Goal: Communication & Community: Share content

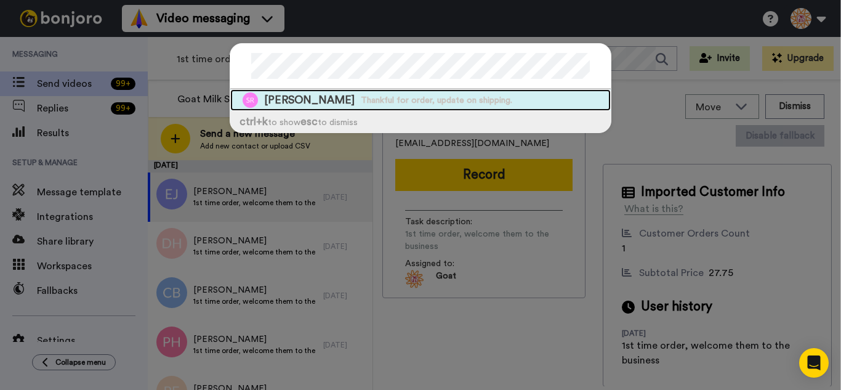
click at [455, 97] on span "Thankful for order, update on shipping." at bounding box center [436, 100] width 151 height 12
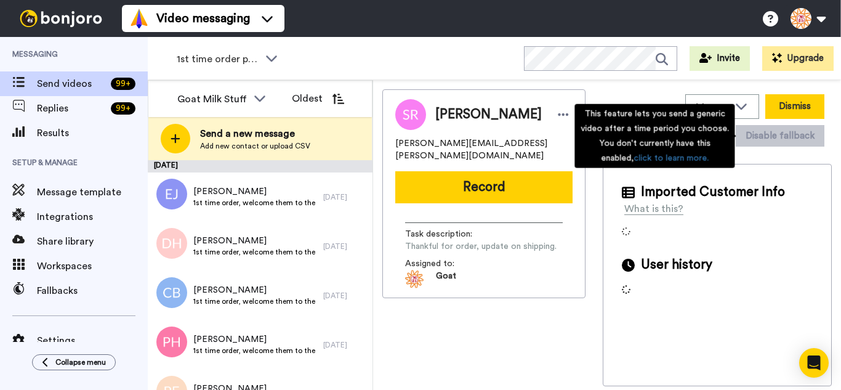
click at [795, 105] on button "Dismiss" at bounding box center [794, 106] width 59 height 25
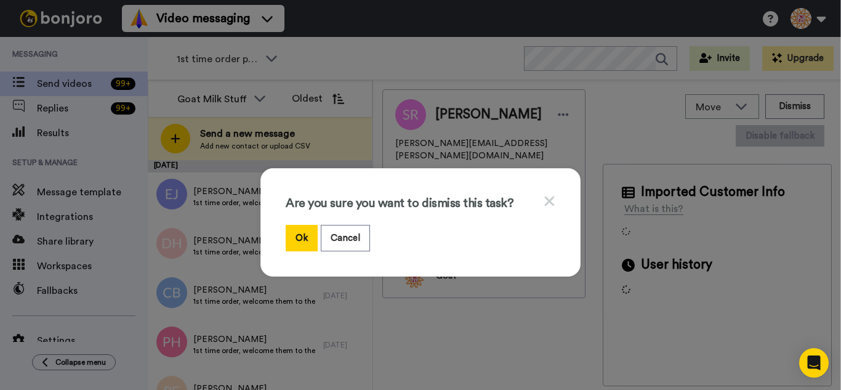
drag, startPoint x: 302, startPoint y: 234, endPoint x: 234, endPoint y: 44, distance: 201.3
click at [302, 231] on button "Ok" at bounding box center [302, 238] width 32 height 26
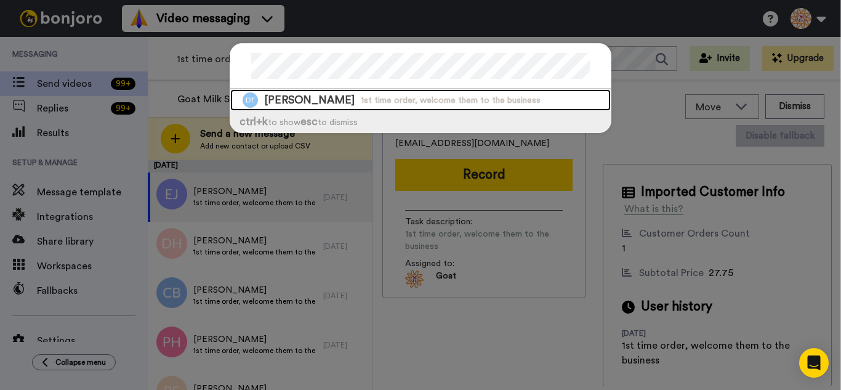
drag, startPoint x: 495, startPoint y: 94, endPoint x: 561, endPoint y: 135, distance: 77.7
click at [495, 94] on div "Dan Tabor 1st time order, welcome them to the business" at bounding box center [420, 100] width 380 height 22
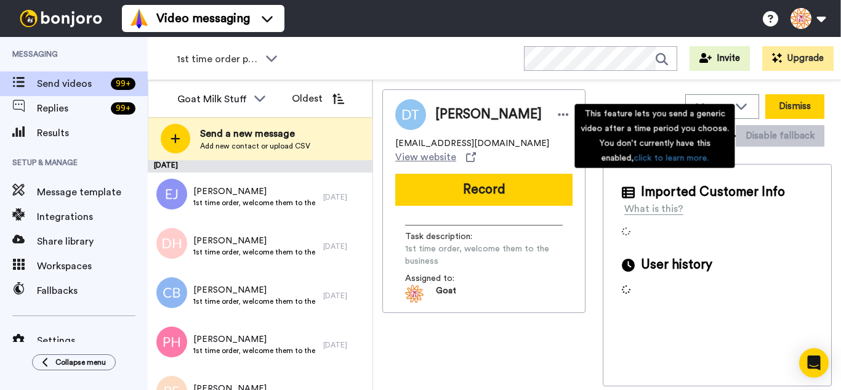
click at [789, 106] on button "Dismiss" at bounding box center [794, 106] width 59 height 25
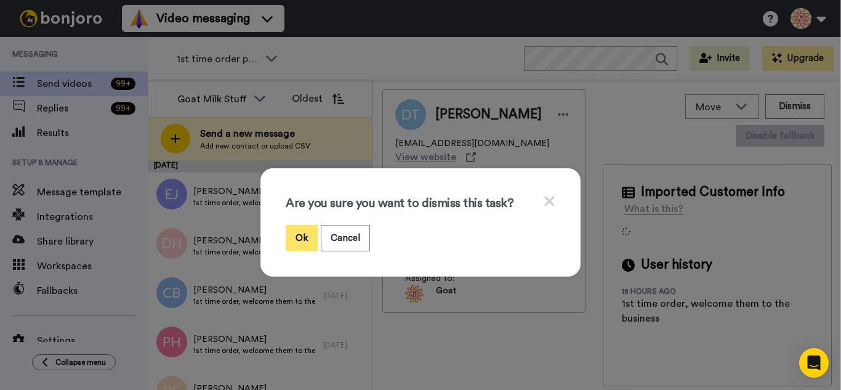
click at [294, 233] on button "Ok" at bounding box center [302, 238] width 32 height 26
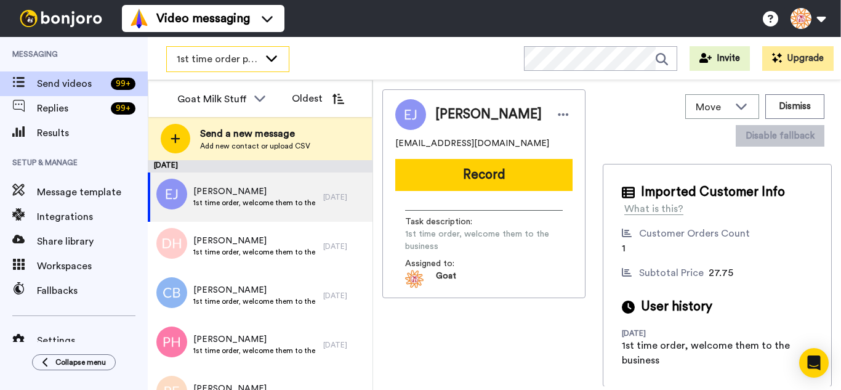
click at [206, 60] on span "1st time order people" at bounding box center [218, 59] width 82 height 15
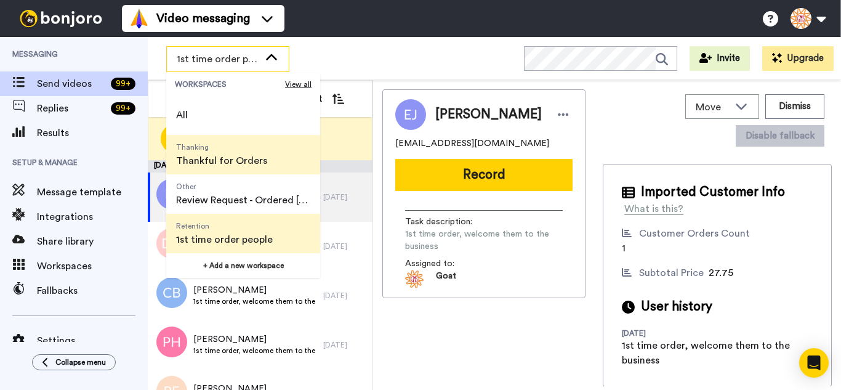
click at [215, 149] on span "Thanking" at bounding box center [221, 147] width 91 height 10
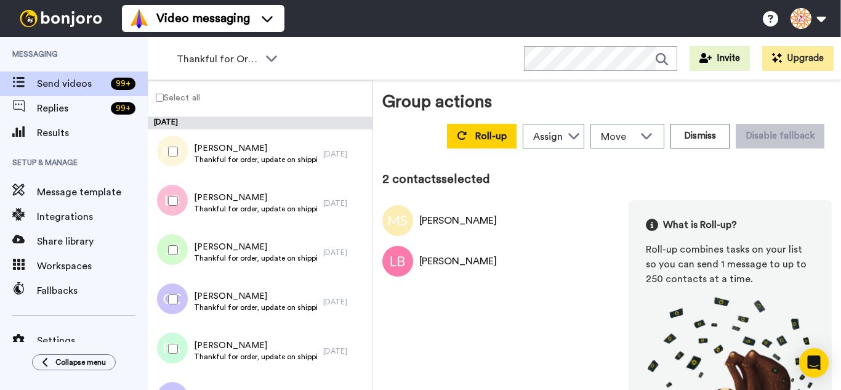
click at [184, 245] on div at bounding box center [170, 249] width 44 height 43
click at [177, 289] on div at bounding box center [170, 299] width 44 height 43
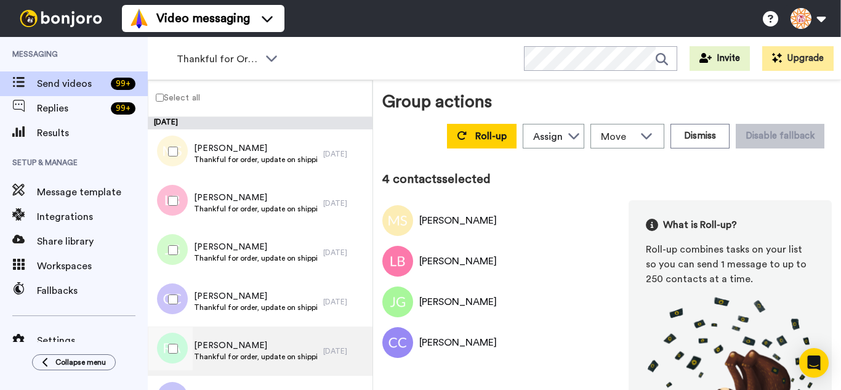
drag, startPoint x: 183, startPoint y: 344, endPoint x: 180, endPoint y: 373, distance: 29.1
click at [182, 343] on div at bounding box center [170, 348] width 44 height 43
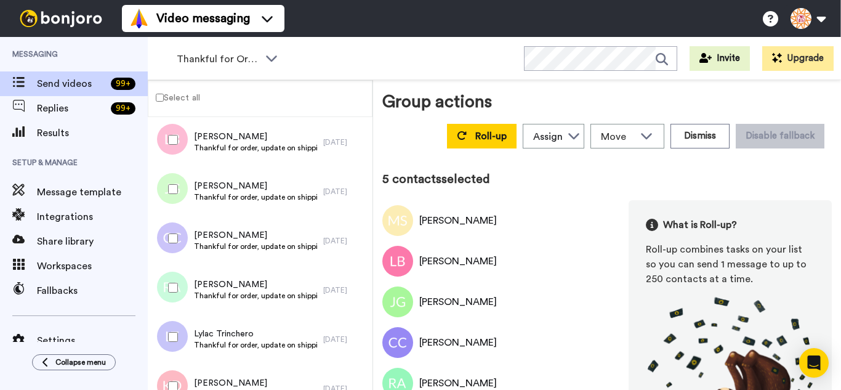
scroll to position [185, 0]
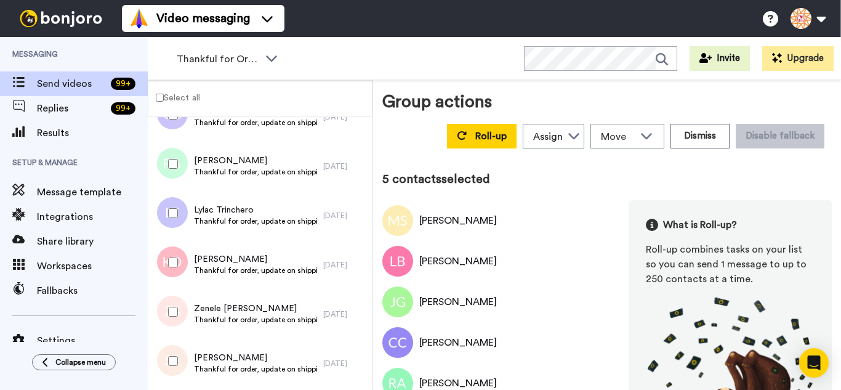
click at [177, 220] on div at bounding box center [170, 212] width 44 height 43
click at [180, 266] on div at bounding box center [170, 262] width 44 height 43
click at [176, 353] on div at bounding box center [170, 360] width 44 height 43
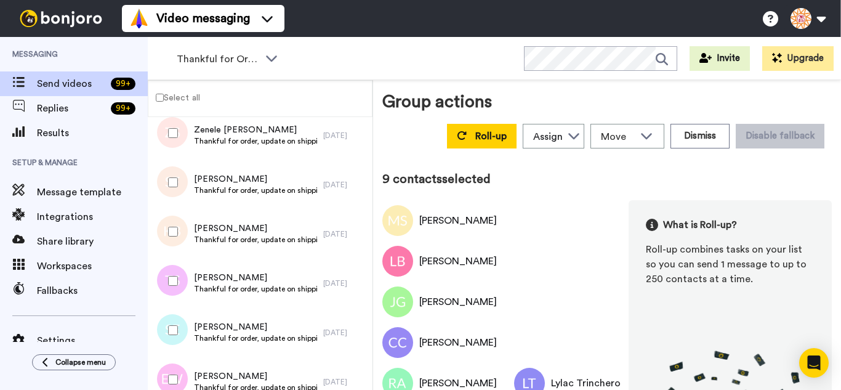
scroll to position [369, 0]
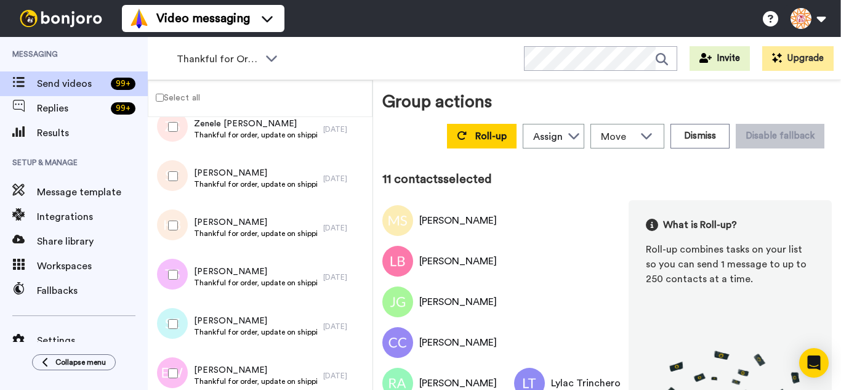
click at [178, 337] on div at bounding box center [170, 323] width 44 height 43
click at [182, 374] on div at bounding box center [170, 372] width 44 height 43
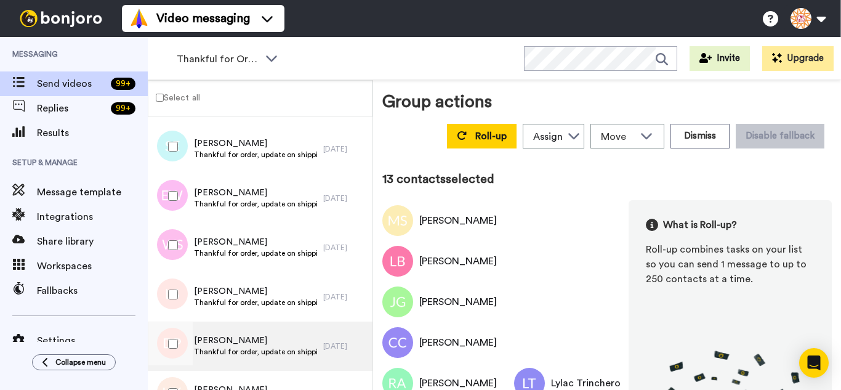
scroll to position [616, 0]
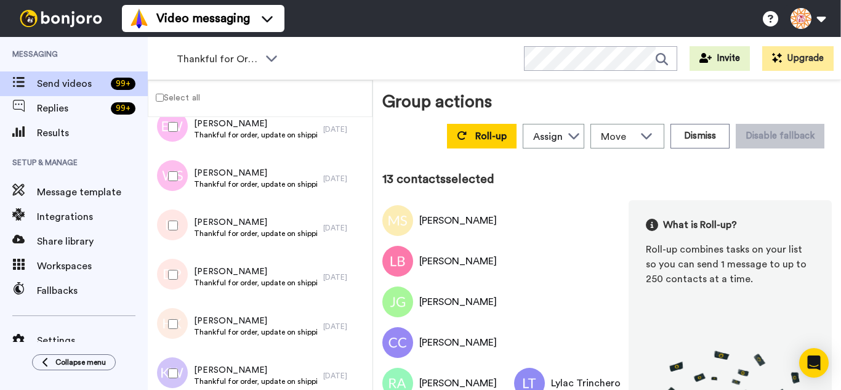
click at [168, 168] on div at bounding box center [170, 175] width 44 height 43
click at [177, 233] on div at bounding box center [170, 225] width 44 height 43
click at [185, 366] on div at bounding box center [170, 372] width 44 height 43
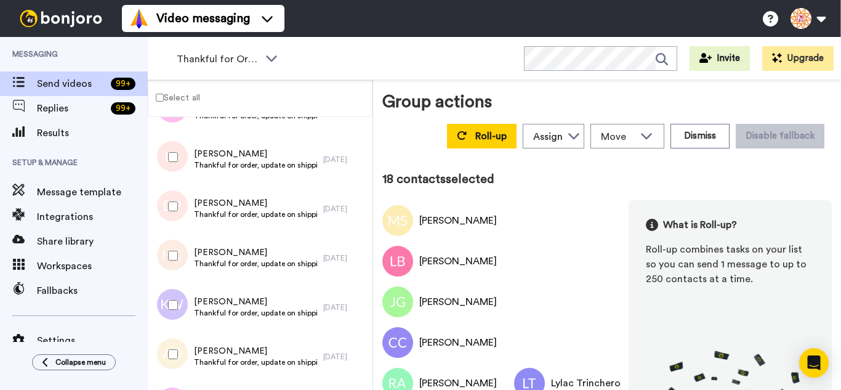
scroll to position [862, 0]
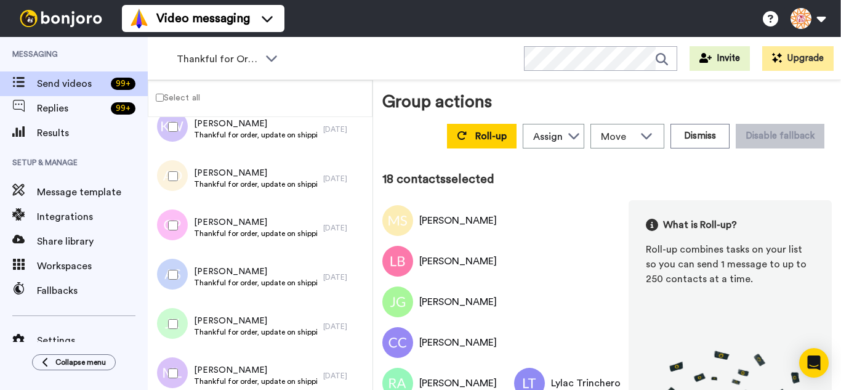
click at [166, 181] on div at bounding box center [170, 175] width 44 height 43
drag, startPoint x: 167, startPoint y: 224, endPoint x: 175, endPoint y: 260, distance: 36.5
click at [167, 225] on div at bounding box center [170, 225] width 44 height 43
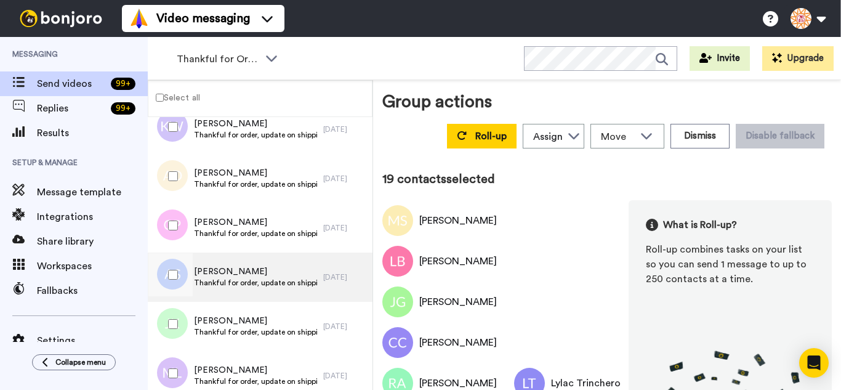
click at [175, 274] on div at bounding box center [170, 274] width 44 height 43
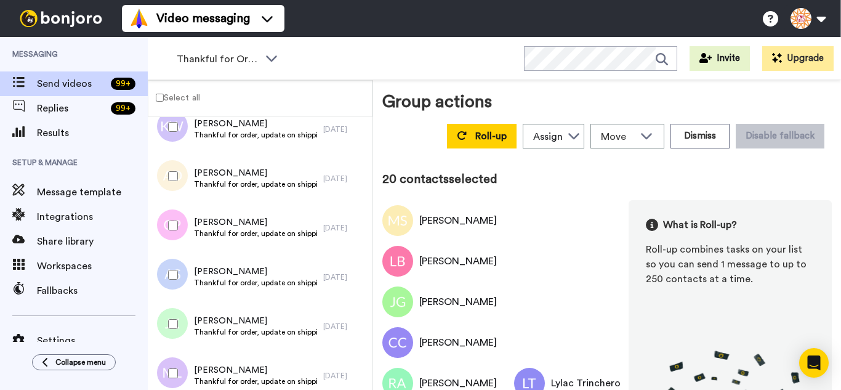
drag, startPoint x: 182, startPoint y: 326, endPoint x: 190, endPoint y: 357, distance: 31.8
click at [182, 330] on div at bounding box center [170, 323] width 44 height 43
click at [190, 363] on div at bounding box center [170, 372] width 44 height 43
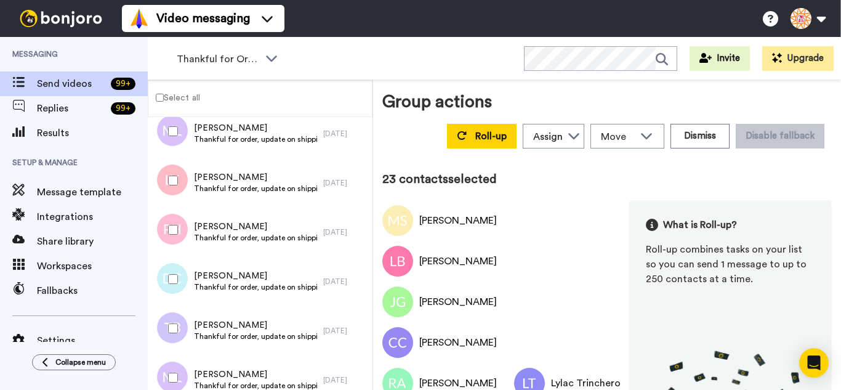
scroll to position [1108, 0]
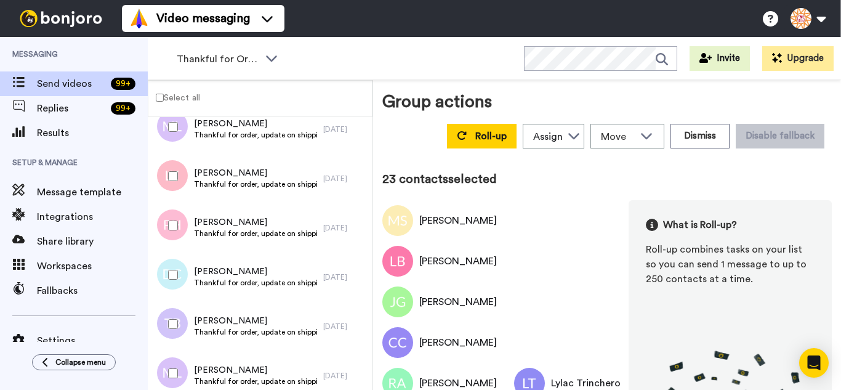
click at [159, 179] on div at bounding box center [170, 175] width 44 height 43
drag, startPoint x: 173, startPoint y: 236, endPoint x: 174, endPoint y: 255, distance: 18.5
click at [172, 233] on div at bounding box center [170, 225] width 44 height 43
click at [176, 265] on div at bounding box center [170, 274] width 44 height 43
click at [181, 364] on div at bounding box center [170, 372] width 44 height 43
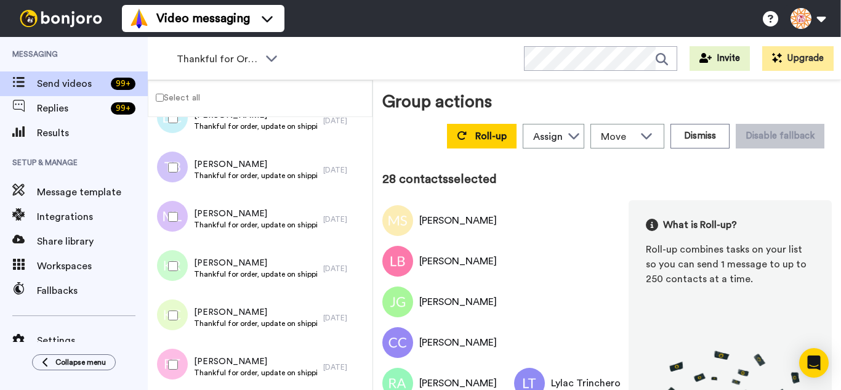
scroll to position [1293, 0]
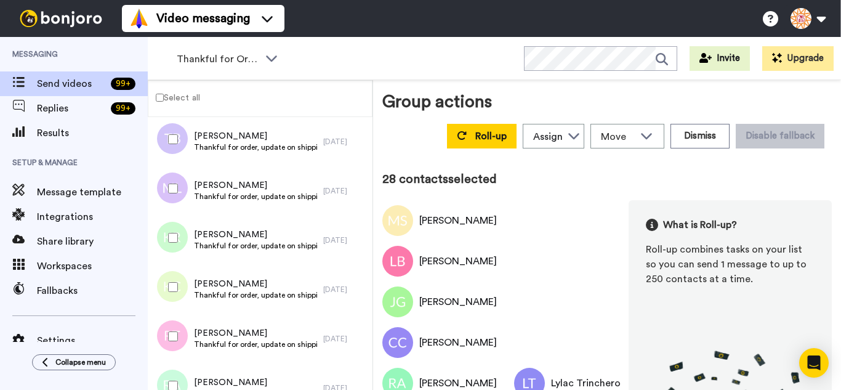
drag, startPoint x: 159, startPoint y: 223, endPoint x: 175, endPoint y: 297, distance: 75.0
click at [159, 226] on div at bounding box center [170, 237] width 44 height 43
drag, startPoint x: 175, startPoint y: 297, endPoint x: 182, endPoint y: 326, distance: 29.6
click at [175, 298] on div at bounding box center [170, 286] width 44 height 43
click at [182, 337] on div at bounding box center [170, 336] width 44 height 43
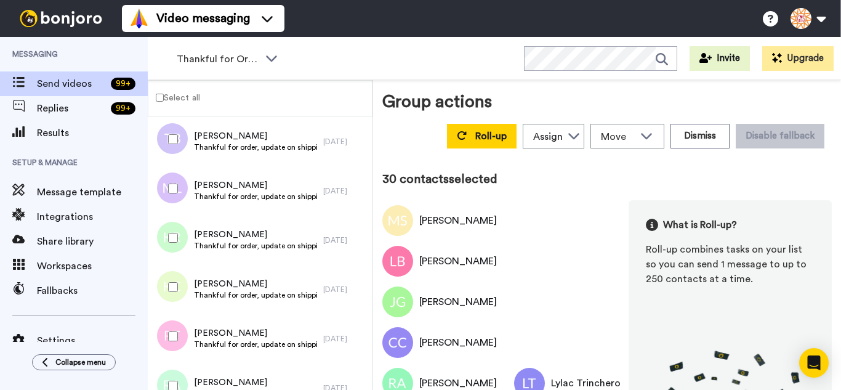
click at [184, 372] on div at bounding box center [170, 385] width 44 height 43
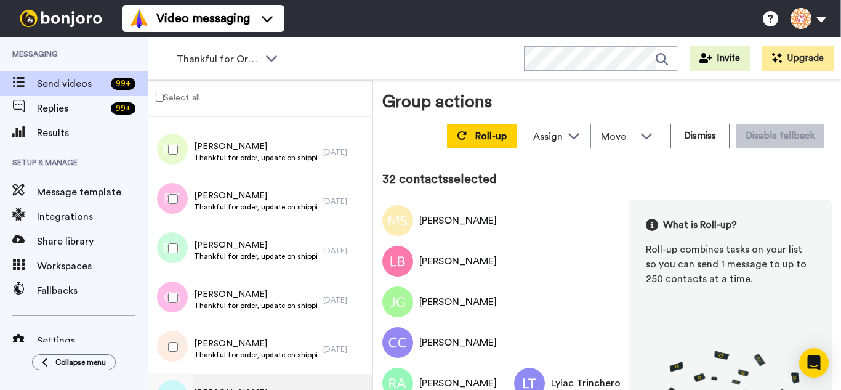
scroll to position [1539, 0]
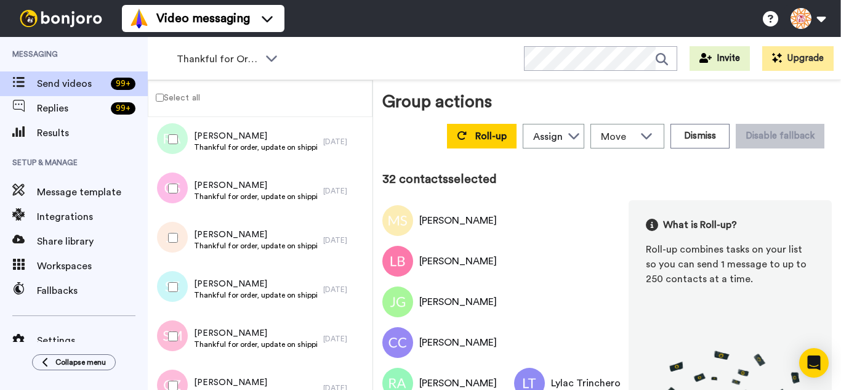
click at [161, 179] on div at bounding box center [170, 188] width 44 height 43
drag, startPoint x: 179, startPoint y: 328, endPoint x: 180, endPoint y: 371, distance: 42.5
click at [179, 330] on div at bounding box center [170, 336] width 44 height 43
click at [180, 372] on div at bounding box center [170, 385] width 44 height 43
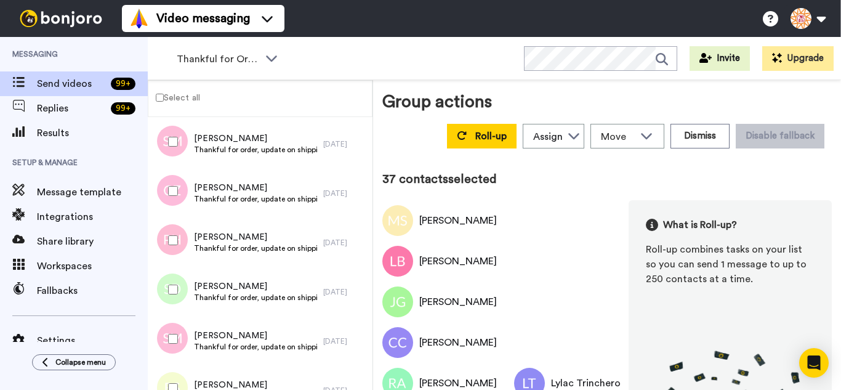
scroll to position [1785, 0]
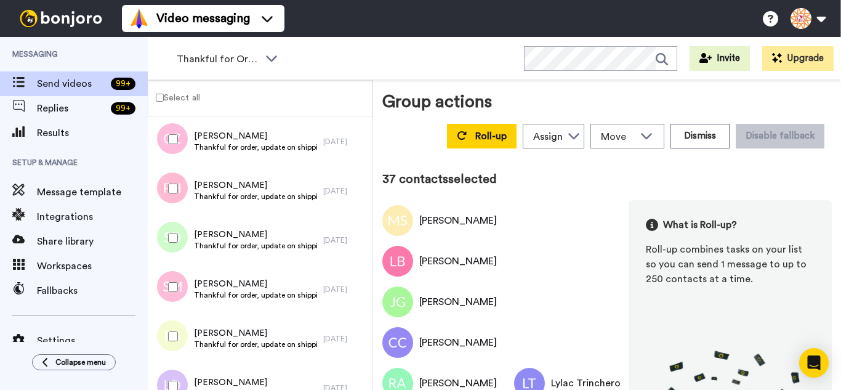
click at [171, 182] on div at bounding box center [170, 188] width 44 height 43
click at [174, 247] on div at bounding box center [170, 237] width 44 height 43
drag, startPoint x: 180, startPoint y: 283, endPoint x: 179, endPoint y: 328, distance: 45.6
click at [180, 286] on div at bounding box center [170, 286] width 44 height 43
click at [179, 333] on div at bounding box center [170, 336] width 44 height 43
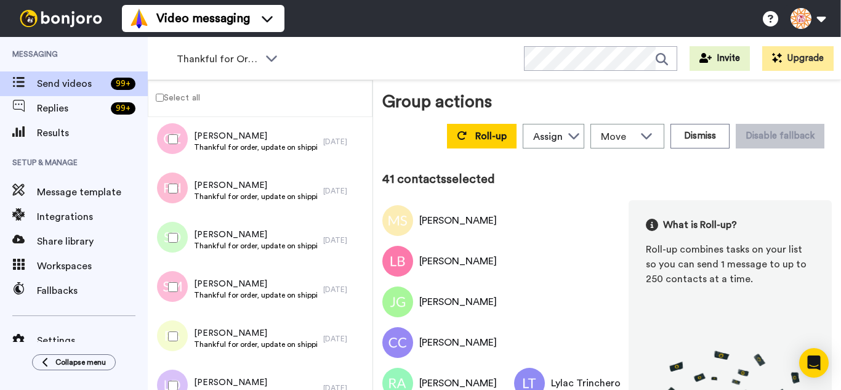
click at [184, 368] on div at bounding box center [170, 385] width 44 height 43
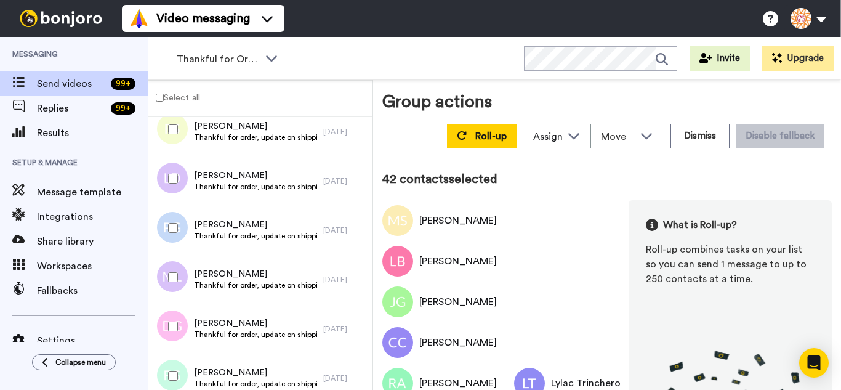
scroll to position [2031, 0]
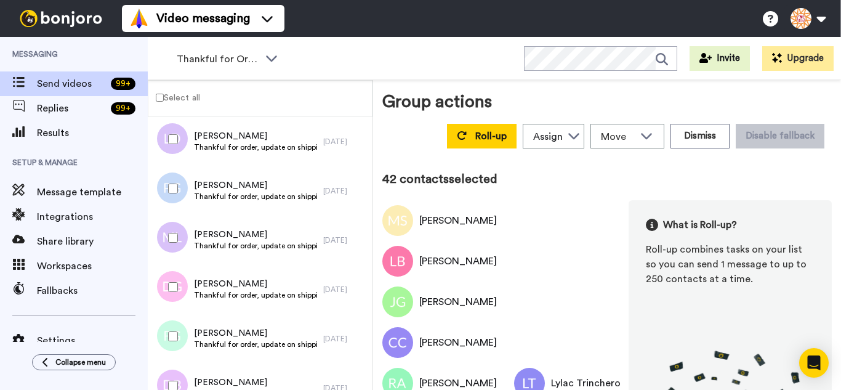
drag, startPoint x: 165, startPoint y: 182, endPoint x: 168, endPoint y: 227, distance: 45.7
click at [164, 188] on div at bounding box center [170, 188] width 44 height 43
drag, startPoint x: 172, startPoint y: 281, endPoint x: 172, endPoint y: 292, distance: 11.7
click at [172, 281] on div at bounding box center [170, 286] width 44 height 43
drag, startPoint x: 172, startPoint y: 318, endPoint x: 180, endPoint y: 343, distance: 26.3
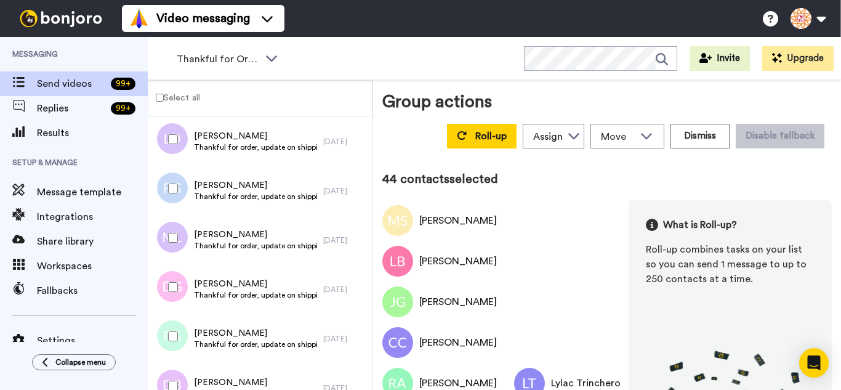
click at [175, 326] on div at bounding box center [170, 336] width 44 height 43
click at [183, 370] on div at bounding box center [170, 385] width 44 height 43
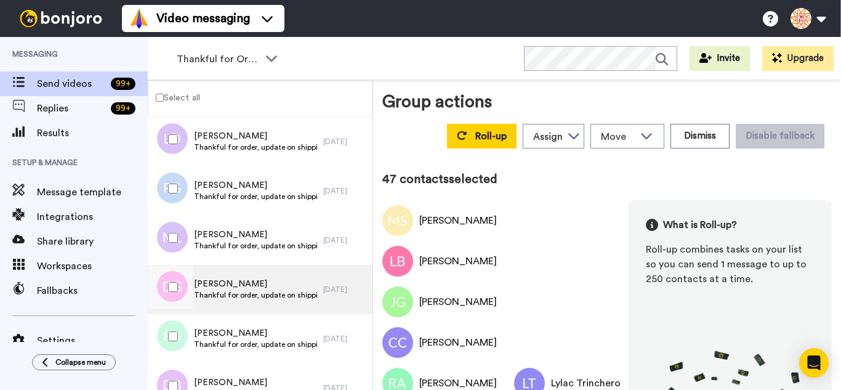
scroll to position [2202, 0]
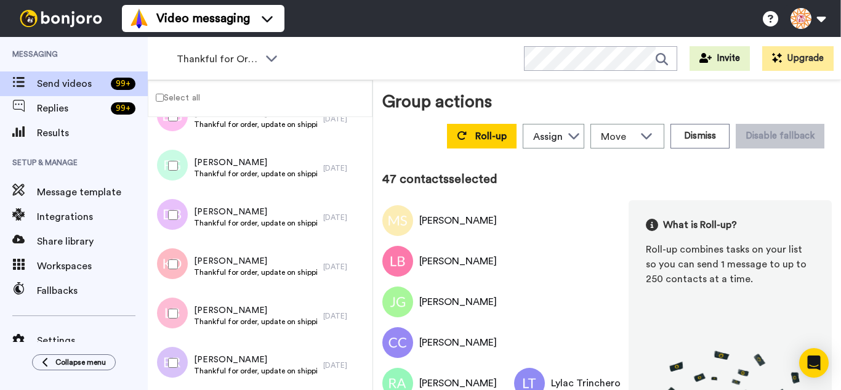
drag, startPoint x: 182, startPoint y: 262, endPoint x: 183, endPoint y: 307, distance: 45.6
click at [182, 262] on div at bounding box center [170, 264] width 44 height 43
drag, startPoint x: 183, startPoint y: 307, endPoint x: 188, endPoint y: 343, distance: 36.0
click at [183, 309] on div at bounding box center [170, 313] width 44 height 43
click at [187, 348] on div at bounding box center [170, 362] width 44 height 43
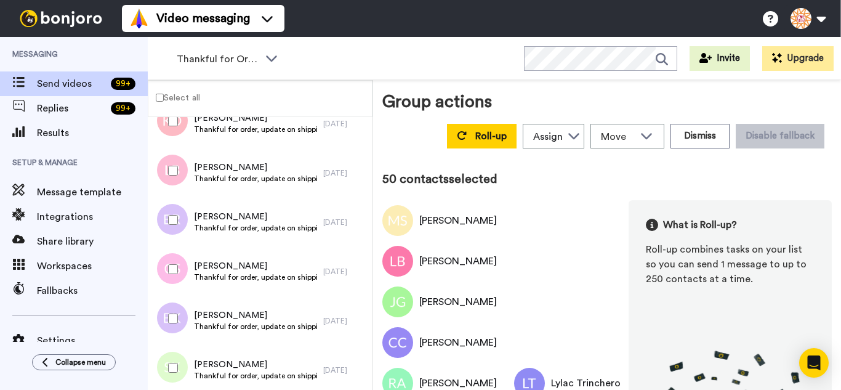
scroll to position [2386, 0]
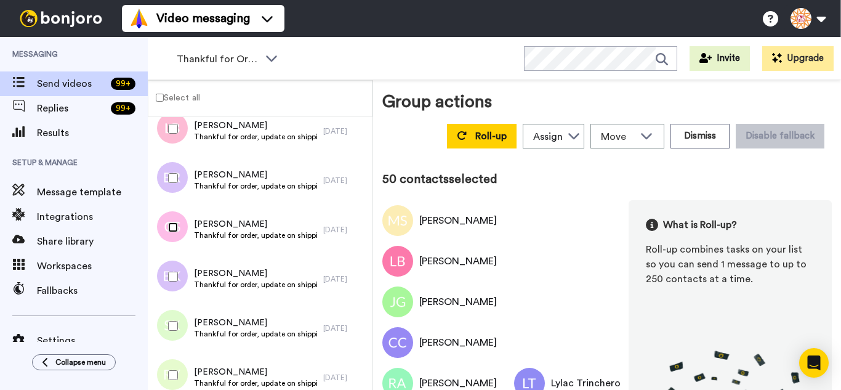
click at [177, 233] on div at bounding box center [170, 227] width 44 height 43
click at [179, 275] on div at bounding box center [170, 276] width 44 height 43
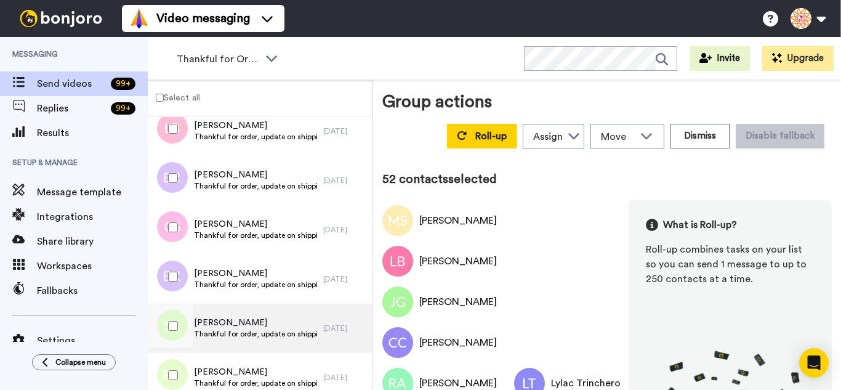
drag, startPoint x: 178, startPoint y: 309, endPoint x: 181, endPoint y: 351, distance: 42.0
click at [177, 315] on div at bounding box center [170, 325] width 44 height 43
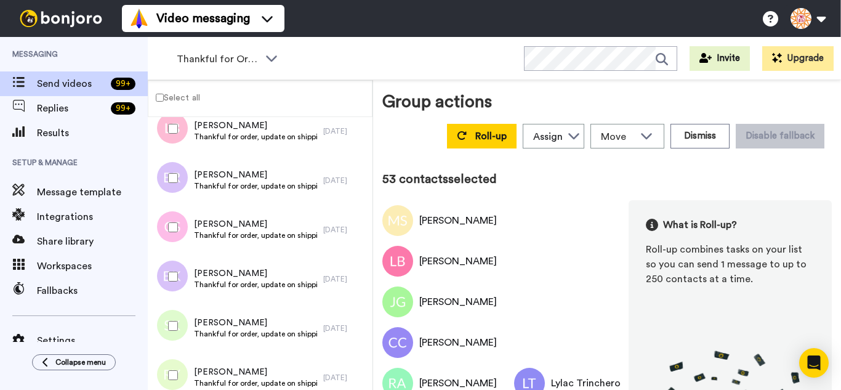
click at [181, 356] on div at bounding box center [170, 374] width 44 height 43
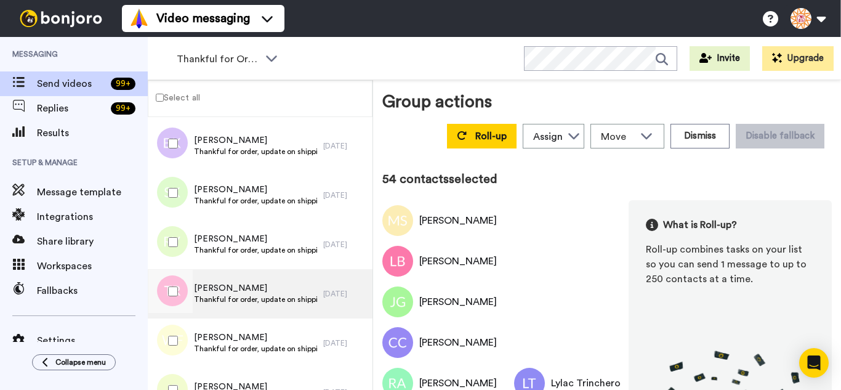
scroll to position [2571, 0]
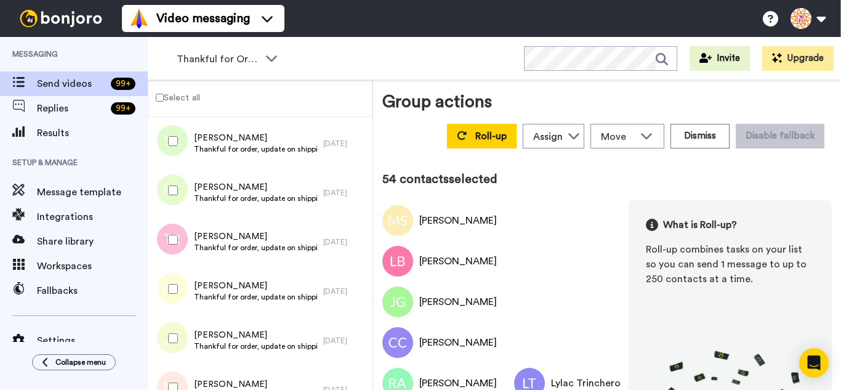
drag, startPoint x: 174, startPoint y: 251, endPoint x: 175, endPoint y: 297, distance: 46.2
click at [174, 251] on div at bounding box center [170, 239] width 44 height 43
click at [175, 297] on div at bounding box center [170, 288] width 44 height 43
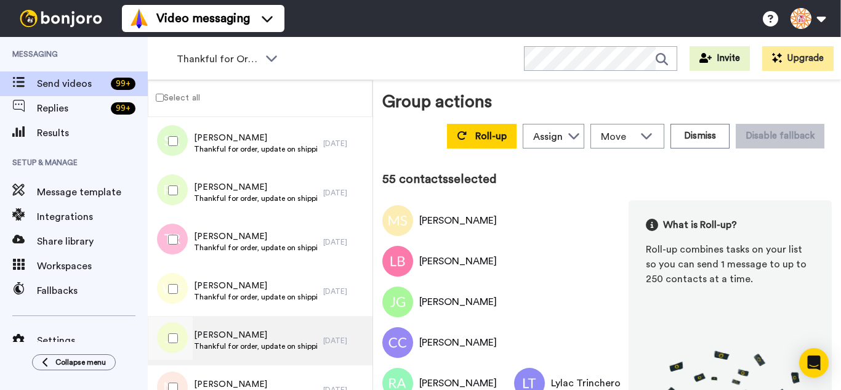
drag, startPoint x: 176, startPoint y: 323, endPoint x: 182, endPoint y: 359, distance: 36.8
click at [179, 340] on div at bounding box center [170, 337] width 44 height 43
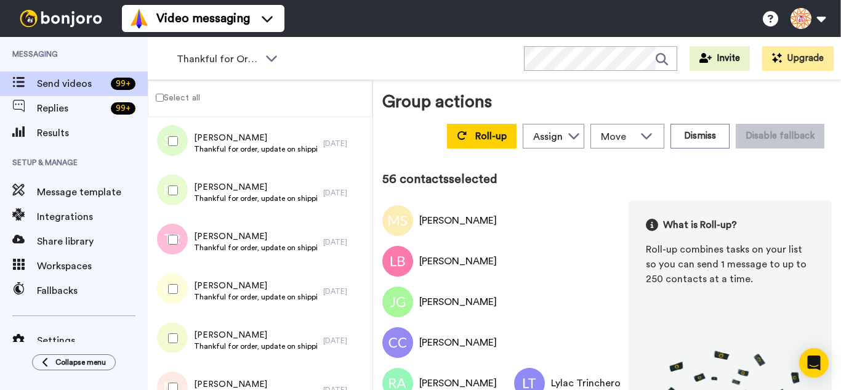
click at [183, 371] on div at bounding box center [170, 387] width 44 height 43
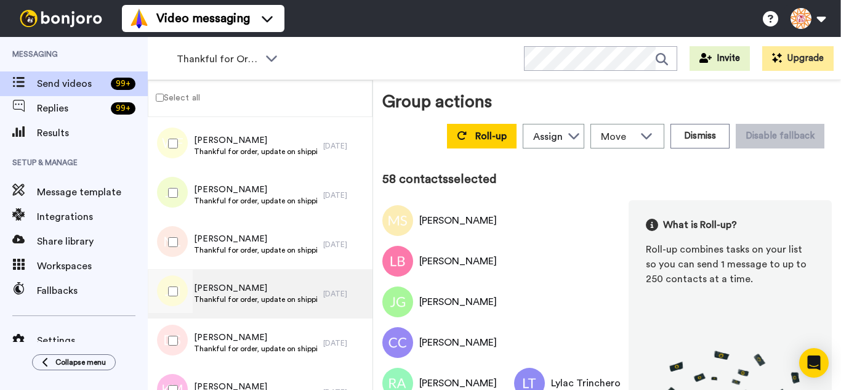
scroll to position [2756, 0]
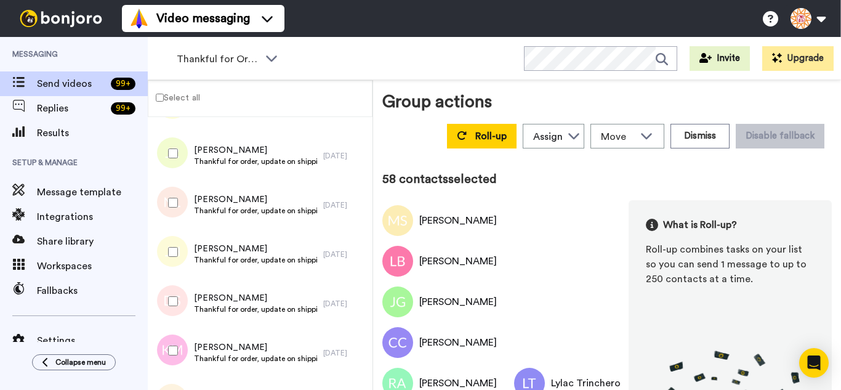
click at [175, 249] on div at bounding box center [170, 251] width 44 height 43
drag, startPoint x: 183, startPoint y: 308, endPoint x: 179, endPoint y: 323, distance: 15.0
click at [182, 307] on div at bounding box center [170, 300] width 44 height 43
drag, startPoint x: 179, startPoint y: 323, endPoint x: 175, endPoint y: 339, distance: 16.9
click at [175, 339] on div at bounding box center [170, 350] width 44 height 43
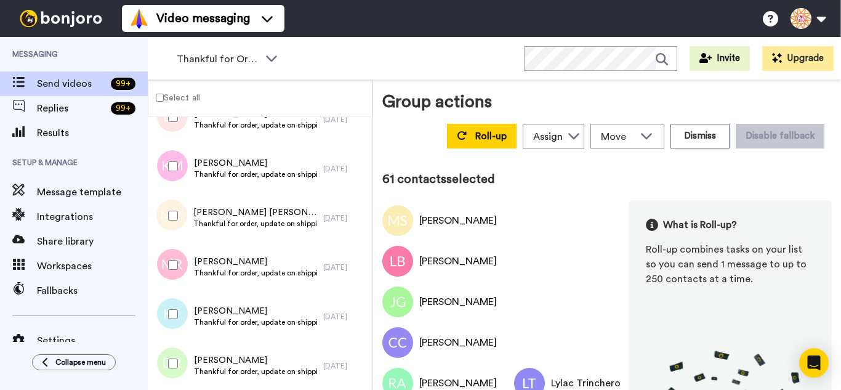
scroll to position [2940, 0]
click at [173, 224] on div at bounding box center [170, 214] width 44 height 43
drag, startPoint x: 180, startPoint y: 276, endPoint x: 180, endPoint y: 300, distance: 24.0
click at [180, 276] on div at bounding box center [170, 264] width 44 height 43
drag, startPoint x: 180, startPoint y: 300, endPoint x: 175, endPoint y: 344, distance: 44.6
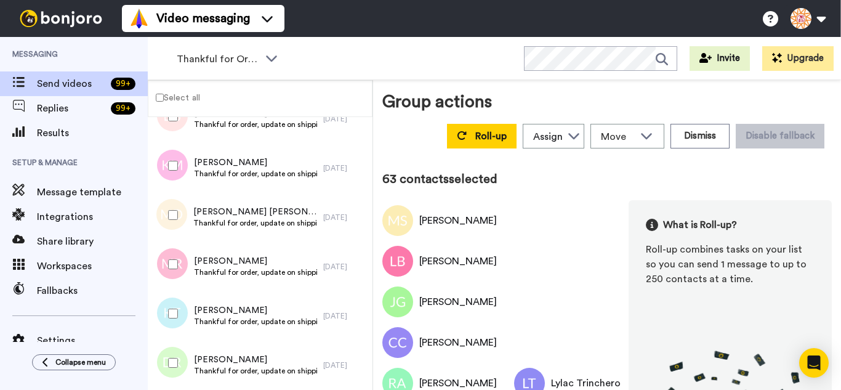
click at [179, 307] on div at bounding box center [170, 313] width 44 height 43
click at [175, 347] on div at bounding box center [170, 362] width 44 height 43
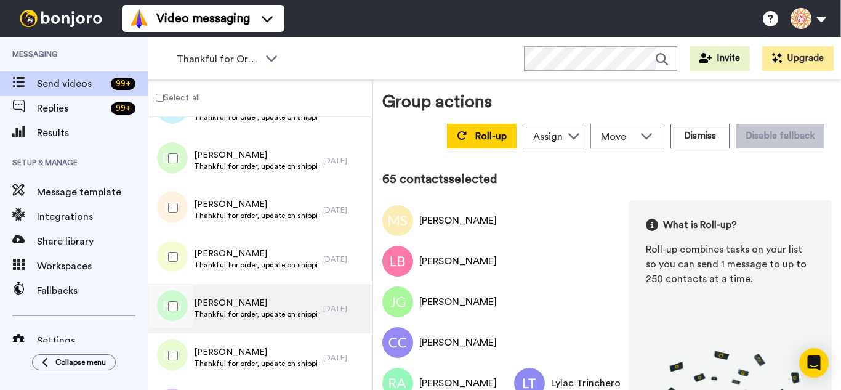
scroll to position [3187, 0]
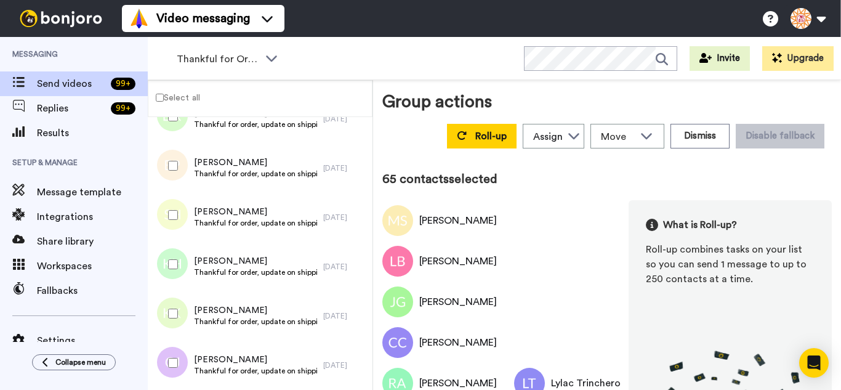
drag, startPoint x: 182, startPoint y: 161, endPoint x: 172, endPoint y: 206, distance: 45.4
click at [179, 171] on div at bounding box center [170, 165] width 44 height 43
click at [184, 258] on div at bounding box center [170, 264] width 44 height 43
click at [185, 300] on div at bounding box center [170, 313] width 44 height 43
drag, startPoint x: 183, startPoint y: 305, endPoint x: 184, endPoint y: 369, distance: 64.6
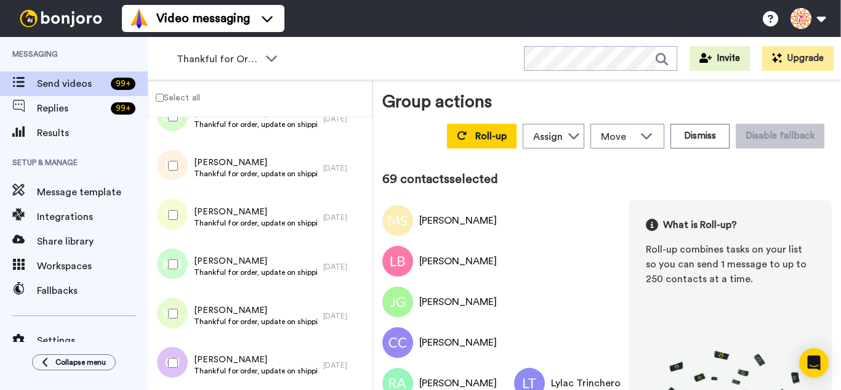
click at [185, 340] on div at bounding box center [169, 364] width 37 height 49
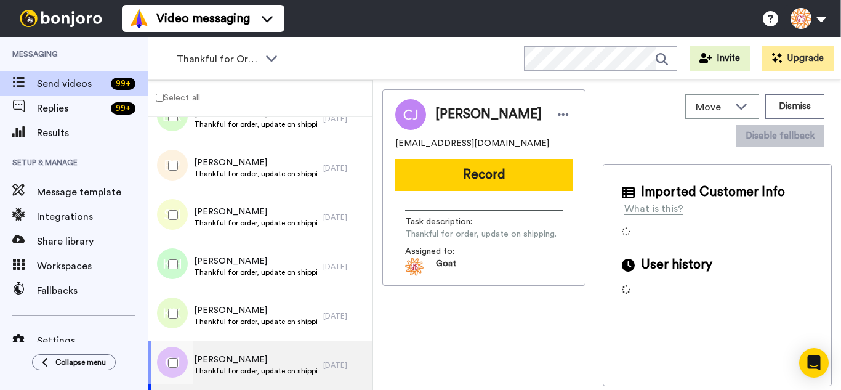
click at [183, 358] on div at bounding box center [170, 362] width 44 height 43
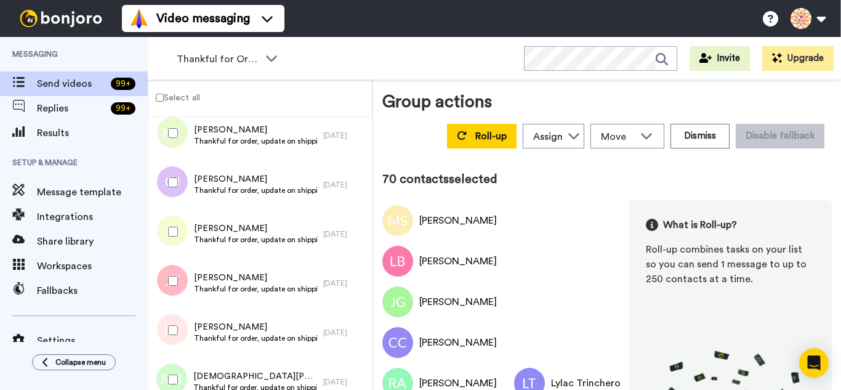
scroll to position [3371, 0]
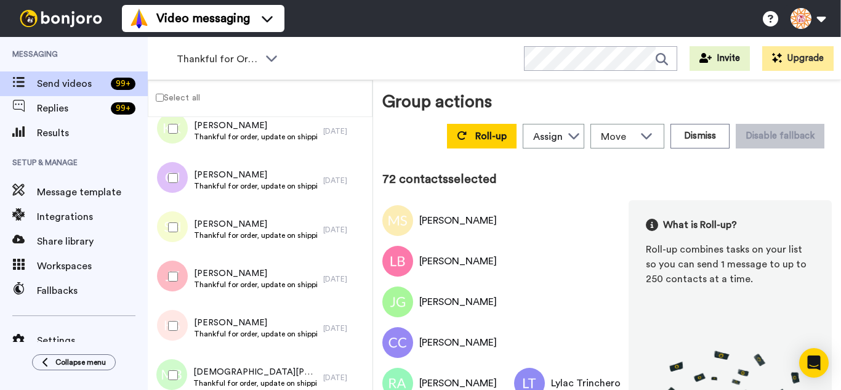
drag, startPoint x: 176, startPoint y: 313, endPoint x: 179, endPoint y: 360, distance: 47.5
click at [176, 319] on div at bounding box center [170, 325] width 44 height 43
click at [180, 363] on div at bounding box center [170, 374] width 44 height 43
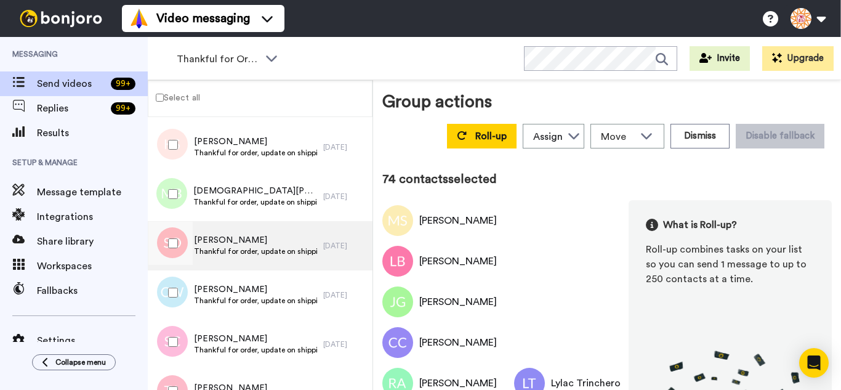
scroll to position [3556, 0]
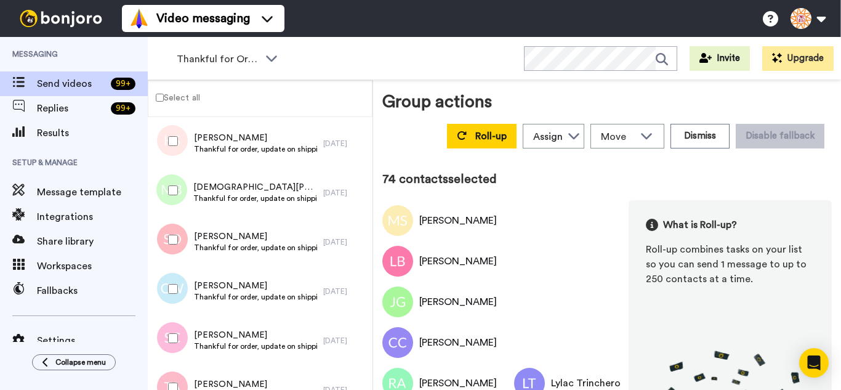
drag, startPoint x: 172, startPoint y: 246, endPoint x: 180, endPoint y: 287, distance: 42.6
click at [174, 251] on div at bounding box center [170, 239] width 44 height 43
click at [182, 298] on div at bounding box center [170, 288] width 44 height 43
click at [187, 340] on div at bounding box center [170, 337] width 44 height 43
drag, startPoint x: 188, startPoint y: 377, endPoint x: 193, endPoint y: 369, distance: 9.1
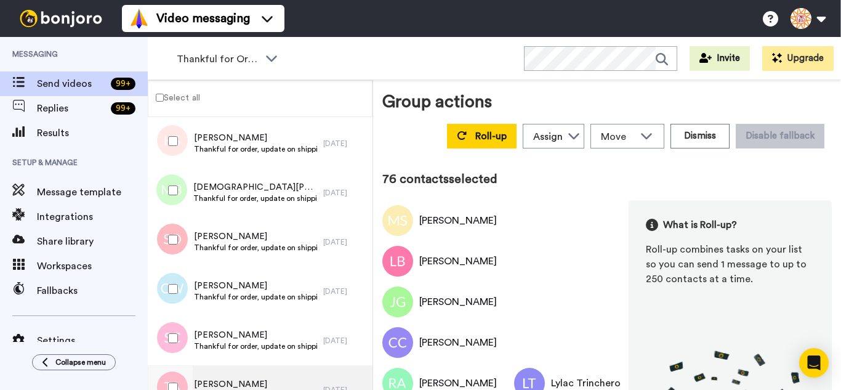
click at [188, 377] on div at bounding box center [170, 387] width 44 height 43
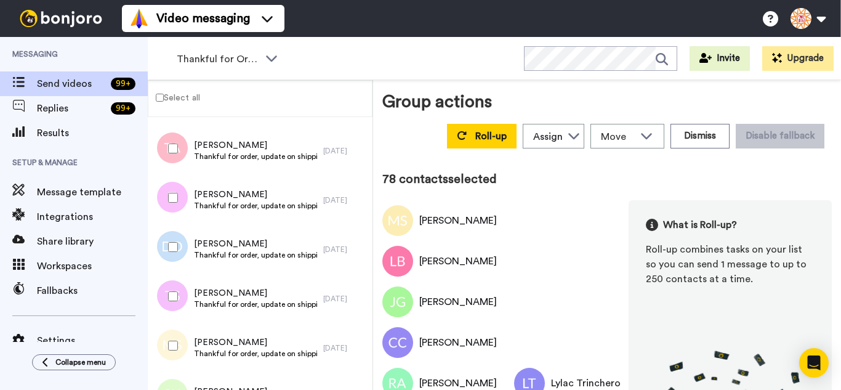
scroll to position [3802, 0]
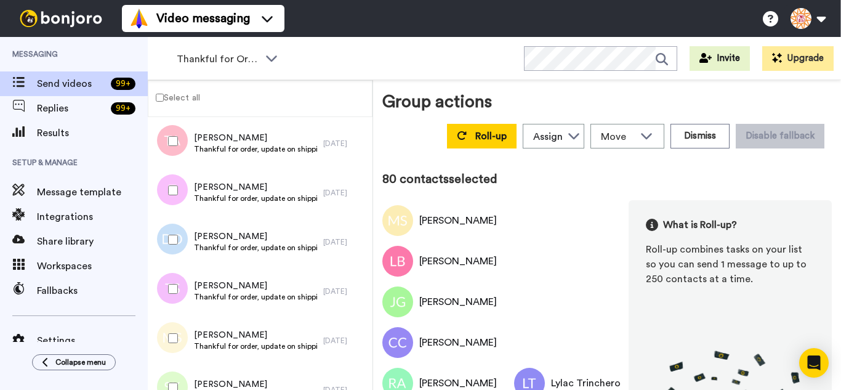
drag, startPoint x: 183, startPoint y: 281, endPoint x: 184, endPoint y: 322, distance: 41.3
click at [183, 282] on div at bounding box center [170, 288] width 44 height 43
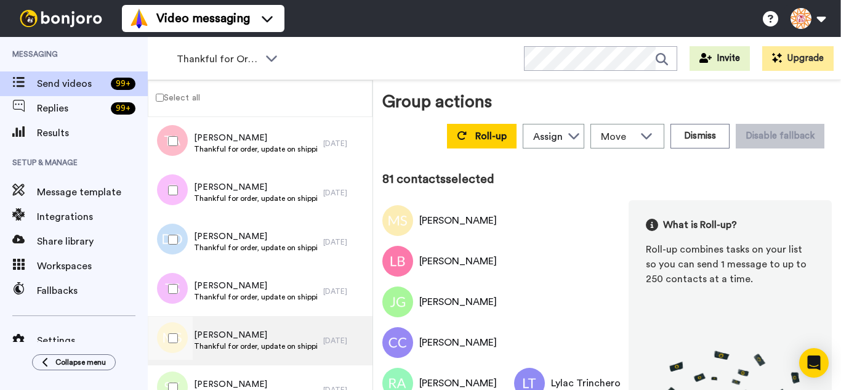
drag, startPoint x: 184, startPoint y: 322, endPoint x: 181, endPoint y: 364, distance: 42.0
click at [183, 326] on div at bounding box center [170, 337] width 44 height 43
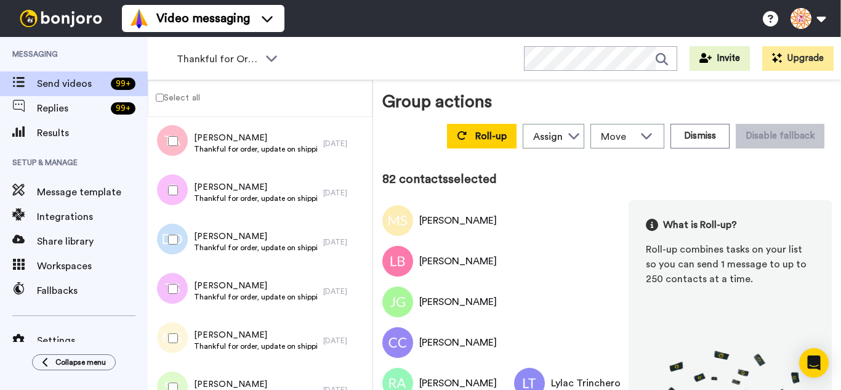
click at [180, 372] on div at bounding box center [170, 387] width 44 height 43
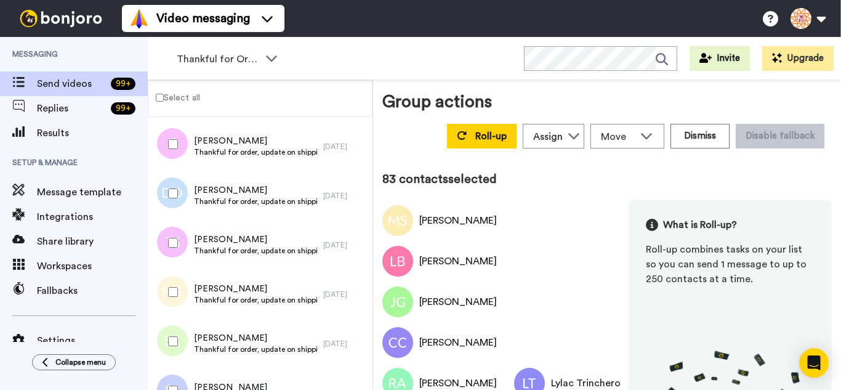
scroll to position [4048, 0]
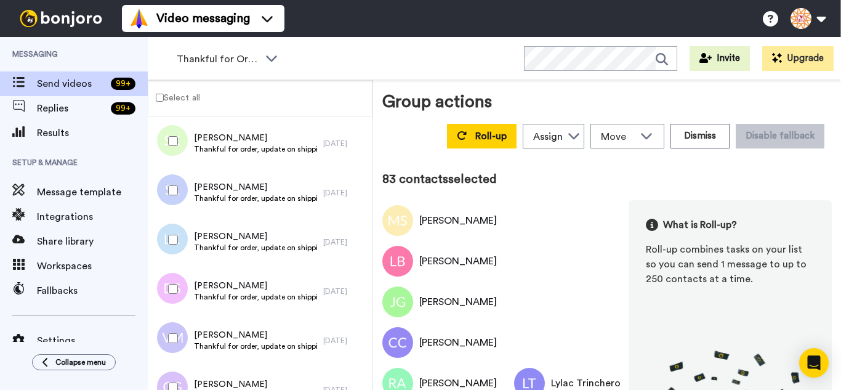
click at [166, 180] on div at bounding box center [170, 190] width 44 height 43
drag, startPoint x: 177, startPoint y: 231, endPoint x: 182, endPoint y: 267, distance: 36.0
click at [177, 231] on div at bounding box center [170, 239] width 44 height 43
drag, startPoint x: 182, startPoint y: 273, endPoint x: 180, endPoint y: 292, distance: 18.5
click at [180, 276] on div at bounding box center [170, 288] width 44 height 43
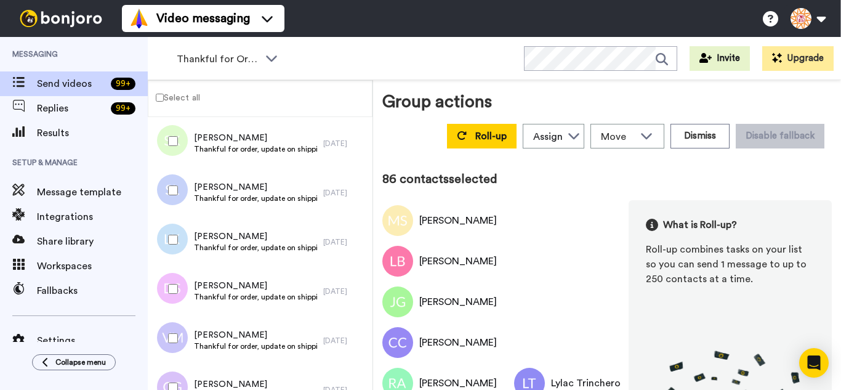
click at [184, 327] on div at bounding box center [170, 337] width 44 height 43
click at [191, 377] on div at bounding box center [170, 387] width 44 height 43
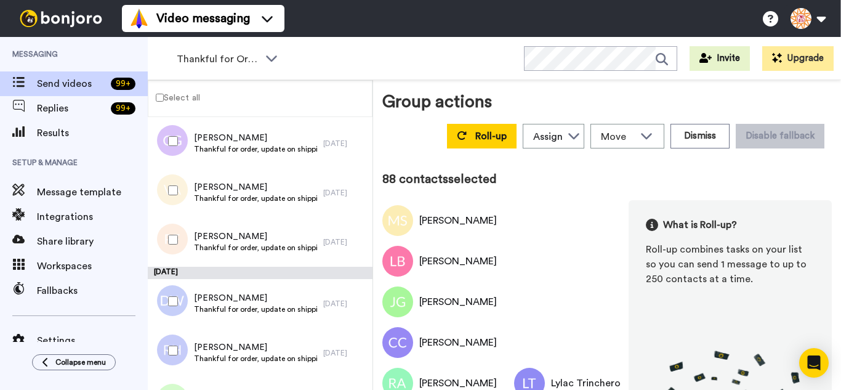
click at [177, 196] on div at bounding box center [170, 190] width 44 height 43
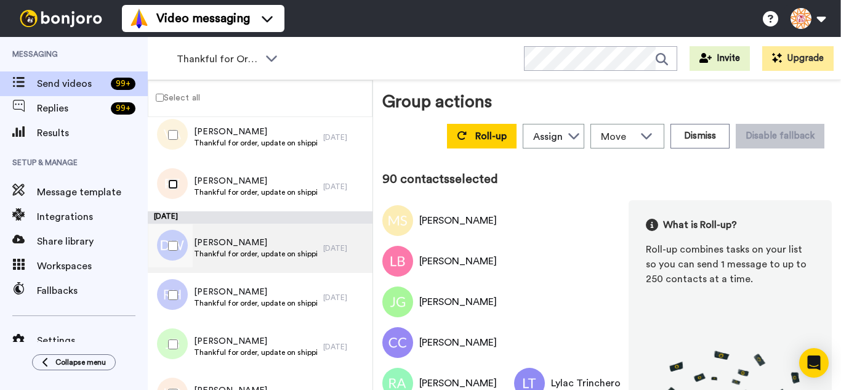
scroll to position [4418, 0]
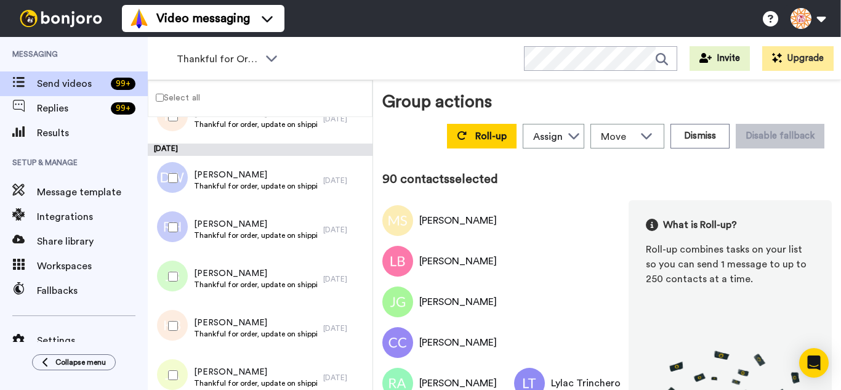
click at [182, 172] on div at bounding box center [170, 177] width 44 height 43
click at [175, 220] on div at bounding box center [170, 227] width 44 height 43
click at [183, 268] on div at bounding box center [170, 276] width 44 height 43
click at [181, 327] on div at bounding box center [170, 325] width 44 height 43
click at [185, 369] on div at bounding box center [170, 374] width 44 height 43
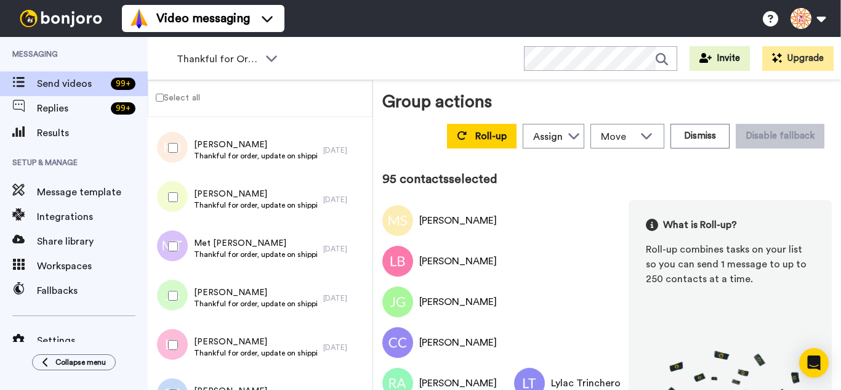
scroll to position [4602, 0]
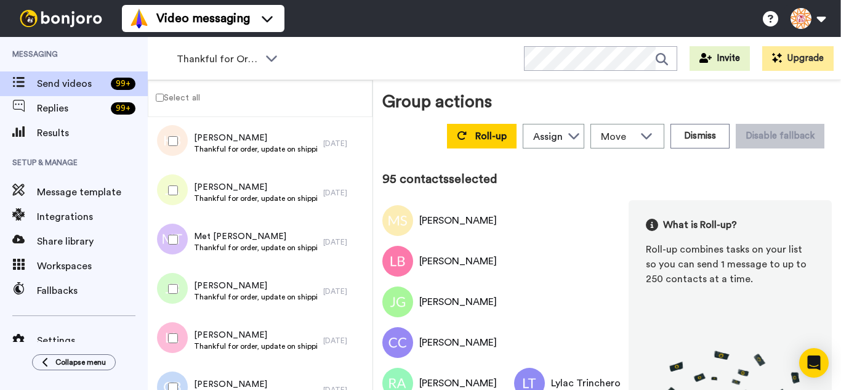
drag, startPoint x: 178, startPoint y: 227, endPoint x: 186, endPoint y: 271, distance: 44.4
click at [178, 228] on div at bounding box center [170, 239] width 44 height 43
drag
click at [188, 284] on div at bounding box center [170, 288] width 44 height 43
click at [177, 338] on div at bounding box center [170, 337] width 44 height 43
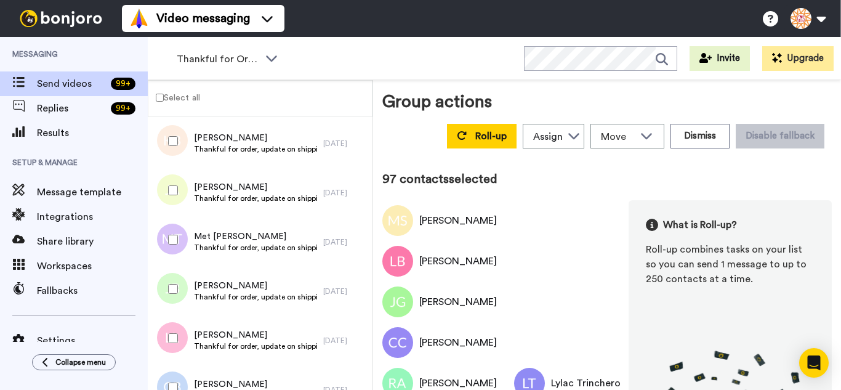
click at [176, 355] on div at bounding box center [170, 337] width 44 height 43
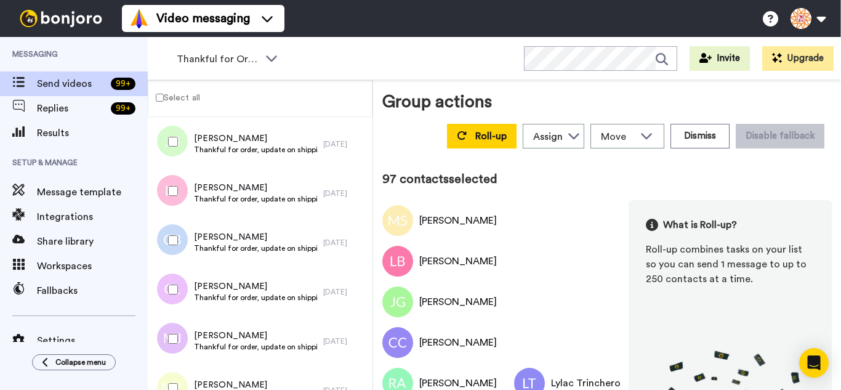
scroll to position [4787, 0]
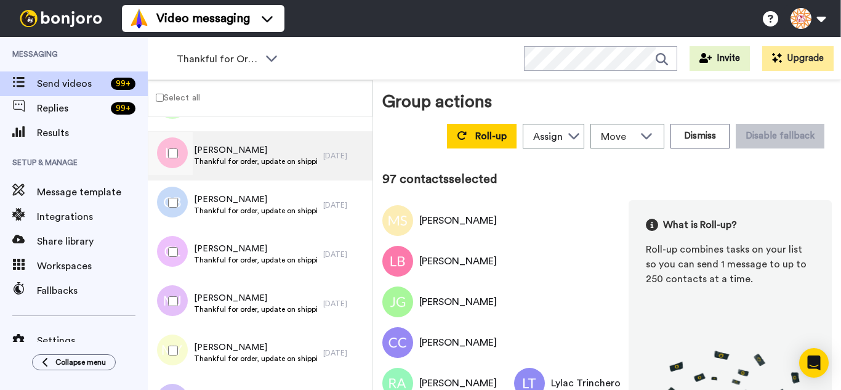
click at [166, 150] on div at bounding box center [170, 153] width 44 height 43
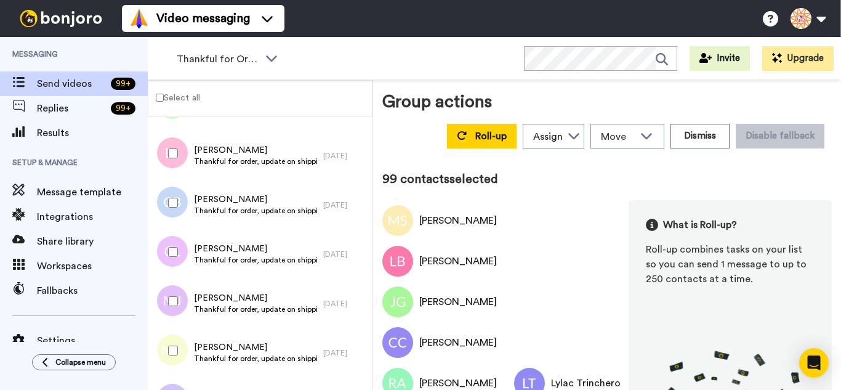
click at [178, 262] on div at bounding box center [170, 251] width 44 height 43
click at [177, 318] on div at bounding box center [170, 300] width 44 height 43
click at [185, 368] on div at bounding box center [170, 350] width 44 height 43
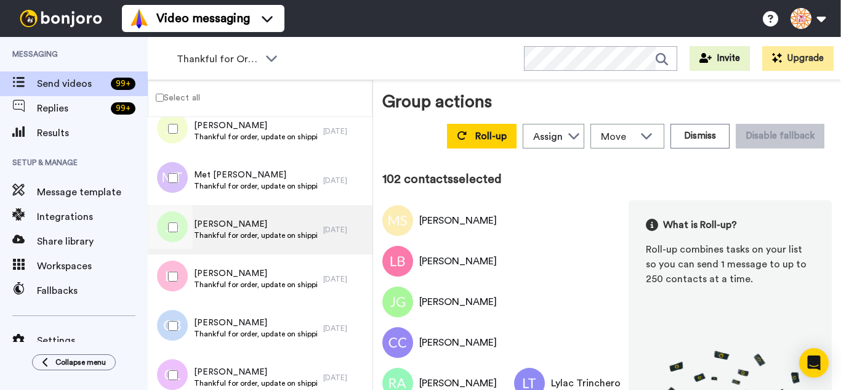
scroll to position [4910, 0]
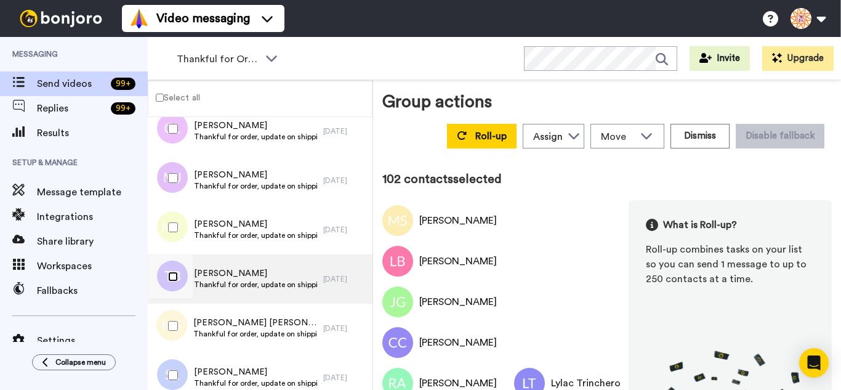
click at [175, 283] on div at bounding box center [170, 276] width 44 height 43
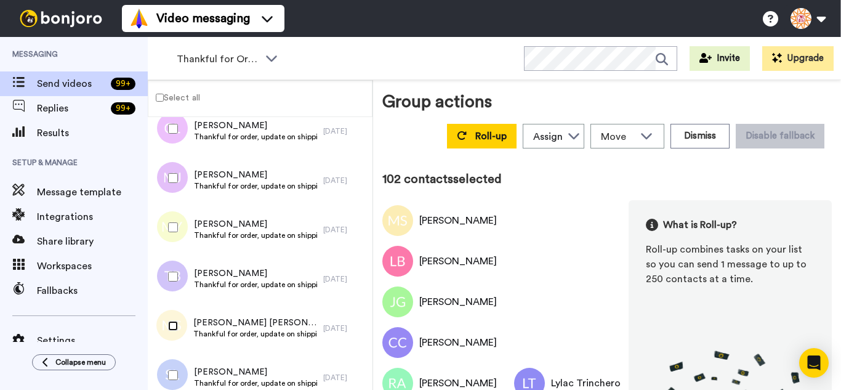
click at [178, 324] on div at bounding box center [170, 325] width 44 height 43
click at [186, 374] on div at bounding box center [170, 374] width 44 height 43
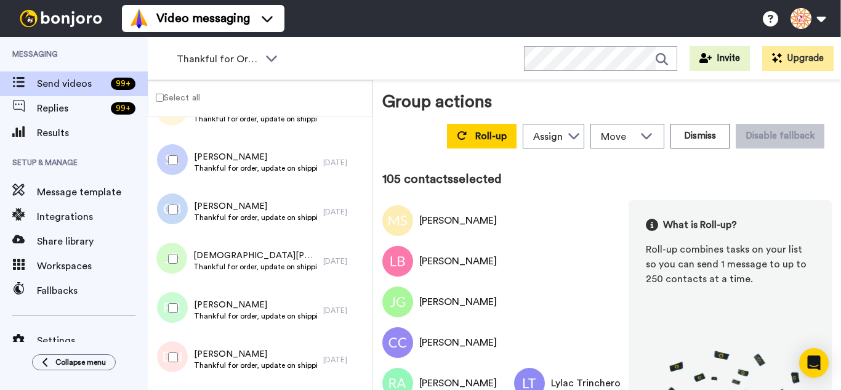
scroll to position [5156, 0]
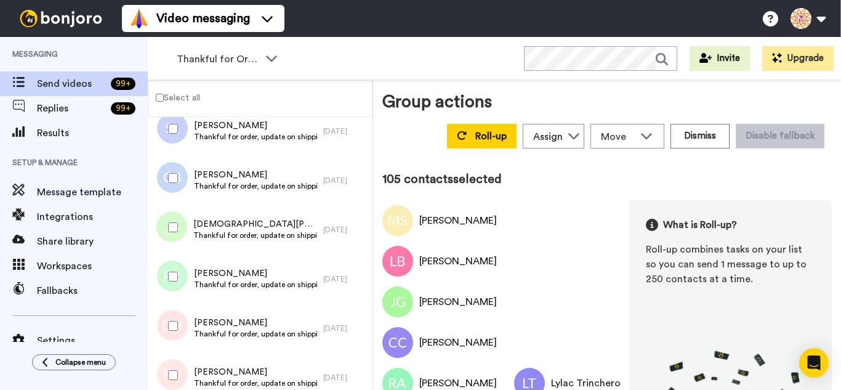
click at [161, 179] on div at bounding box center [170, 177] width 44 height 43
click at [163, 240] on div at bounding box center [170, 227] width 44 height 43
click at [171, 274] on div at bounding box center [170, 276] width 44 height 43
click at [182, 332] on div at bounding box center [170, 325] width 44 height 43
click at [187, 366] on div at bounding box center [170, 374] width 44 height 43
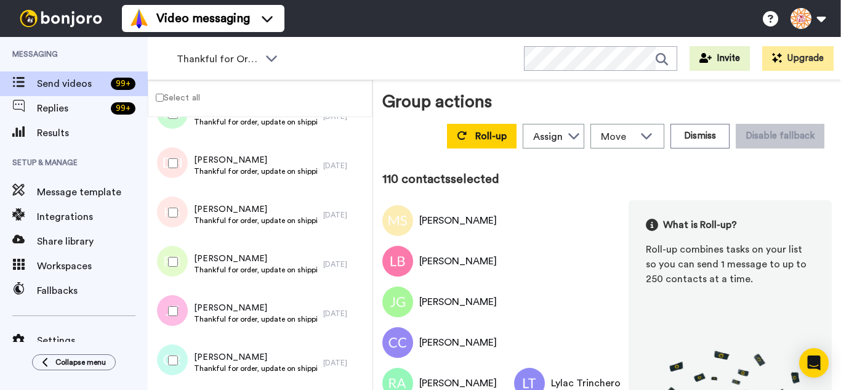
scroll to position [5341, 0]
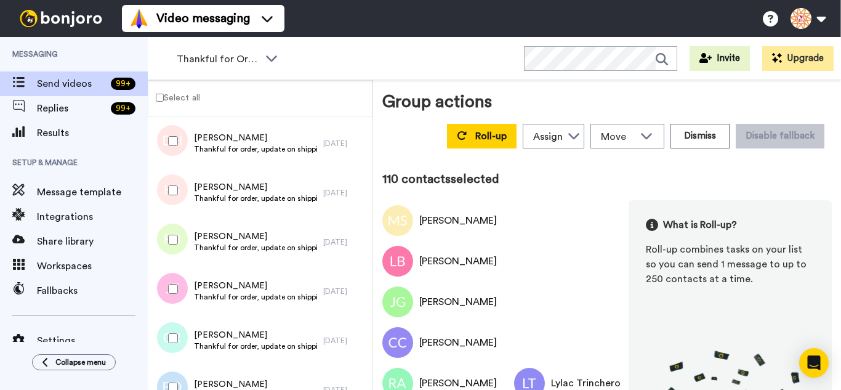
click at [174, 281] on div at bounding box center [170, 288] width 44 height 43
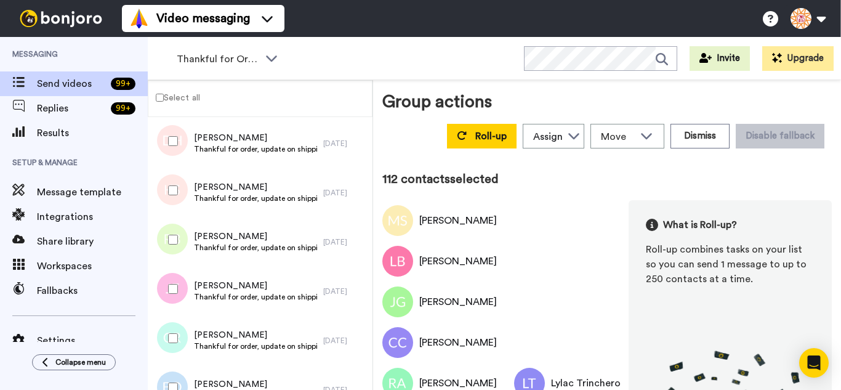
click at [177, 370] on div at bounding box center [170, 387] width 44 height 43
click at [167, 334] on div at bounding box center [170, 337] width 44 height 43
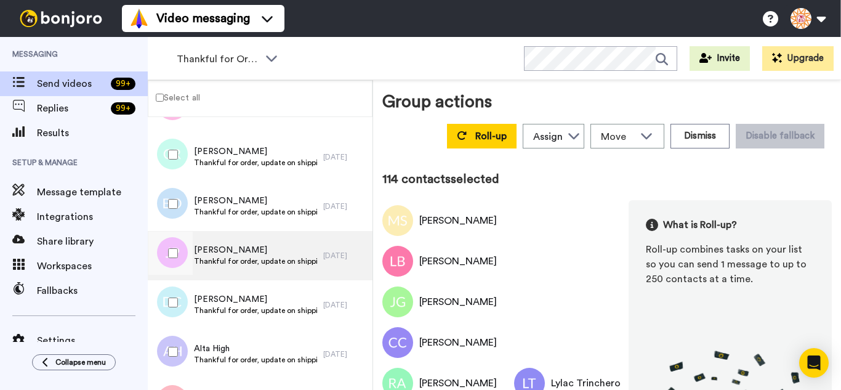
scroll to position [5526, 0]
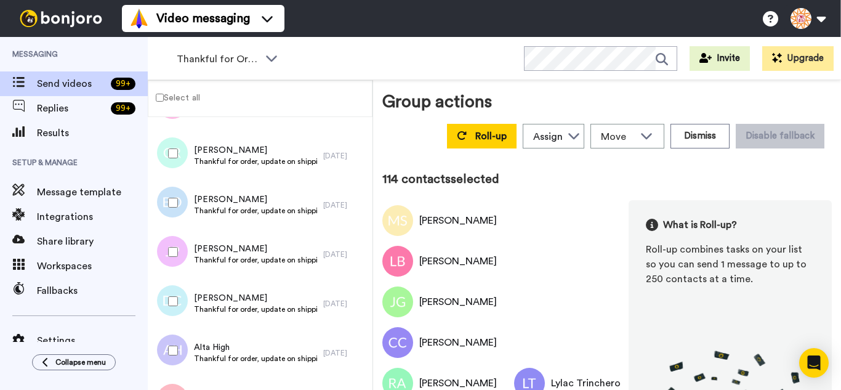
click at [180, 259] on div at bounding box center [170, 251] width 44 height 43
click at [179, 307] on div at bounding box center [170, 300] width 44 height 43
click at [180, 350] on div at bounding box center [170, 350] width 44 height 43
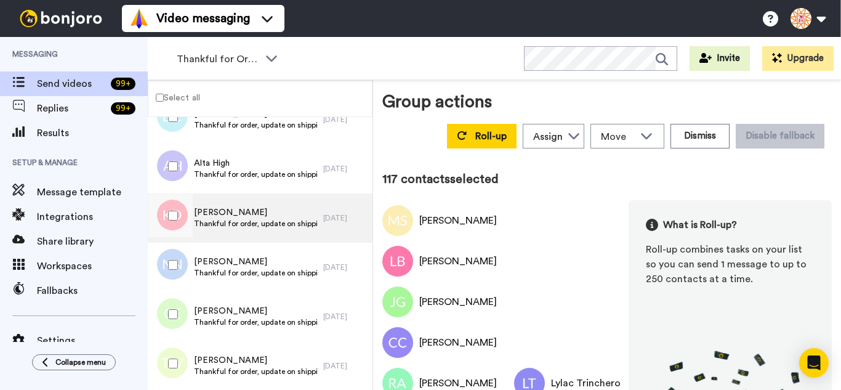
scroll to position [5710, 0]
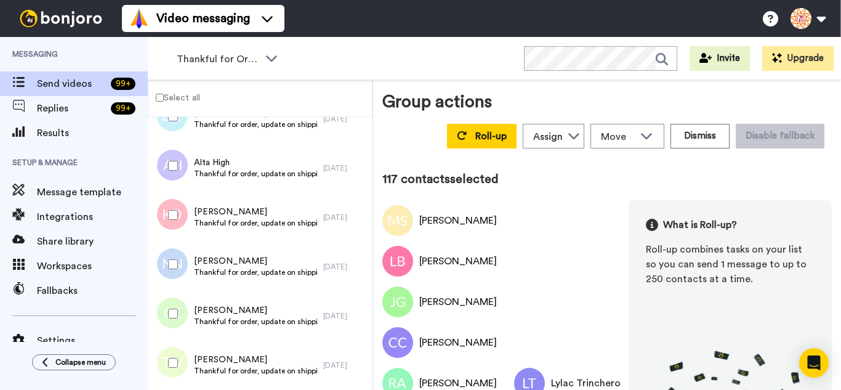
click at [179, 216] on div at bounding box center [170, 214] width 44 height 43
click at [187, 268] on div at bounding box center [170, 264] width 44 height 43
click at [182, 297] on div at bounding box center [170, 313] width 44 height 43
click at [185, 351] on div at bounding box center [170, 362] width 44 height 43
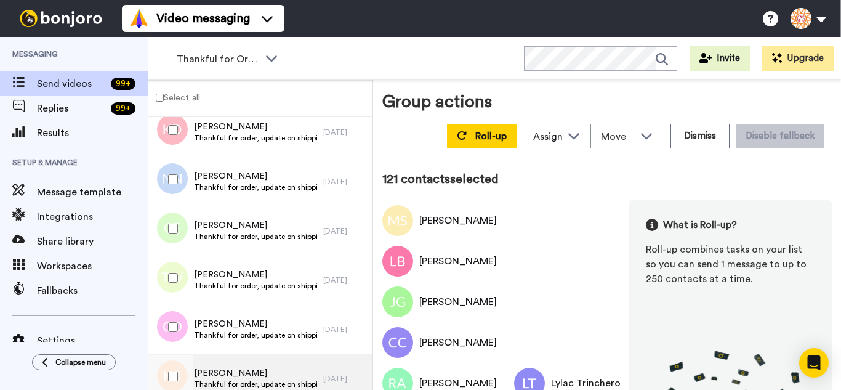
scroll to position [5895, 0]
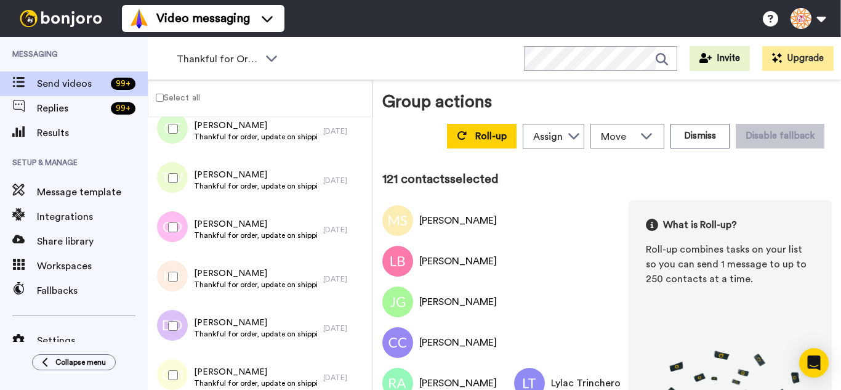
click at [171, 270] on div at bounding box center [170, 276] width 44 height 43
click at [179, 321] on div at bounding box center [170, 325] width 44 height 43
click at [183, 358] on div at bounding box center [170, 374] width 44 height 43
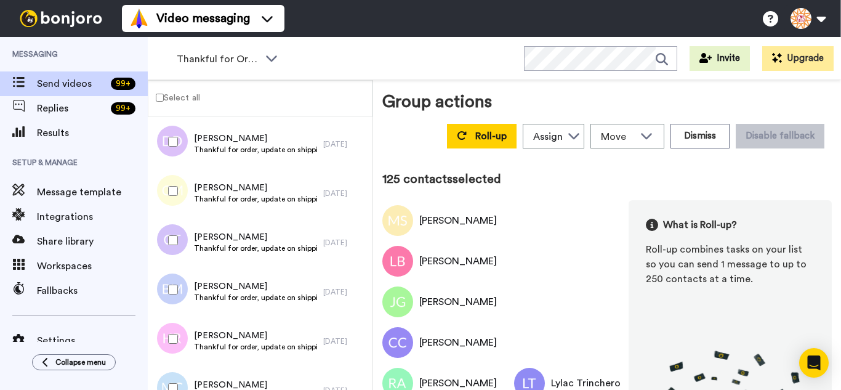
scroll to position [6080, 0]
click at [173, 246] on div at bounding box center [170, 239] width 44 height 43
click at [184, 297] on div at bounding box center [170, 288] width 44 height 43
click at [185, 350] on div at bounding box center [170, 337] width 44 height 43
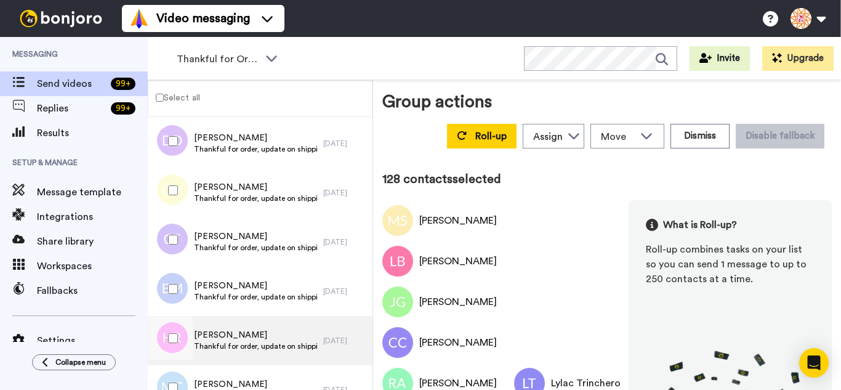
click at [185, 375] on div at bounding box center [170, 387] width 44 height 43
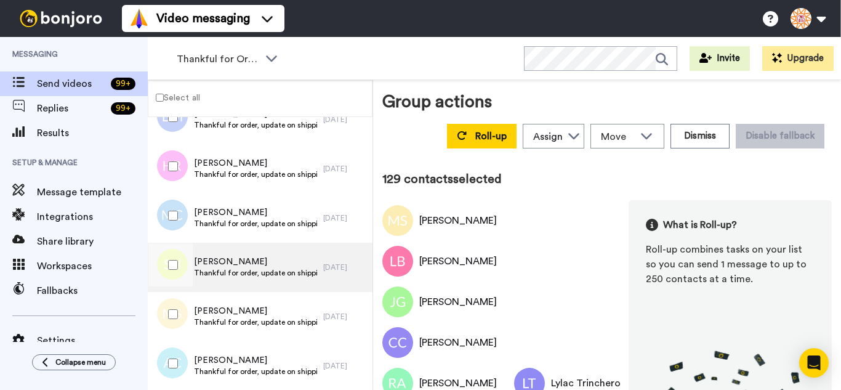
scroll to position [6264, 0]
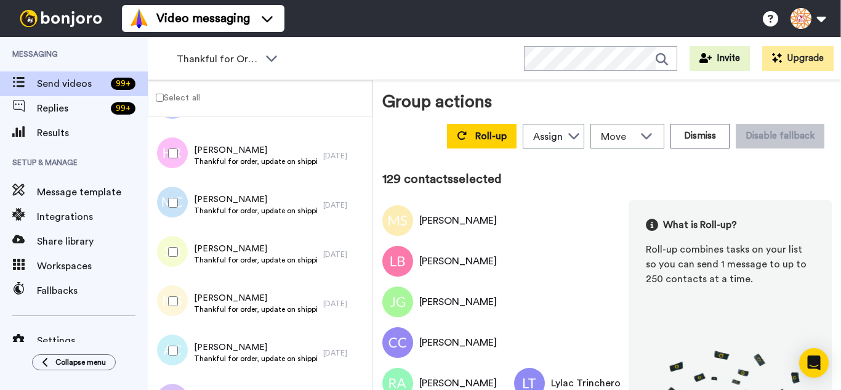
click at [178, 251] on div at bounding box center [170, 251] width 44 height 43
click at [183, 288] on div at bounding box center [170, 300] width 44 height 43
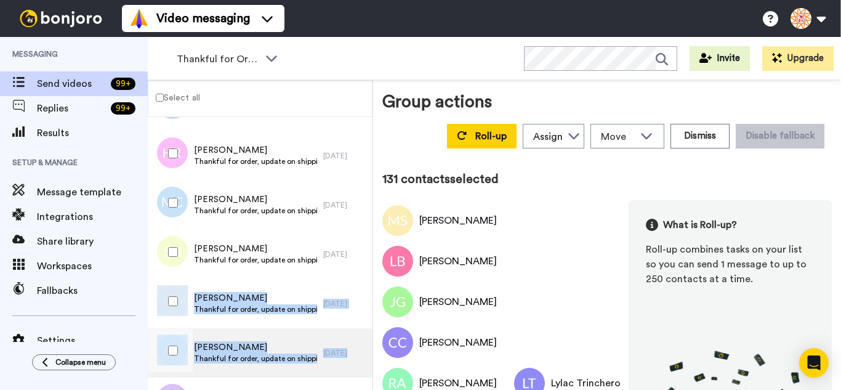
click at [175, 377] on div at bounding box center [169, 352] width 37 height 49
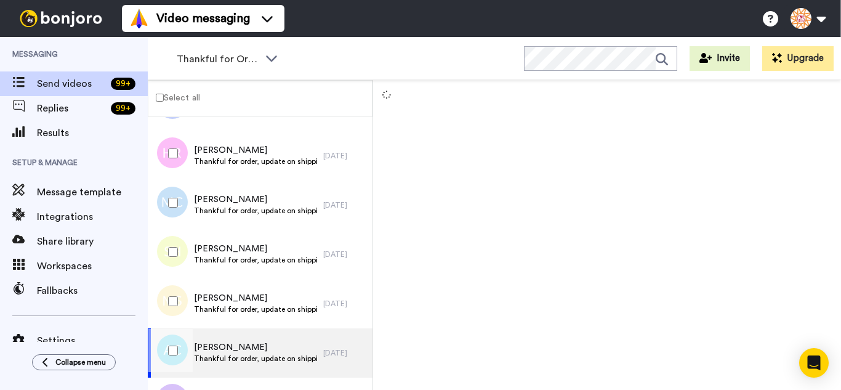
click at [182, 350] on div at bounding box center [170, 350] width 44 height 43
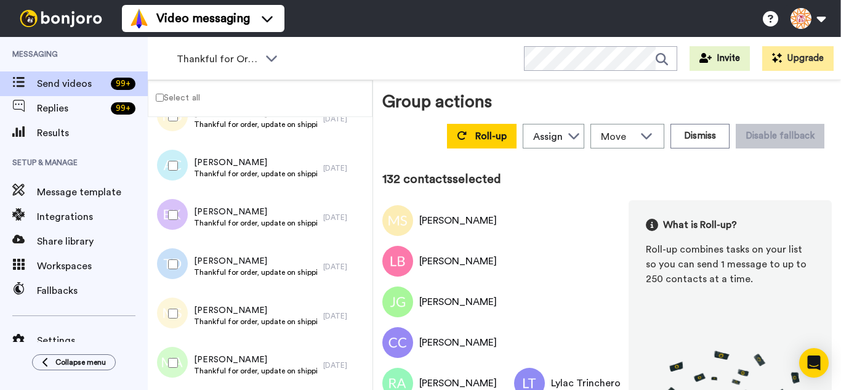
click at [167, 219] on div at bounding box center [170, 214] width 44 height 43
click at [179, 275] on div at bounding box center [170, 264] width 44 height 43
click at [177, 319] on div at bounding box center [170, 313] width 44 height 43
click at [187, 380] on div at bounding box center [170, 362] width 44 height 43
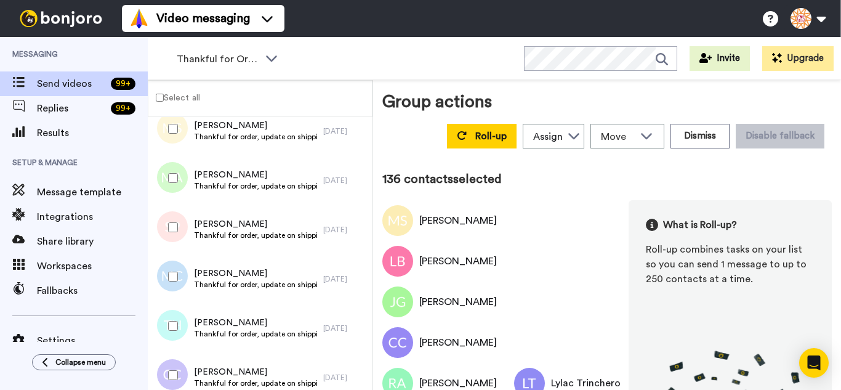
click at [159, 222] on div at bounding box center [170, 227] width 44 height 43
click at [172, 332] on div at bounding box center [170, 325] width 44 height 43
click at [178, 377] on div at bounding box center [170, 374] width 44 height 43
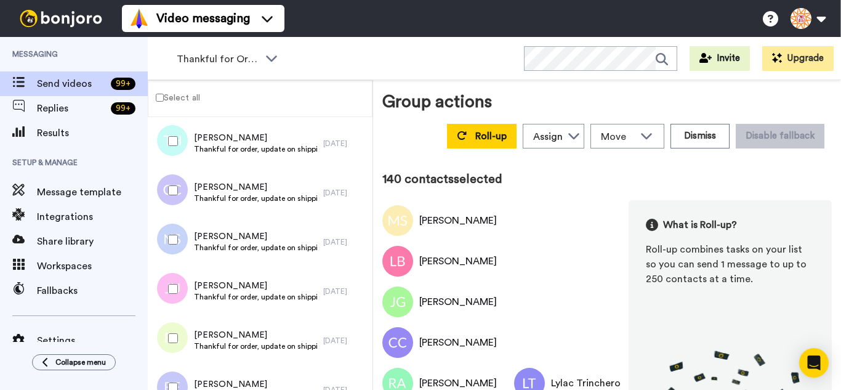
click at [167, 233] on div at bounding box center [170, 239] width 44 height 43
click at [169, 284] on div at bounding box center [170, 288] width 44 height 43
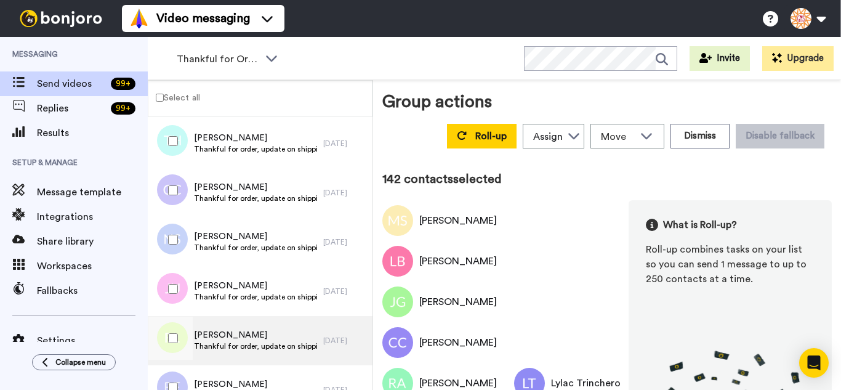
click at [167, 342] on div at bounding box center [170, 337] width 44 height 43
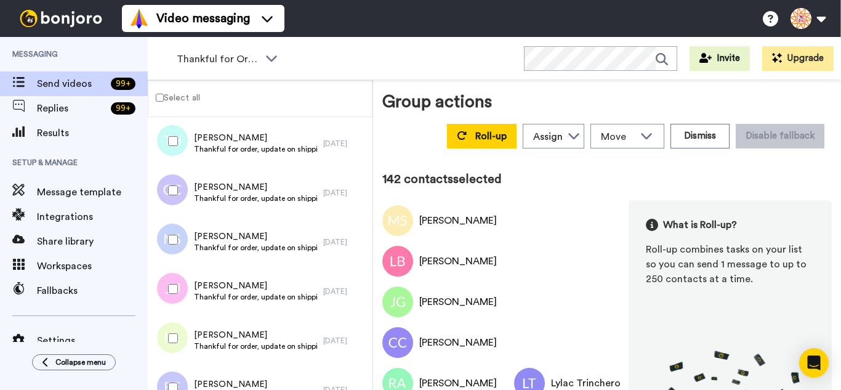
click at [175, 371] on div at bounding box center [170, 387] width 44 height 43
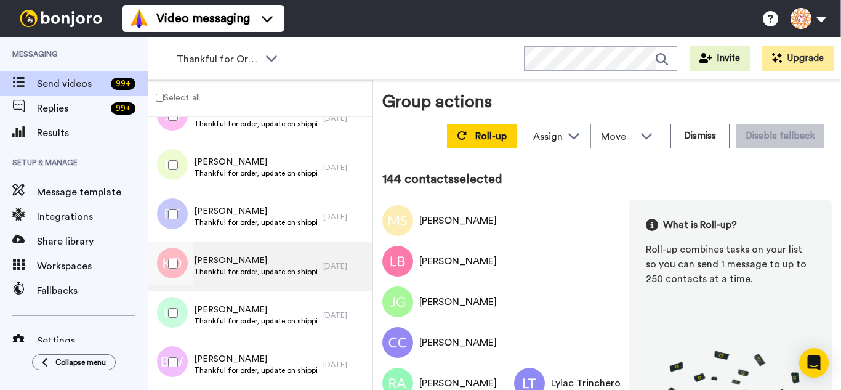
scroll to position [7003, 0]
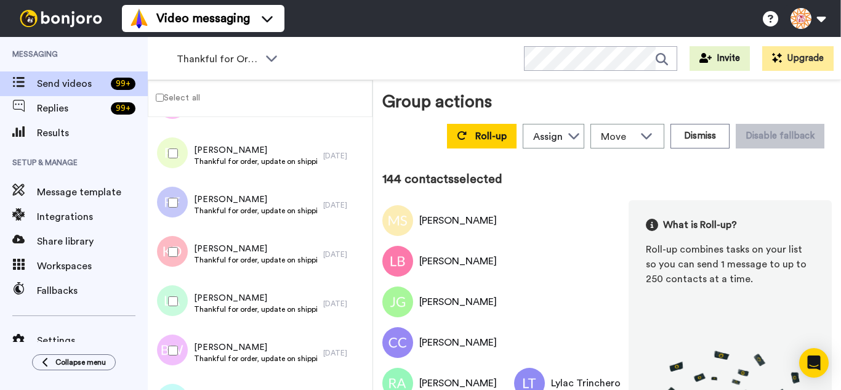
drag, startPoint x: 171, startPoint y: 234, endPoint x: 176, endPoint y: 295, distance: 61.7
click at [172, 238] on div at bounding box center [170, 251] width 44 height 43
drag, startPoint x: 182, startPoint y: 355, endPoint x: 219, endPoint y: 284, distance: 79.8
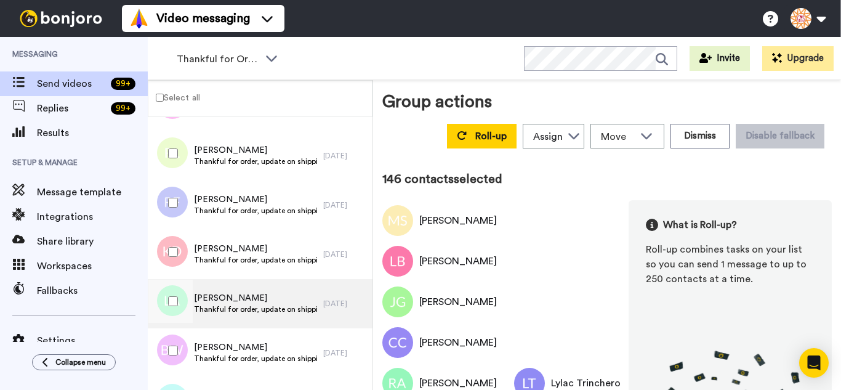
click at [182, 355] on div at bounding box center [170, 350] width 44 height 43
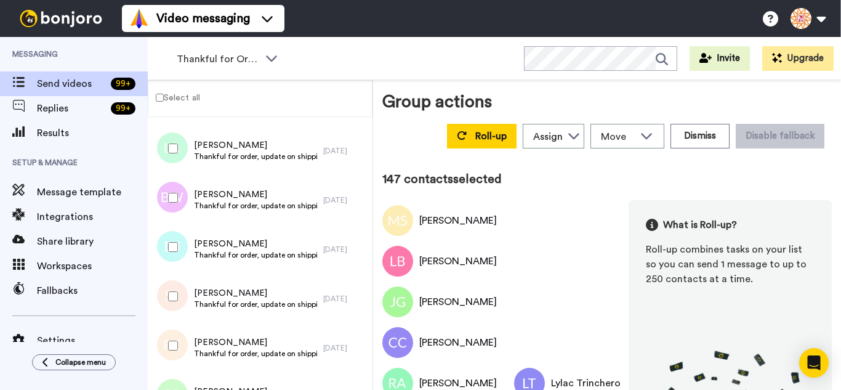
scroll to position [7188, 0]
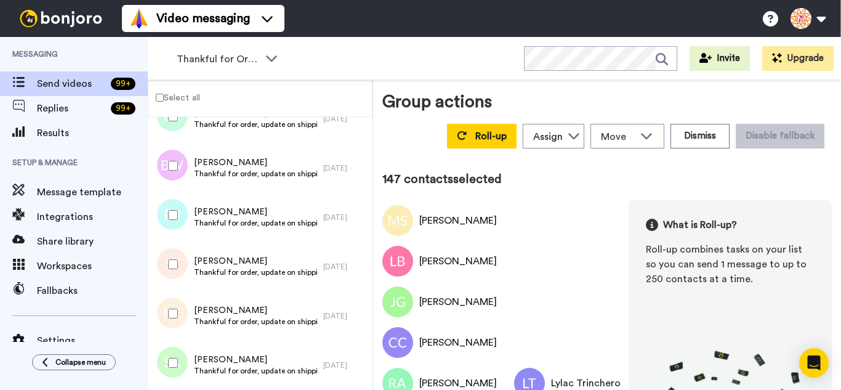
drag, startPoint x: 166, startPoint y: 213, endPoint x: 158, endPoint y: 269, distance: 56.6
click at [163, 220] on div at bounding box center [170, 214] width 44 height 43
drag, startPoint x: 158, startPoint y: 270, endPoint x: 172, endPoint y: 308, distance: 40.7
click at [156, 267] on div at bounding box center [170, 264] width 44 height 43
click at [177, 326] on div at bounding box center [170, 313] width 44 height 43
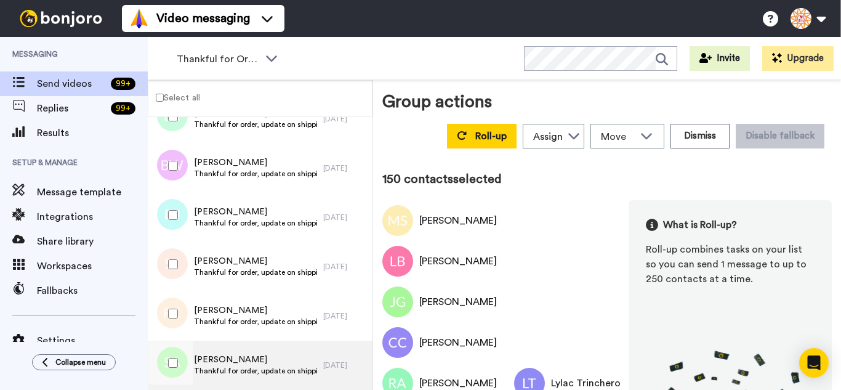
drag, startPoint x: 178, startPoint y: 351, endPoint x: 198, endPoint y: 343, distance: 21.8
click at [178, 354] on div at bounding box center [170, 362] width 44 height 43
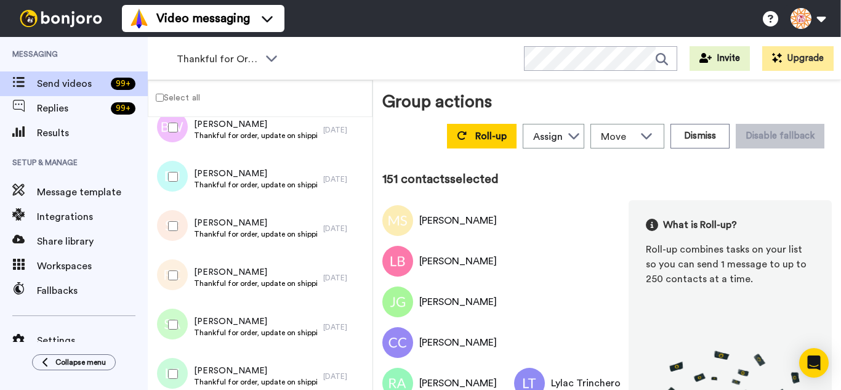
scroll to position [7372, 0]
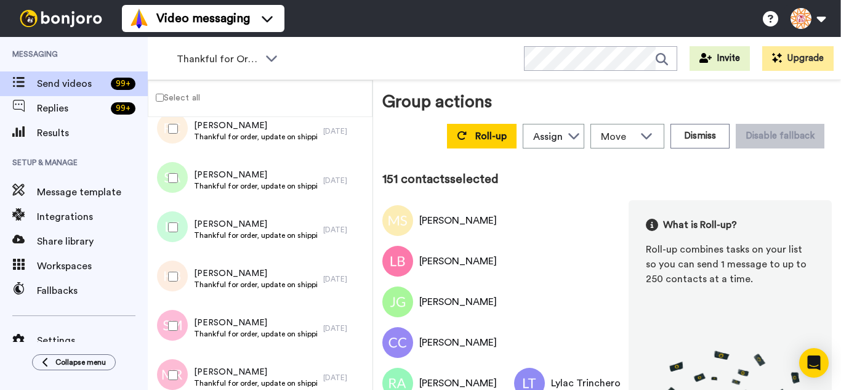
drag, startPoint x: 174, startPoint y: 233, endPoint x: 167, endPoint y: 271, distance: 38.8
click at [173, 235] on div at bounding box center [170, 227] width 44 height 43
click at [167, 280] on div at bounding box center [170, 276] width 44 height 43
click at [175, 365] on div at bounding box center [170, 374] width 44 height 43
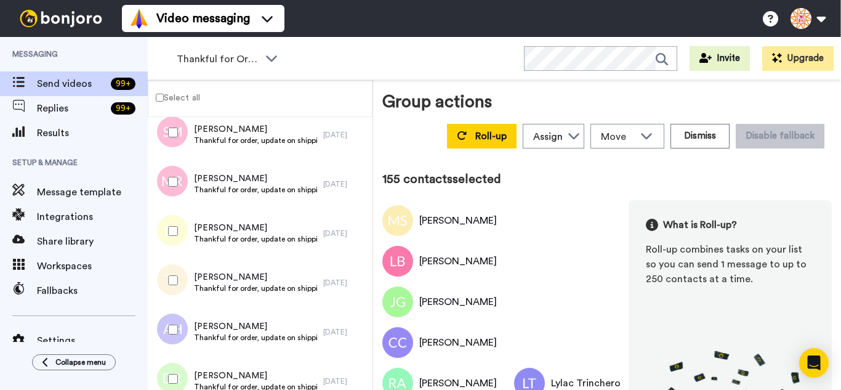
scroll to position [7618, 0]
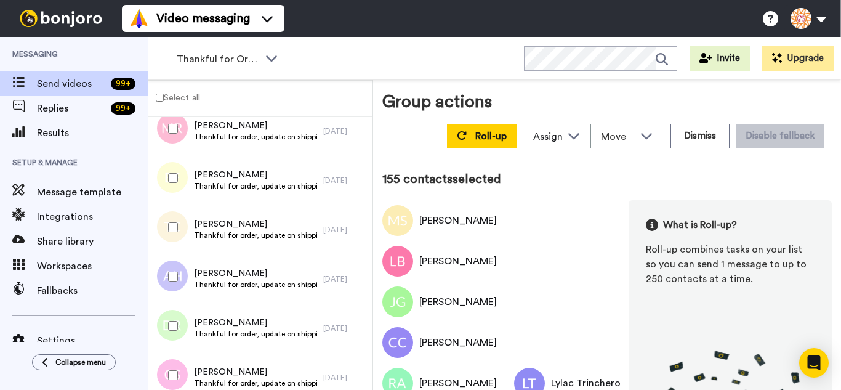
drag, startPoint x: 168, startPoint y: 190, endPoint x: 169, endPoint y: 233, distance: 43.7
click at [168, 193] on div at bounding box center [170, 177] width 44 height 43
click at [170, 239] on div at bounding box center [170, 227] width 44 height 43
drag, startPoint x: 174, startPoint y: 263, endPoint x: 183, endPoint y: 308, distance: 46.5
click at [174, 263] on div at bounding box center [170, 276] width 44 height 43
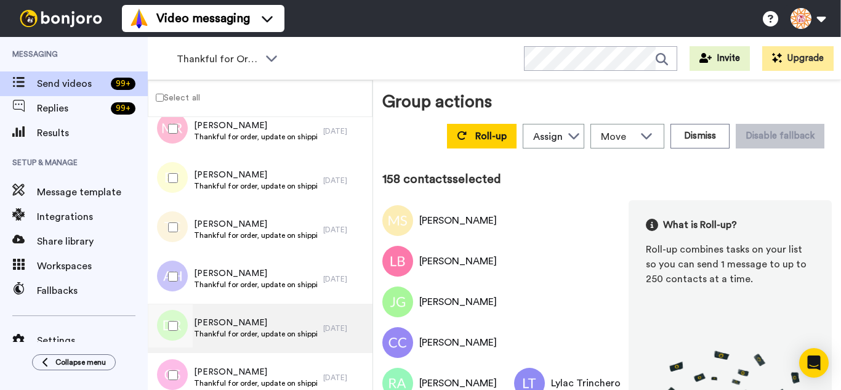
drag, startPoint x: 183, startPoint y: 314, endPoint x: 182, endPoint y: 351, distance: 37.6
click at [183, 315] on div at bounding box center [170, 325] width 44 height 43
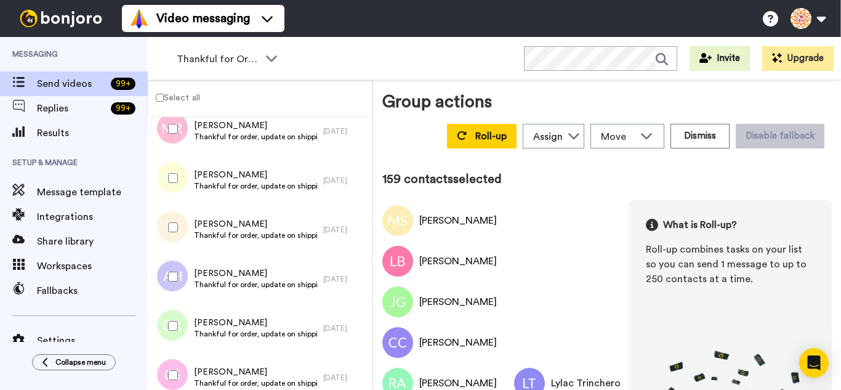
click at [180, 361] on div at bounding box center [170, 374] width 44 height 43
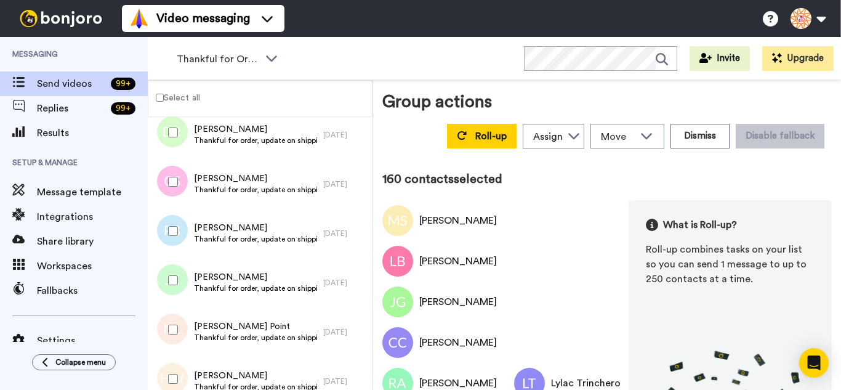
scroll to position [7865, 0]
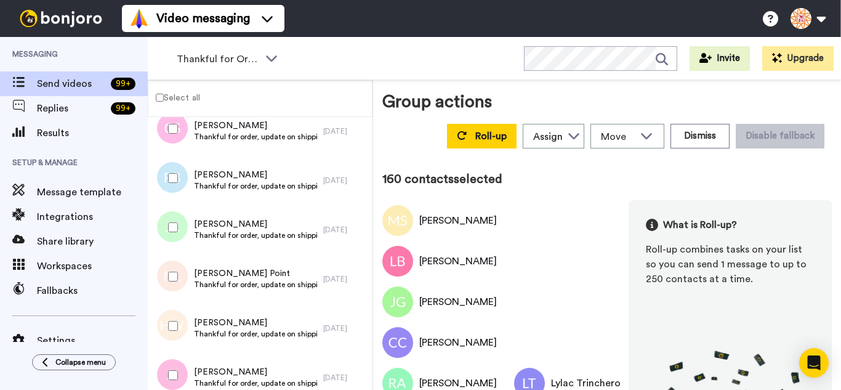
click at [163, 183] on div at bounding box center [170, 177] width 44 height 43
click at [162, 241] on div at bounding box center [170, 227] width 44 height 43
click at [180, 338] on div at bounding box center [170, 325] width 44 height 43
click at [180, 365] on div at bounding box center [170, 374] width 44 height 43
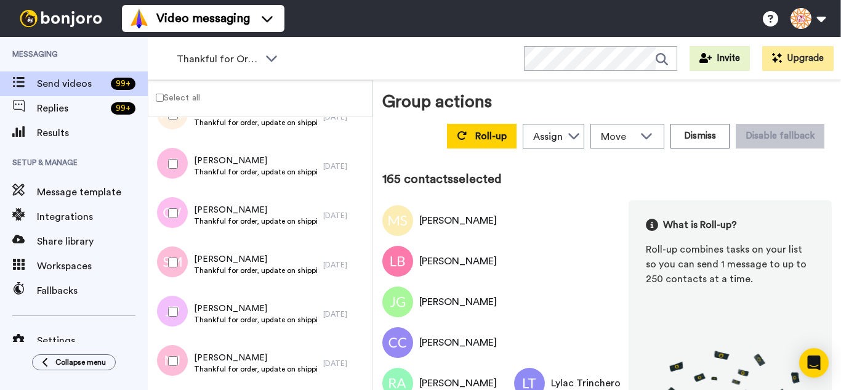
scroll to position [8111, 0]
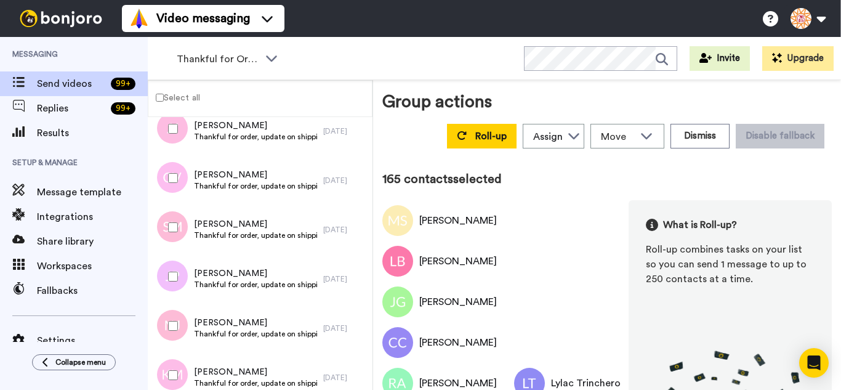
click at [169, 178] on div at bounding box center [170, 177] width 44 height 43
click at [174, 234] on div at bounding box center [170, 227] width 44 height 43
click at [184, 325] on div at bounding box center [170, 325] width 44 height 43
click at [181, 366] on div at bounding box center [170, 374] width 44 height 43
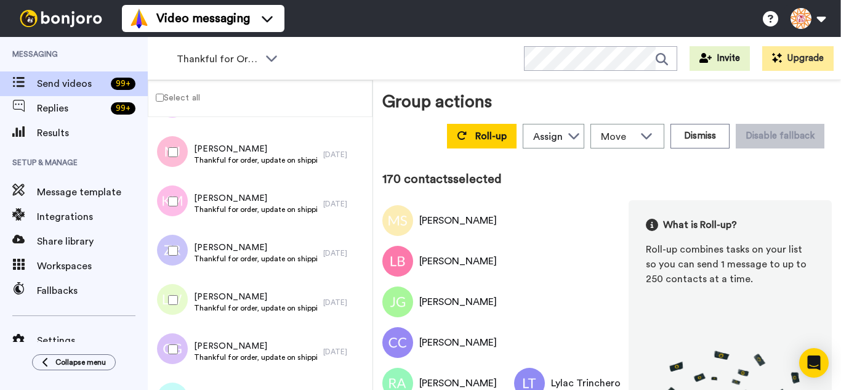
scroll to position [8295, 0]
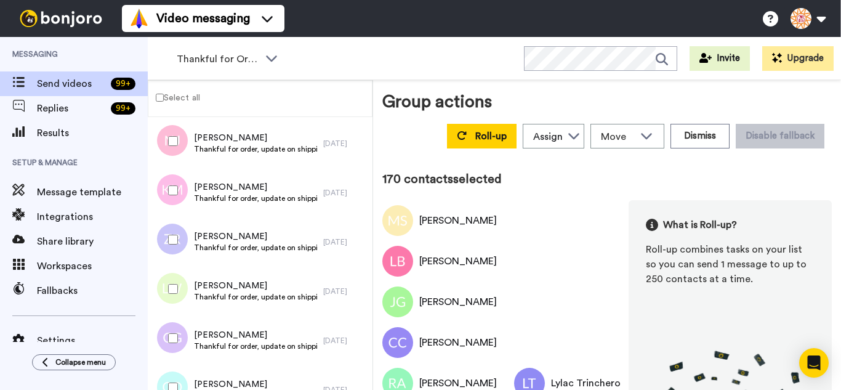
click at [168, 232] on div at bounding box center [170, 239] width 44 height 43
click at [174, 295] on div at bounding box center [170, 288] width 44 height 43
click at [175, 354] on div at bounding box center [170, 337] width 44 height 43
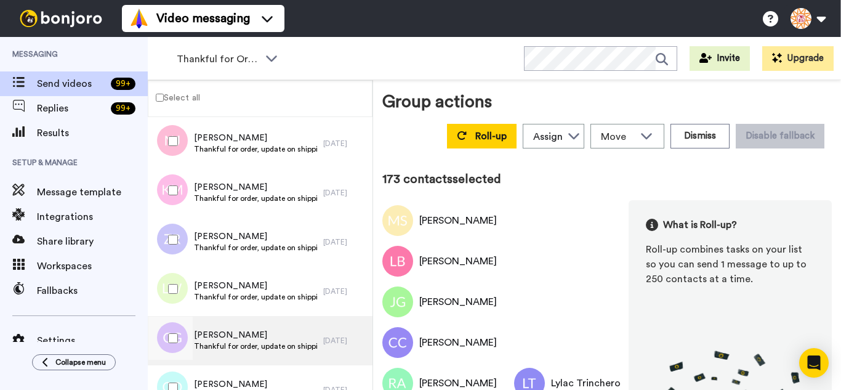
drag, startPoint x: 172, startPoint y: 382, endPoint x: 213, endPoint y: 329, distance: 67.1
click at [172, 380] on div at bounding box center [170, 387] width 44 height 43
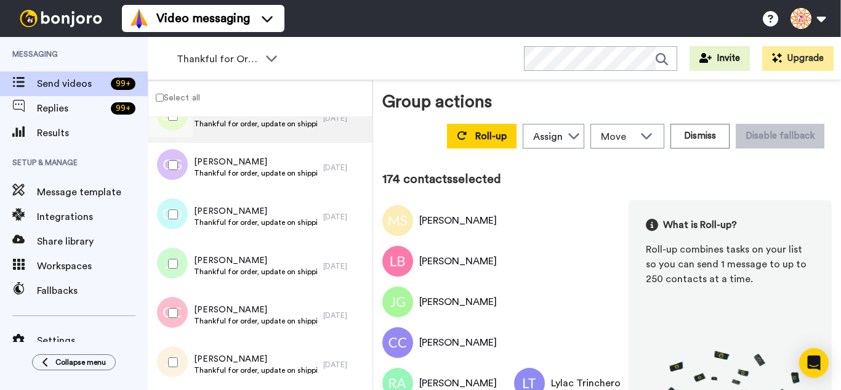
scroll to position [8480, 0]
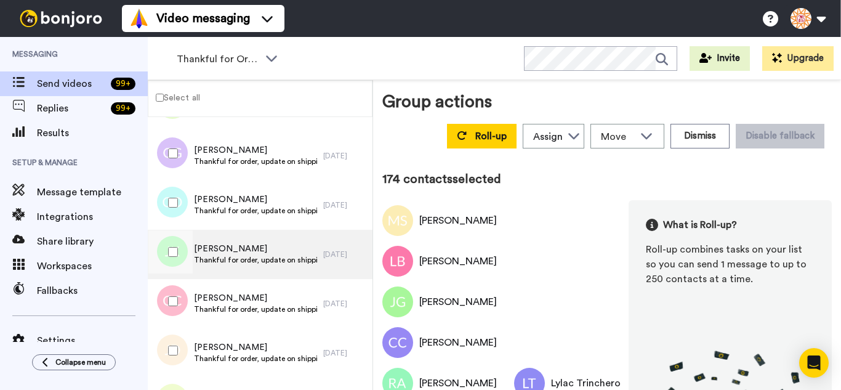
click at [179, 244] on div at bounding box center [170, 251] width 44 height 43
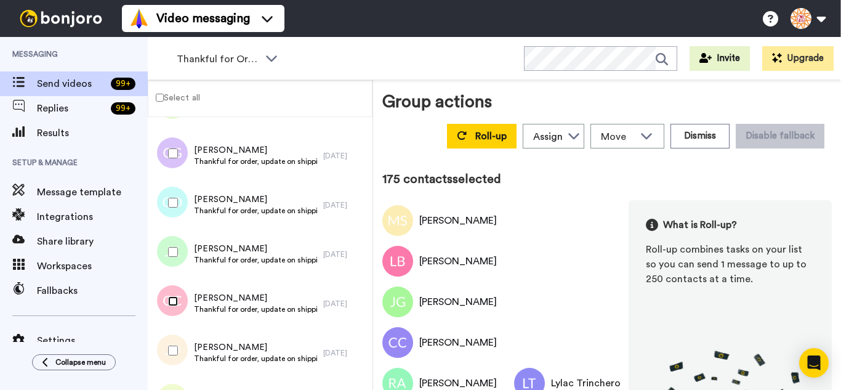
click at [177, 311] on div at bounding box center [170, 300] width 44 height 43
click at [174, 359] on div at bounding box center [170, 350] width 44 height 43
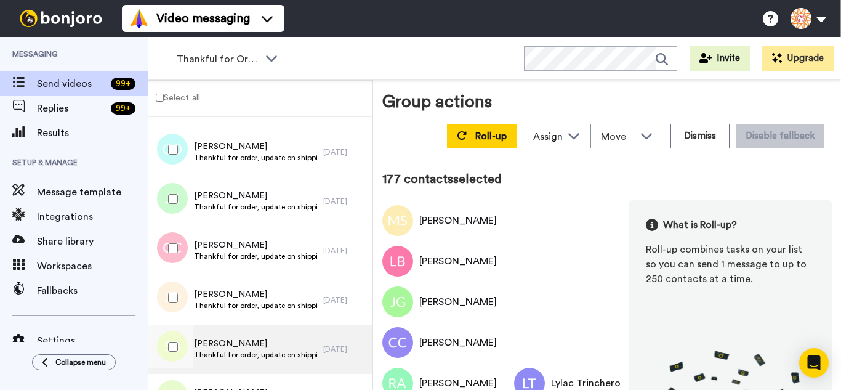
scroll to position [8665, 0]
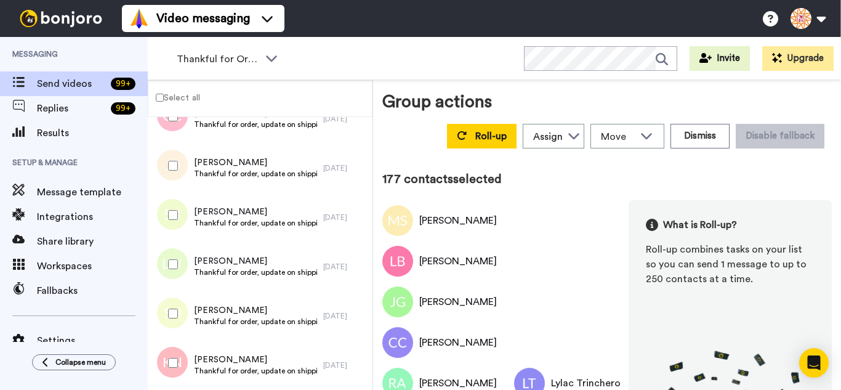
click at [177, 228] on div at bounding box center [170, 214] width 44 height 43
click at [177, 273] on div at bounding box center [170, 264] width 44 height 43
click at [183, 308] on div at bounding box center [170, 313] width 44 height 43
click at [177, 355] on div at bounding box center [170, 362] width 44 height 43
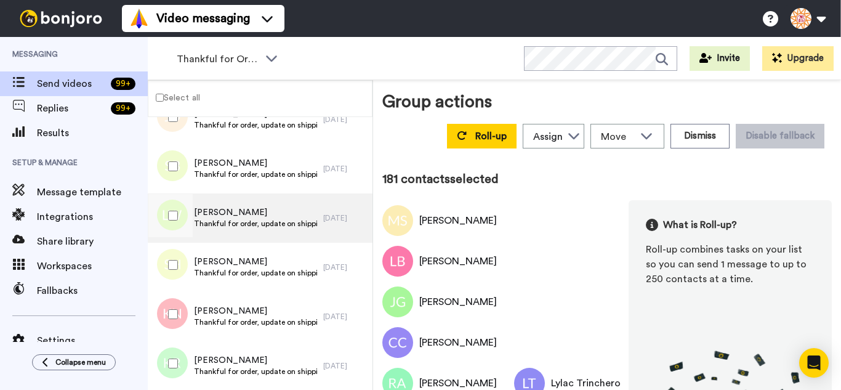
scroll to position [8911, 0]
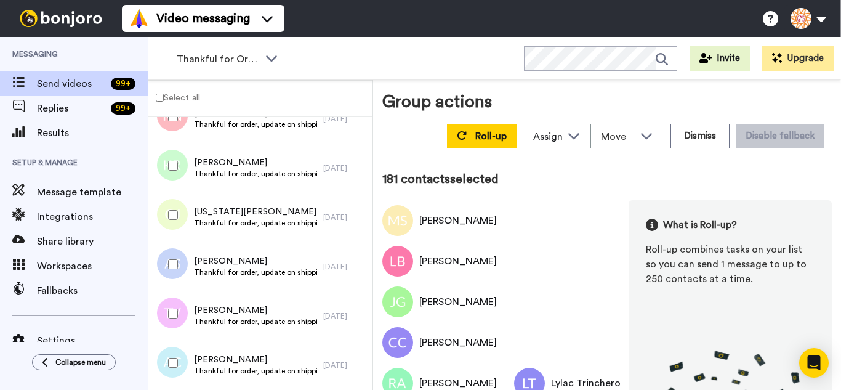
click at [179, 212] on div at bounding box center [170, 214] width 44 height 43
drag, startPoint x: 175, startPoint y: 252, endPoint x: 174, endPoint y: 278, distance: 25.9
click at [175, 255] on div at bounding box center [170, 264] width 44 height 43
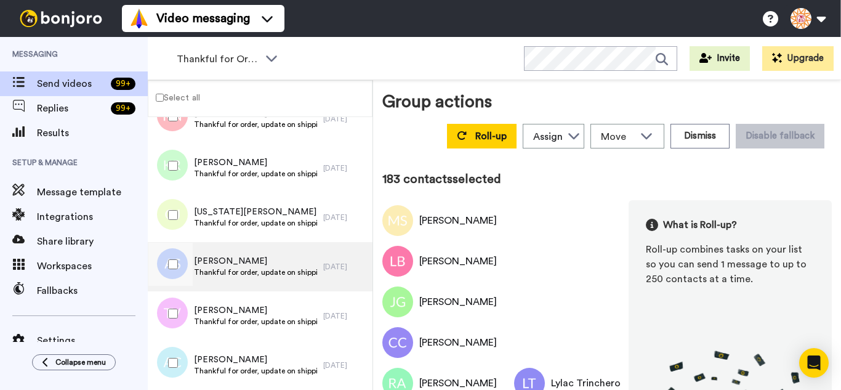
click at [174, 287] on div at bounding box center [169, 266] width 37 height 49
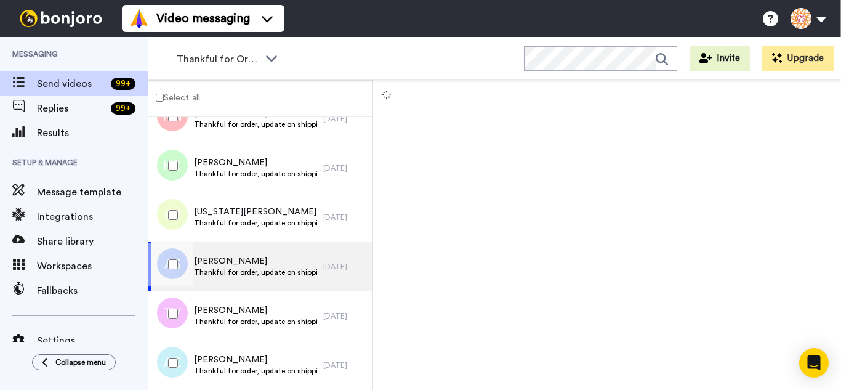
click at [175, 305] on div at bounding box center [170, 313] width 44 height 43
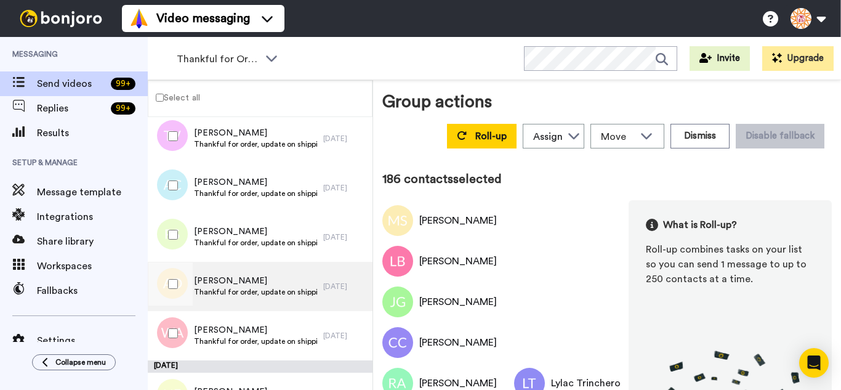
scroll to position [9096, 0]
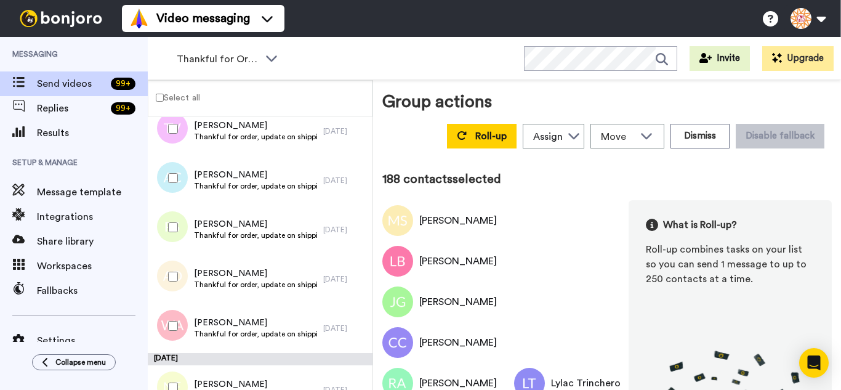
click at [175, 321] on div at bounding box center [170, 325] width 44 height 43
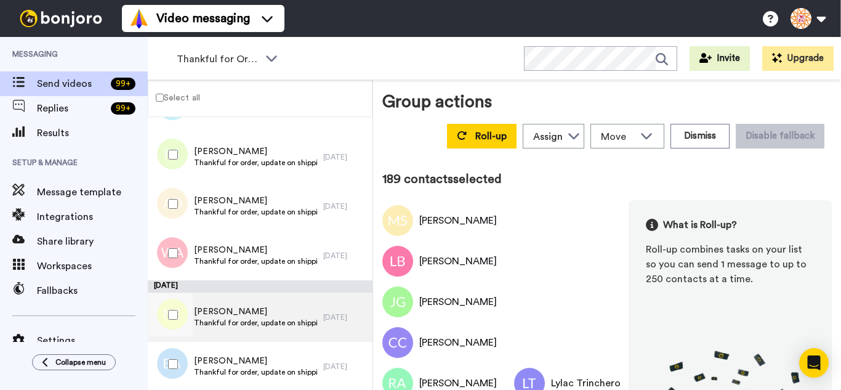
scroll to position [9280, 0]
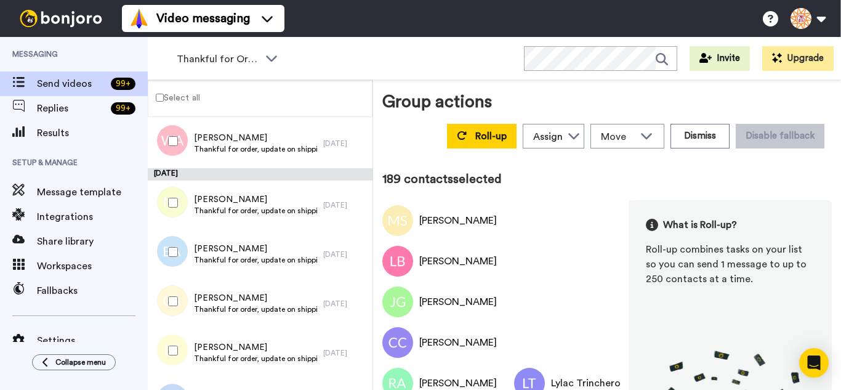
drag, startPoint x: 166, startPoint y: 208, endPoint x: 176, endPoint y: 263, distance: 55.8
click at [166, 209] on div at bounding box center [170, 202] width 44 height 43
click at [176, 263] on div at bounding box center [170, 251] width 44 height 43
click at [174, 345] on div at bounding box center [170, 350] width 44 height 43
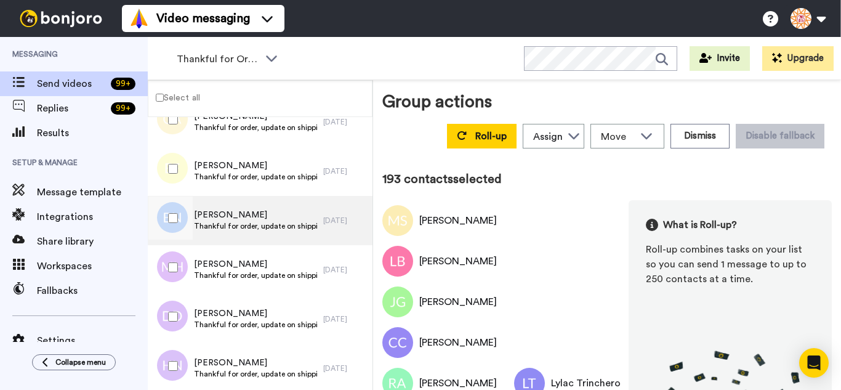
scroll to position [9465, 0]
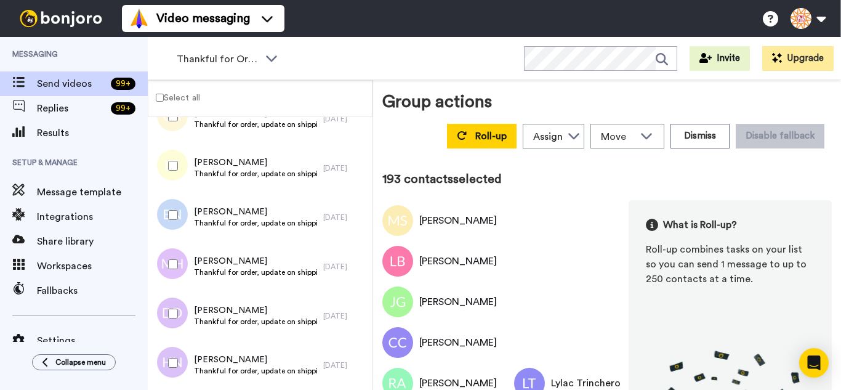
click at [167, 220] on div at bounding box center [170, 214] width 44 height 43
click at [172, 321] on div at bounding box center [170, 313] width 44 height 43
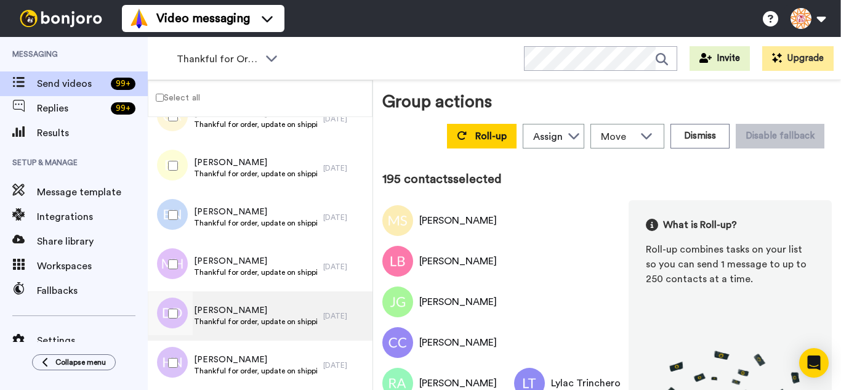
drag, startPoint x: 179, startPoint y: 353, endPoint x: 193, endPoint y: 324, distance: 32.2
click at [179, 355] on div at bounding box center [170, 362] width 44 height 43
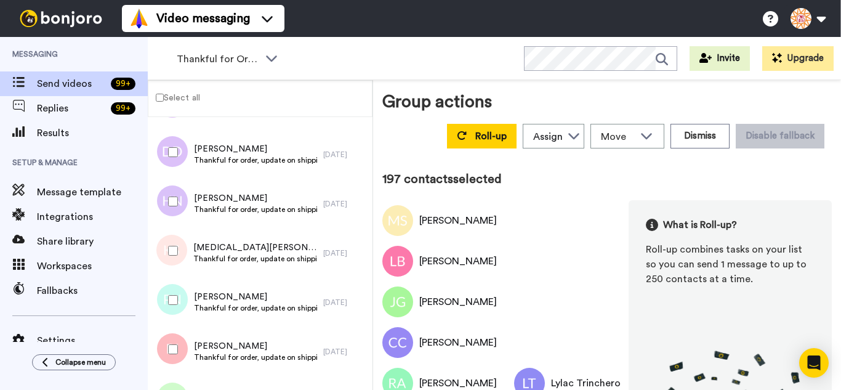
scroll to position [9650, 0]
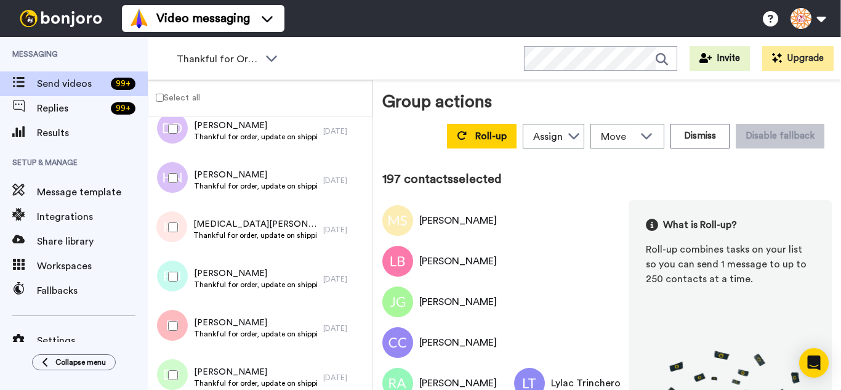
drag, startPoint x: 171, startPoint y: 232, endPoint x: 179, endPoint y: 289, distance: 57.2
click at [170, 235] on div at bounding box center [170, 227] width 44 height 43
click at [179, 289] on div at bounding box center [170, 276] width 44 height 43
click at [179, 319] on div at bounding box center [170, 325] width 44 height 43
click at [175, 367] on div at bounding box center [170, 374] width 44 height 43
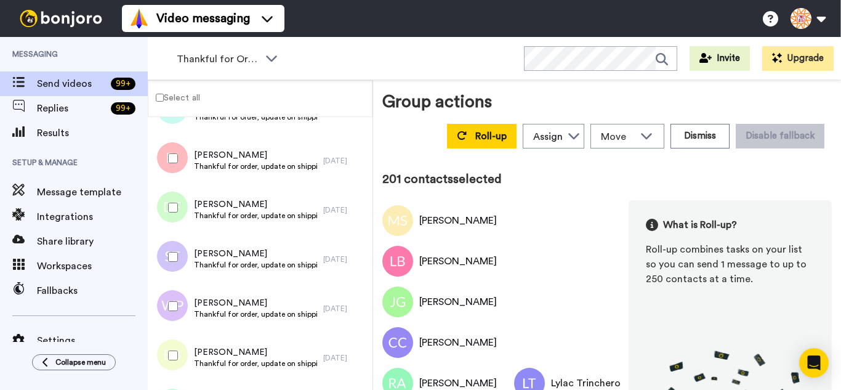
scroll to position [9834, 0]
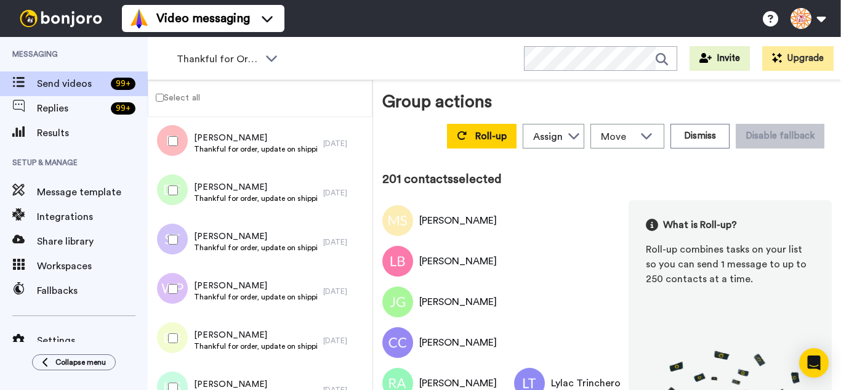
drag, startPoint x: 172, startPoint y: 251, endPoint x: 179, endPoint y: 298, distance: 47.9
click at [172, 259] on div at bounding box center [170, 239] width 44 height 43
drag, startPoint x: 179, startPoint y: 298, endPoint x: 180, endPoint y: 334, distance: 36.3
click at [179, 302] on div at bounding box center [170, 288] width 44 height 43
drag, startPoint x: 180, startPoint y: 334, endPoint x: 179, endPoint y: 366, distance: 31.4
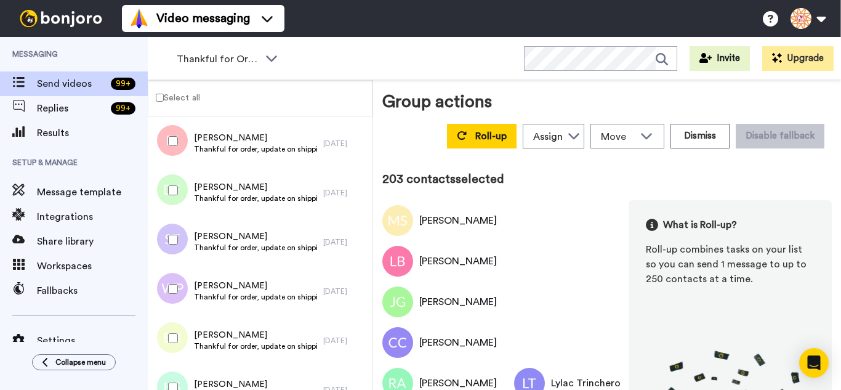
click at [179, 345] on div at bounding box center [170, 337] width 44 height 43
click at [181, 371] on div at bounding box center [170, 387] width 44 height 43
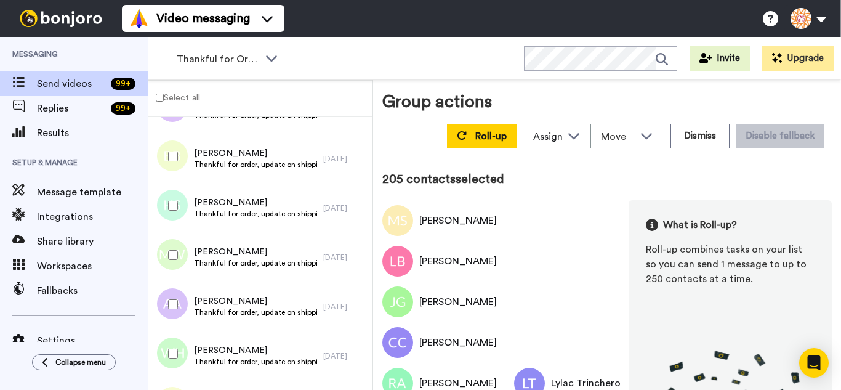
scroll to position [10019, 0]
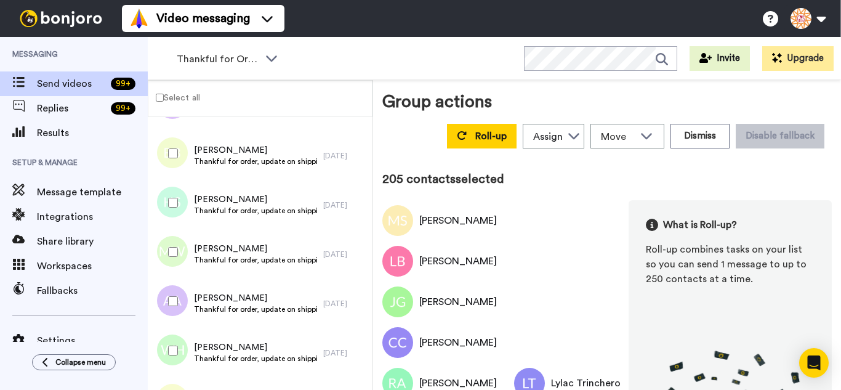
drag, startPoint x: 183, startPoint y: 253, endPoint x: 178, endPoint y: 292, distance: 39.1
click at [181, 259] on div at bounding box center [170, 251] width 44 height 43
drag, startPoint x: 179, startPoint y: 296, endPoint x: 185, endPoint y: 329, distance: 33.8
click at [180, 305] on div at bounding box center [170, 300] width 44 height 43
drag, startPoint x: 188, startPoint y: 348, endPoint x: 188, endPoint y: 359, distance: 11.7
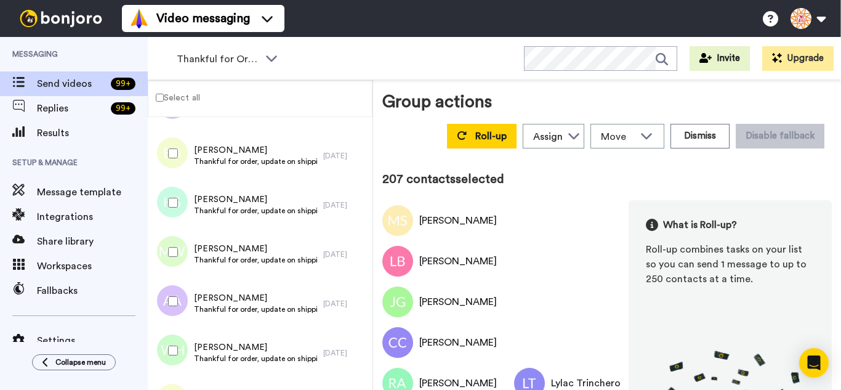
click at [188, 354] on div at bounding box center [170, 350] width 44 height 43
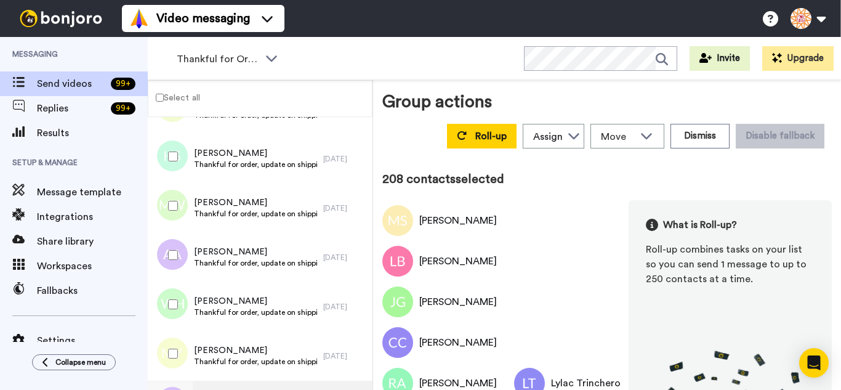
scroll to position [10204, 0]
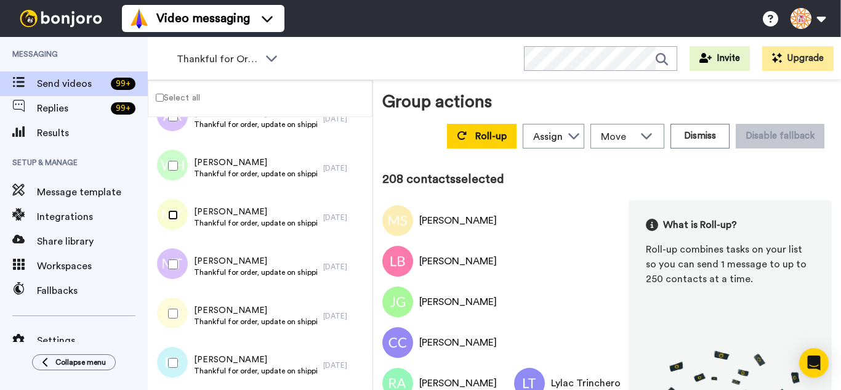
click at [171, 227] on div at bounding box center [170, 214] width 44 height 43
click at [175, 276] on div at bounding box center [170, 264] width 44 height 43
click at [174, 328] on div at bounding box center [170, 313] width 44 height 43
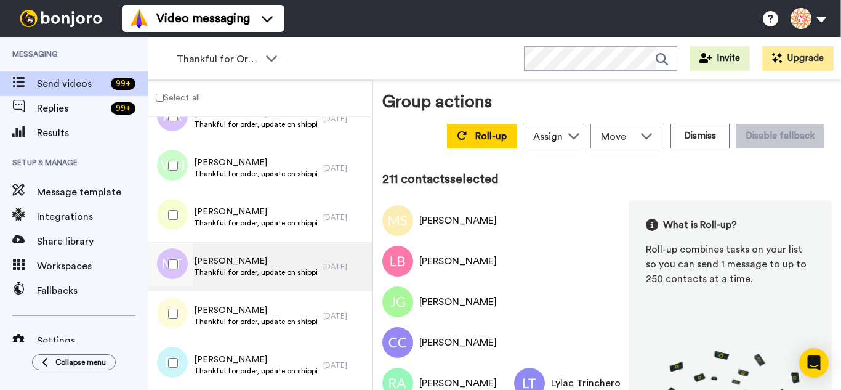
drag, startPoint x: 178, startPoint y: 351, endPoint x: 199, endPoint y: 288, distance: 66.8
click at [177, 355] on div at bounding box center [170, 362] width 44 height 43
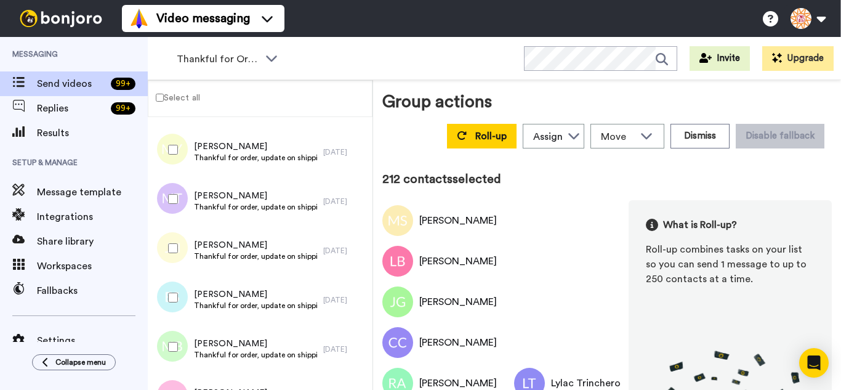
scroll to position [10388, 0]
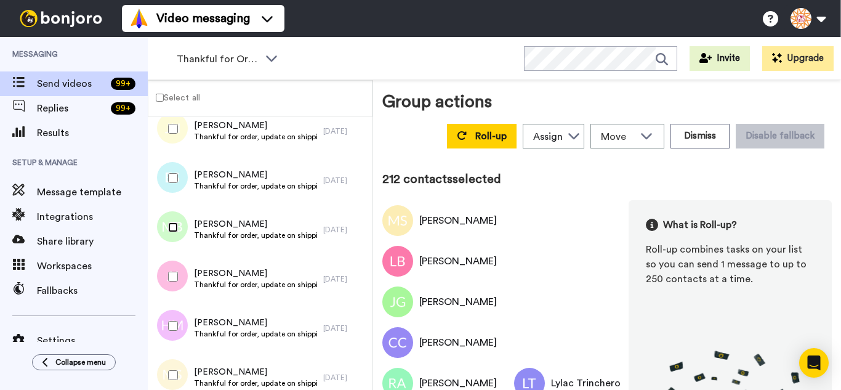
click at [170, 241] on div at bounding box center [170, 227] width 44 height 43
click at [179, 287] on div at bounding box center [170, 276] width 44 height 43
drag, startPoint x: 182, startPoint y: 314, endPoint x: 178, endPoint y: 357, distance: 43.3
click at [182, 316] on div at bounding box center [170, 325] width 44 height 43
click at [178, 360] on div at bounding box center [170, 374] width 44 height 43
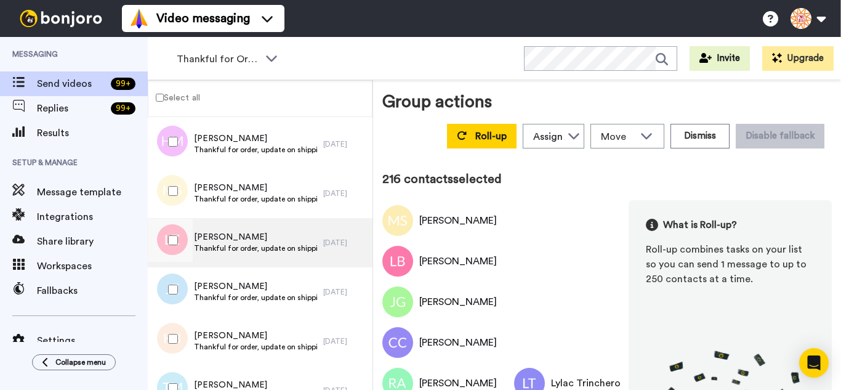
scroll to position [10573, 0]
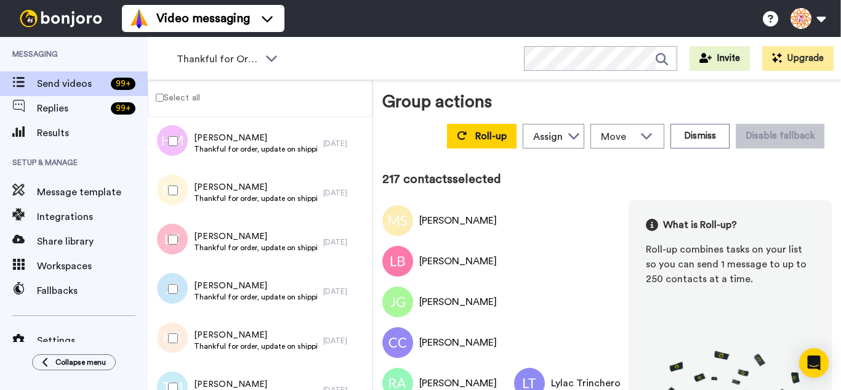
drag, startPoint x: 182, startPoint y: 289, endPoint x: 183, endPoint y: 309, distance: 19.7
click at [182, 289] on div at bounding box center [170, 288] width 44 height 43
drag, startPoint x: 187, startPoint y: 325, endPoint x: 184, endPoint y: 359, distance: 33.9
click at [185, 333] on div at bounding box center [170, 337] width 44 height 43
click at [180, 373] on div at bounding box center [170, 387] width 44 height 43
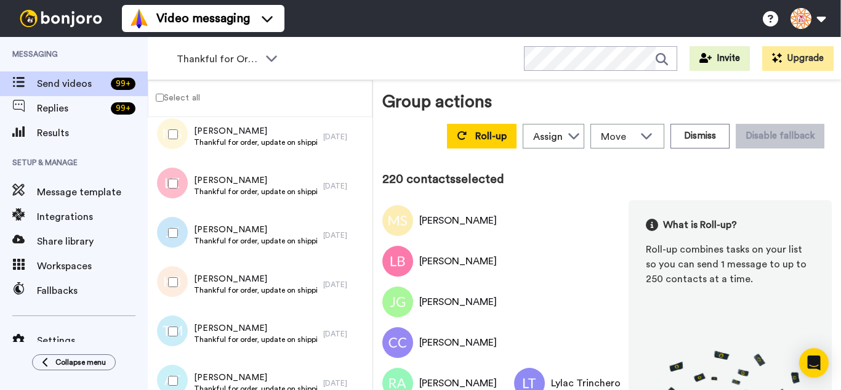
scroll to position [10758, 0]
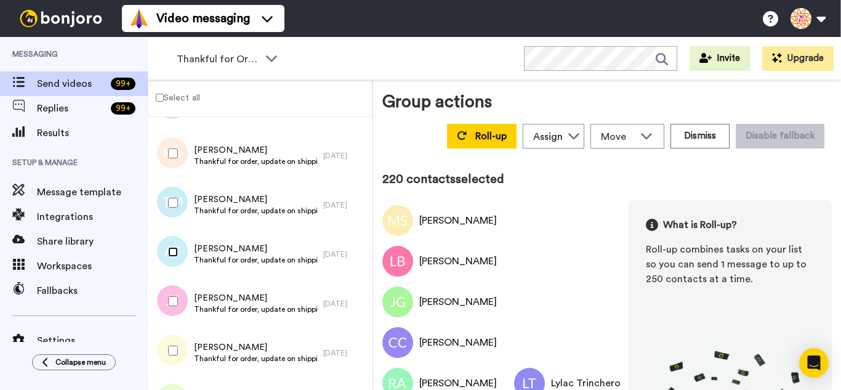
click at [172, 257] on div at bounding box center [170, 251] width 44 height 43
click at [178, 300] on div at bounding box center [170, 300] width 44 height 43
click at [184, 348] on div at bounding box center [170, 350] width 44 height 43
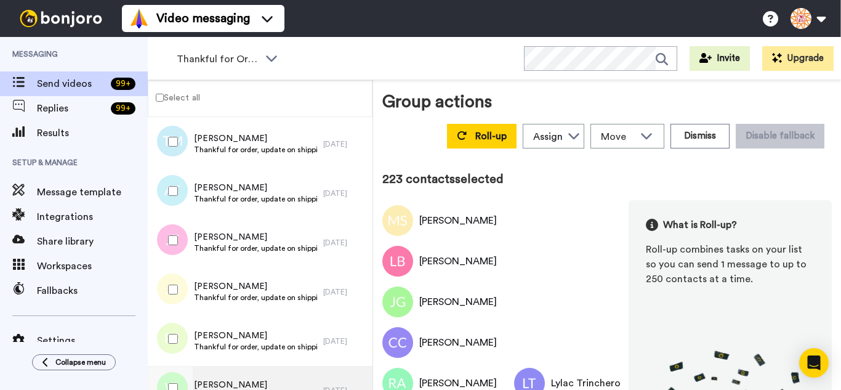
scroll to position [10942, 0]
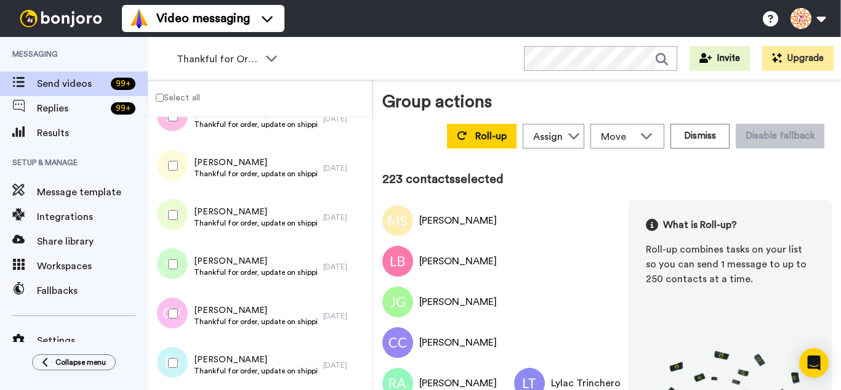
click at [165, 228] on div at bounding box center [170, 214] width 44 height 43
drag, startPoint x: 178, startPoint y: 303, endPoint x: 185, endPoint y: 343, distance: 40.7
click at [178, 303] on div at bounding box center [170, 313] width 44 height 43
click at [185, 343] on div at bounding box center [170, 362] width 44 height 43
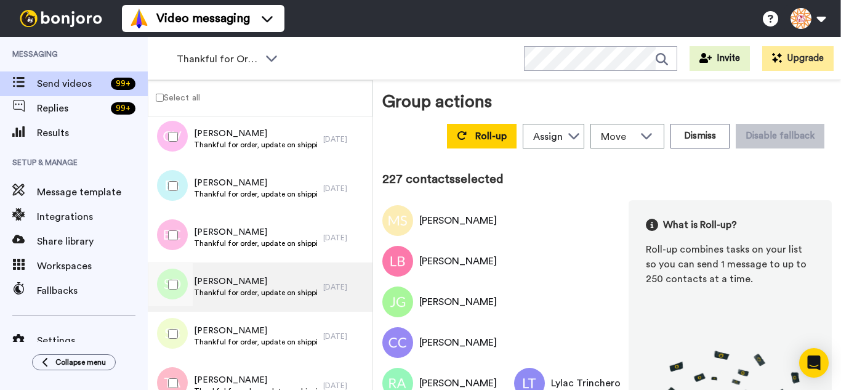
scroll to position [11127, 0]
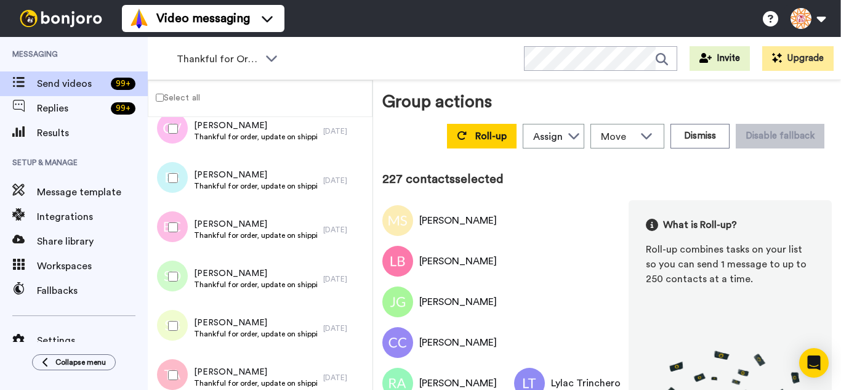
drag, startPoint x: 176, startPoint y: 233, endPoint x: 169, endPoint y: 270, distance: 38.2
click at [175, 234] on div at bounding box center [170, 227] width 44 height 43
click at [169, 271] on div at bounding box center [170, 276] width 44 height 43
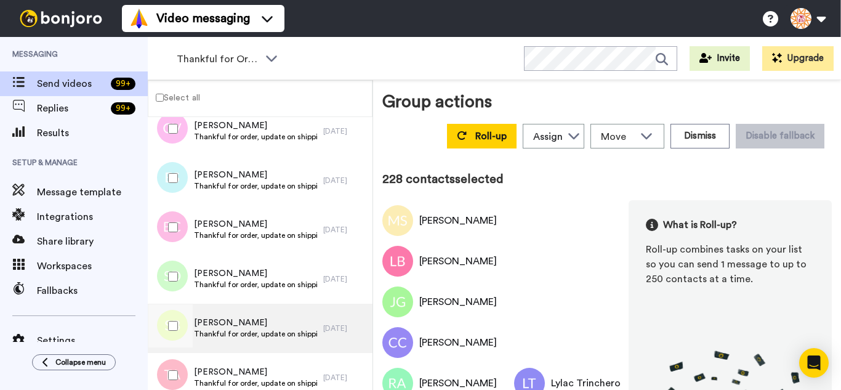
click at [174, 323] on div at bounding box center [170, 325] width 44 height 43
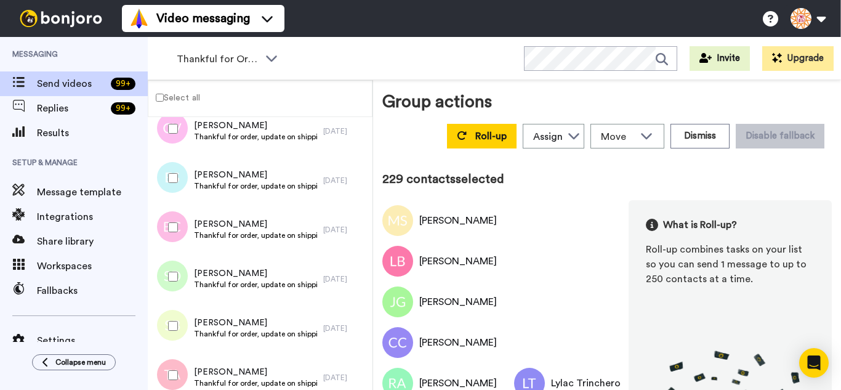
drag, startPoint x: 183, startPoint y: 371, endPoint x: 190, endPoint y: 374, distance: 6.9
click at [184, 372] on div at bounding box center [170, 374] width 44 height 43
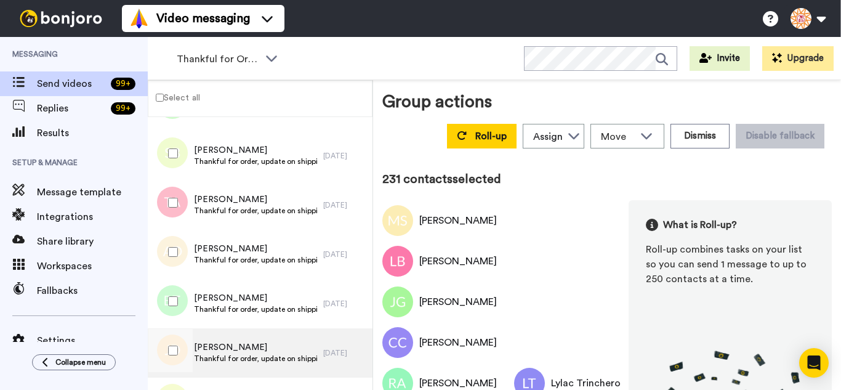
scroll to position [11373, 0]
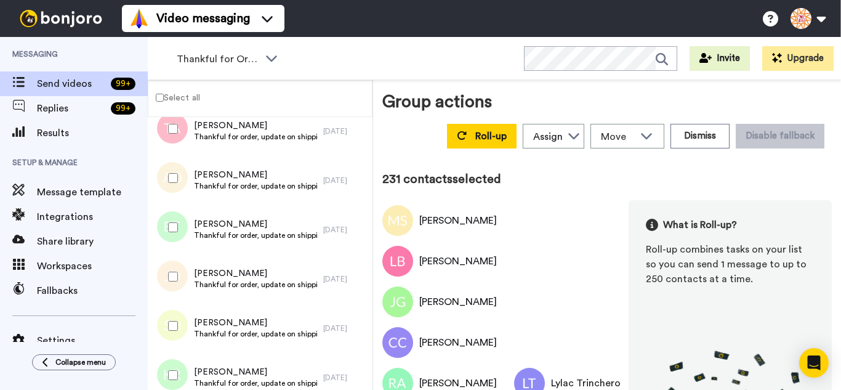
click at [172, 187] on div at bounding box center [170, 177] width 44 height 43
click at [171, 233] on div at bounding box center [170, 227] width 44 height 43
drag, startPoint x: 172, startPoint y: 263, endPoint x: 174, endPoint y: 307, distance: 43.8
click at [172, 268] on div at bounding box center [170, 276] width 44 height 43
click at [174, 307] on div at bounding box center [170, 325] width 44 height 43
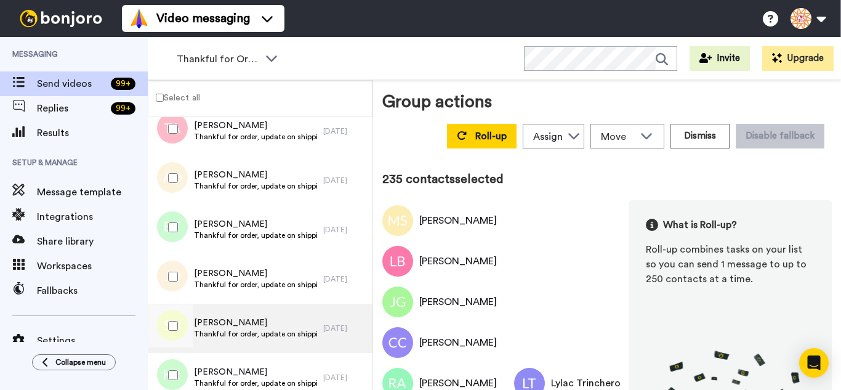
drag, startPoint x: 178, startPoint y: 345, endPoint x: 208, endPoint y: 315, distance: 42.7
click at [178, 347] on div at bounding box center [170, 325] width 44 height 43
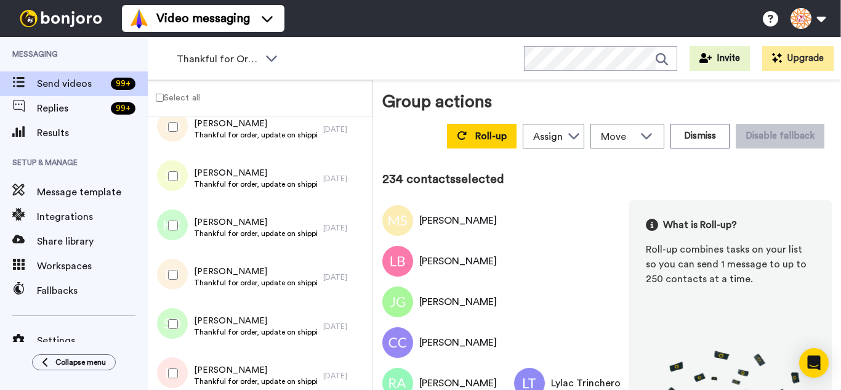
scroll to position [11558, 0]
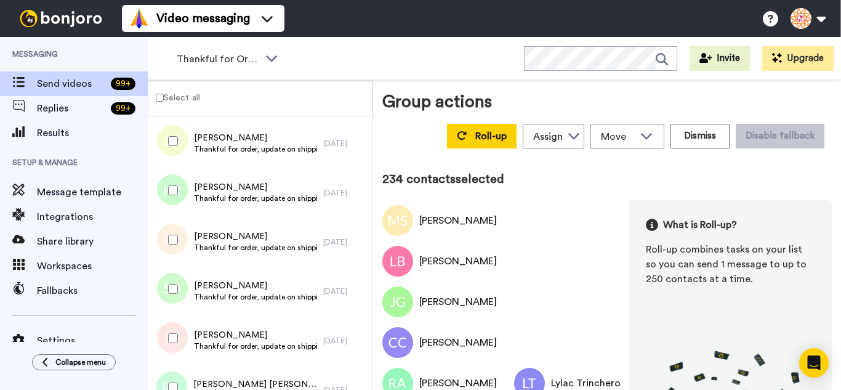
drag, startPoint x: 167, startPoint y: 142, endPoint x: 172, endPoint y: 202, distance: 60.5
click at [167, 150] on div at bounding box center [170, 140] width 44 height 43
click at [172, 202] on div at bounding box center [170, 190] width 44 height 43
drag, startPoint x: 175, startPoint y: 231, endPoint x: 174, endPoint y: 276, distance: 44.3
click at [175, 245] on div at bounding box center [170, 239] width 44 height 43
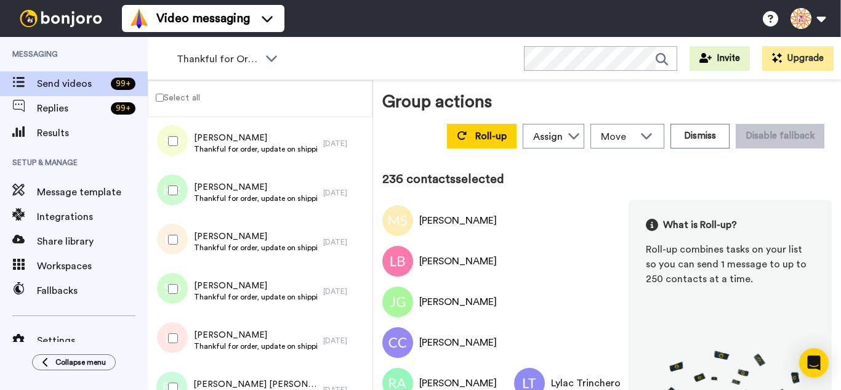
click at [174, 276] on div at bounding box center [170, 288] width 44 height 43
click at [183, 323] on div at bounding box center [170, 337] width 44 height 43
click at [185, 357] on div at bounding box center [170, 337] width 44 height 43
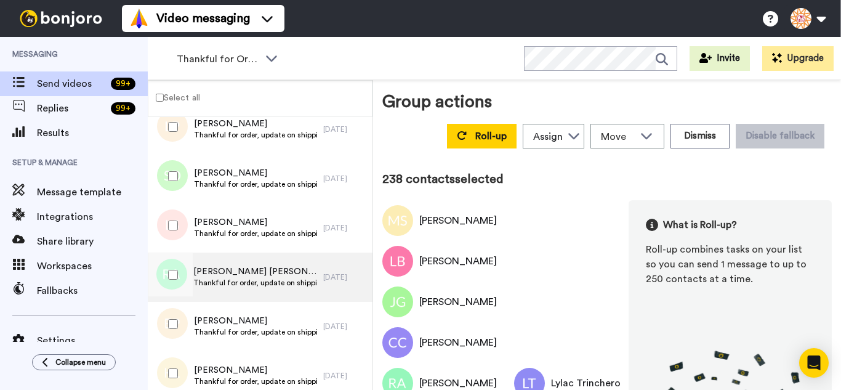
scroll to position [11681, 0]
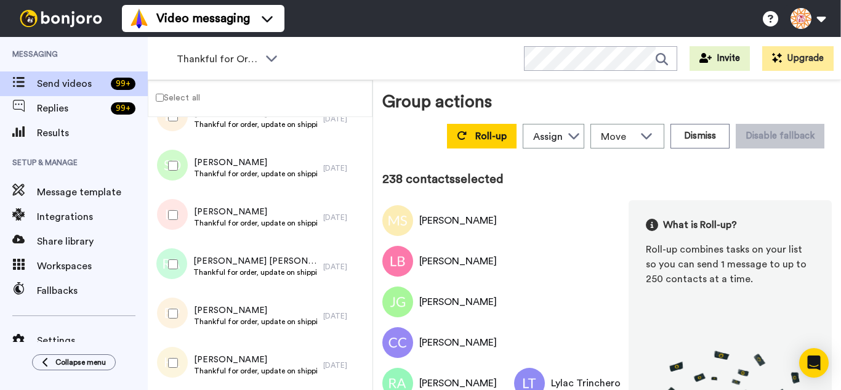
drag, startPoint x: 173, startPoint y: 220, endPoint x: 171, endPoint y: 276, distance: 56.0
click at [169, 238] on div "Lori Seratzki Thankful for order, update on shipping. 1 day ago" at bounding box center [260, 217] width 225 height 49
click at [171, 276] on div at bounding box center [170, 264] width 44 height 43
click at [176, 319] on div at bounding box center [170, 313] width 44 height 43
drag, startPoint x: 179, startPoint y: 349, endPoint x: 176, endPoint y: 220, distance: 129.3
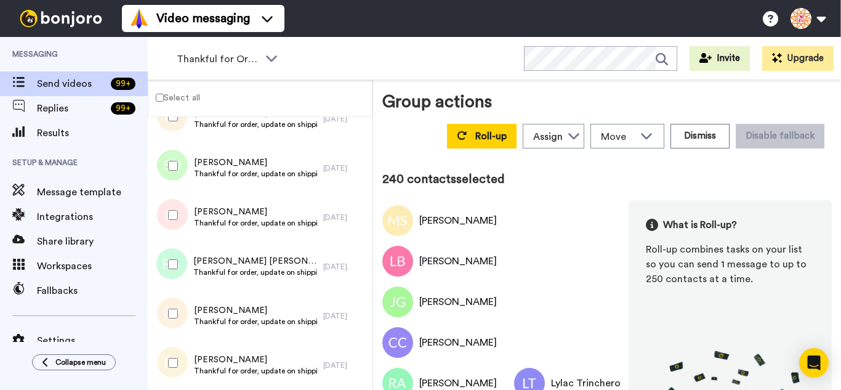
click at [178, 345] on div at bounding box center [170, 362] width 44 height 43
drag, startPoint x: 169, startPoint y: 196, endPoint x: 185, endPoint y: 229, distance: 36.9
click at [171, 204] on div at bounding box center [170, 214] width 44 height 43
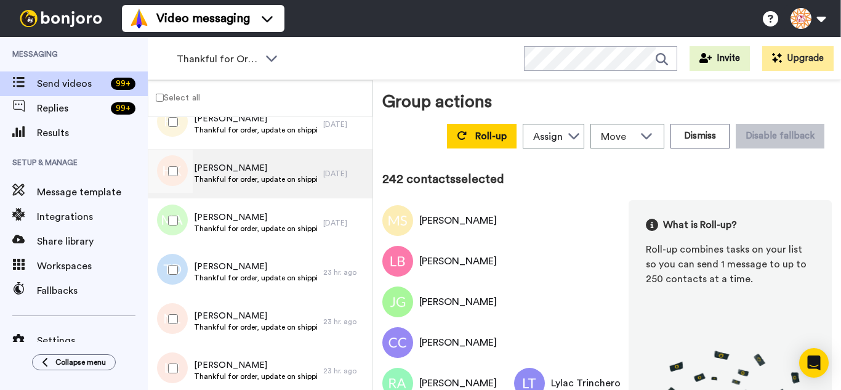
scroll to position [11927, 0]
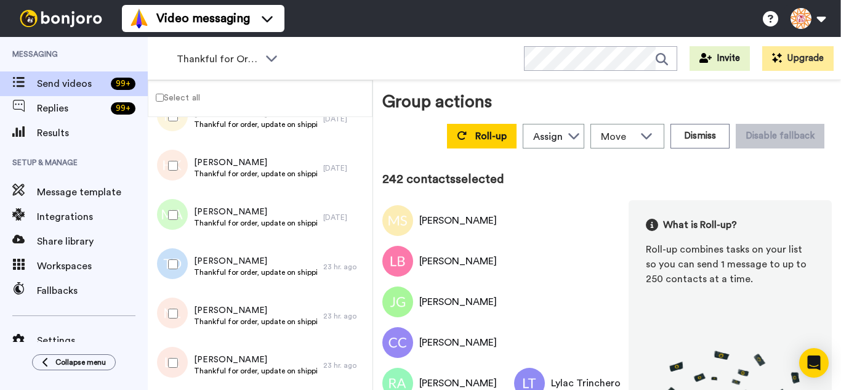
click at [182, 163] on div at bounding box center [170, 165] width 44 height 43
drag, startPoint x: 177, startPoint y: 222, endPoint x: 182, endPoint y: 262, distance: 40.4
click at [177, 225] on div at bounding box center [170, 214] width 44 height 43
drag, startPoint x: 182, startPoint y: 264, endPoint x: 183, endPoint y: 306, distance: 41.9
click at [182, 268] on div at bounding box center [170, 264] width 44 height 43
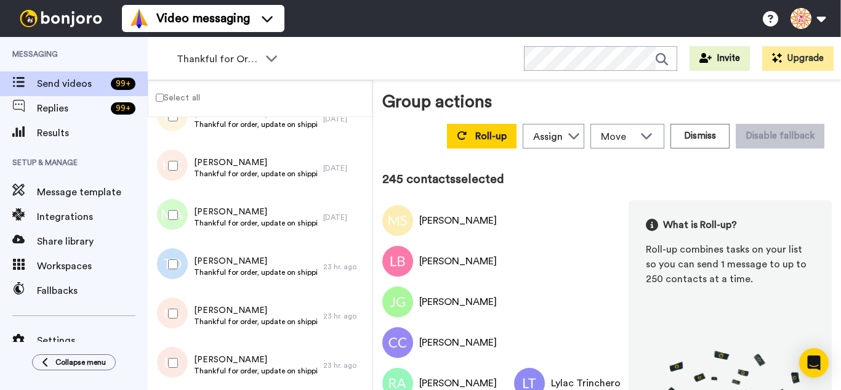
click at [182, 318] on div at bounding box center [170, 313] width 44 height 43
drag, startPoint x: 177, startPoint y: 351, endPoint x: 181, endPoint y: 346, distance: 7.0
click at [177, 351] on div at bounding box center [170, 362] width 44 height 43
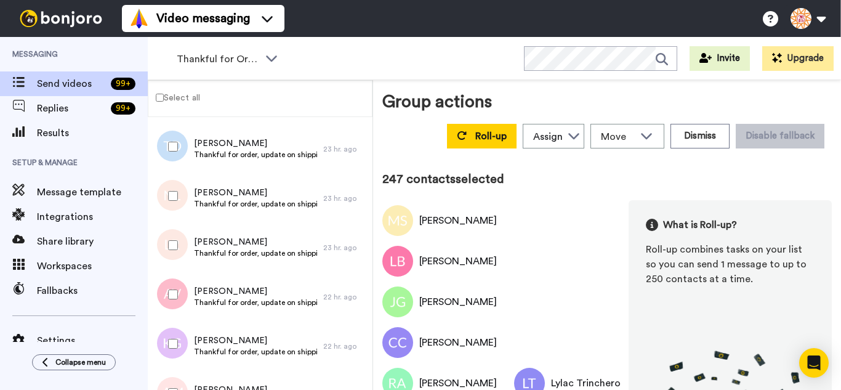
scroll to position [12050, 0]
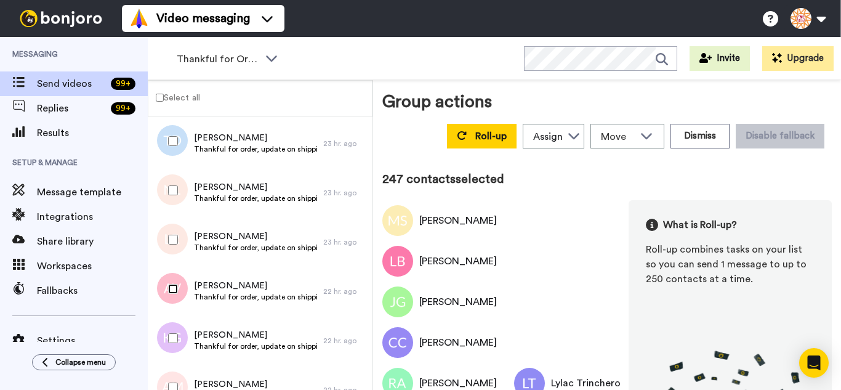
click at [176, 303] on div at bounding box center [170, 288] width 44 height 43
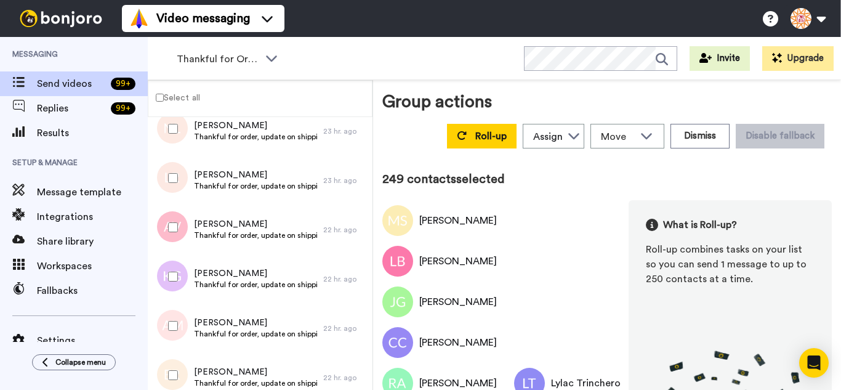
drag, startPoint x: 179, startPoint y: 323, endPoint x: 387, endPoint y: 281, distance: 212.8
click at [179, 323] on div at bounding box center [170, 325] width 44 height 43
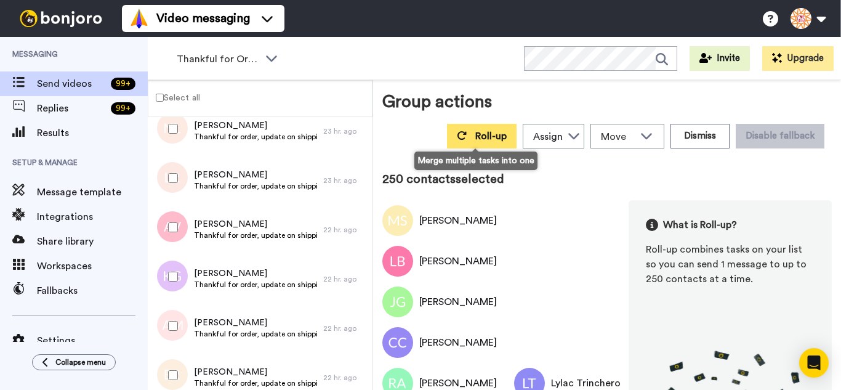
click at [472, 141] on button "Roll-up" at bounding box center [482, 136] width 70 height 25
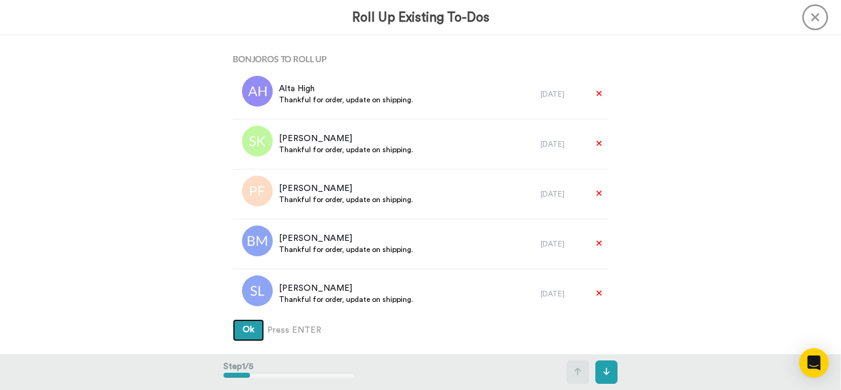
click at [233, 319] on button "Ok" at bounding box center [248, 330] width 31 height 22
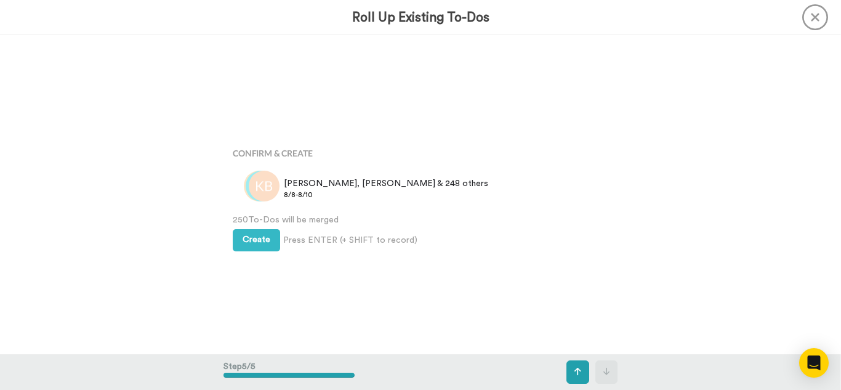
scroll to position [1274, 0]
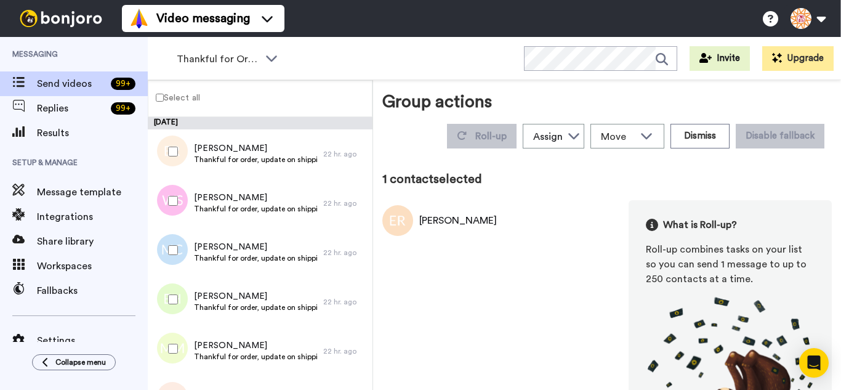
drag, startPoint x: 176, startPoint y: 212, endPoint x: 171, endPoint y: 241, distance: 28.9
click at [173, 219] on div at bounding box center [170, 200] width 44 height 43
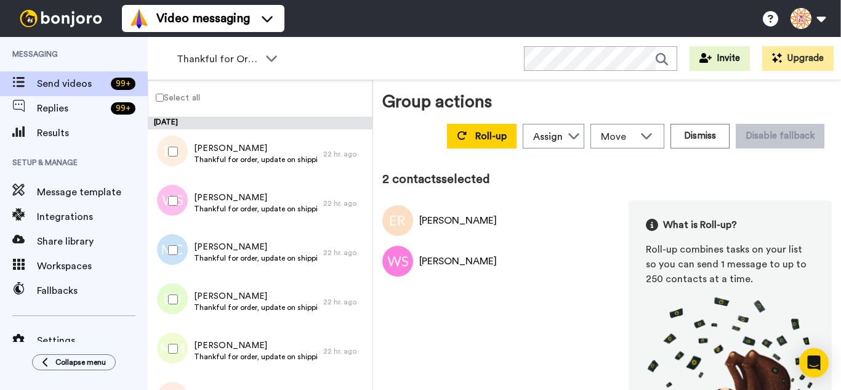
drag, startPoint x: 182, startPoint y: 307, endPoint x: 184, endPoint y: 328, distance: 21.6
click at [182, 311] on div at bounding box center [170, 299] width 44 height 43
click at [186, 352] on div at bounding box center [170, 348] width 44 height 43
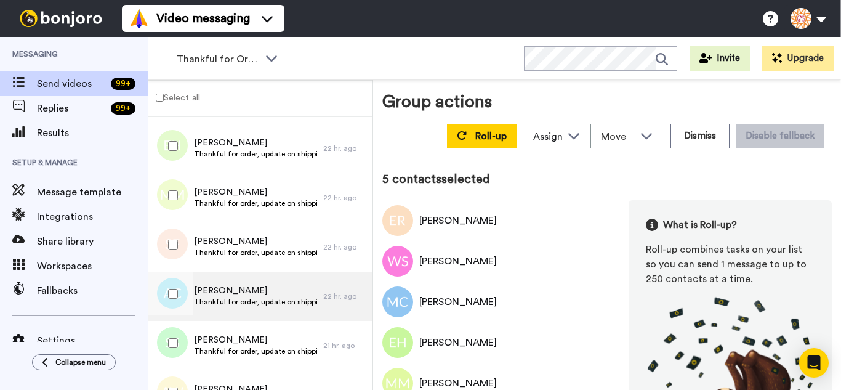
scroll to position [185, 0]
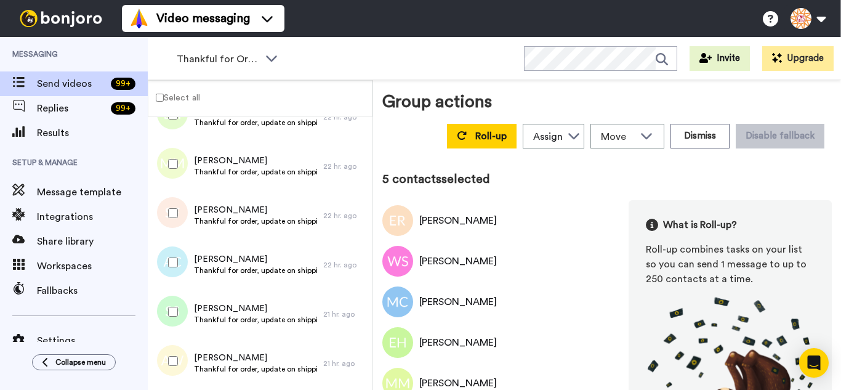
drag, startPoint x: 167, startPoint y: 206, endPoint x: 164, endPoint y: 263, distance: 58.0
click at [164, 216] on div at bounding box center [170, 212] width 44 height 43
click at [164, 265] on div at bounding box center [170, 262] width 44 height 43
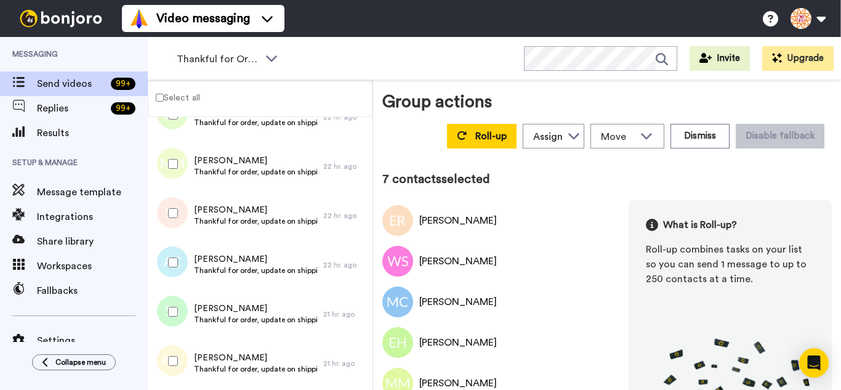
drag, startPoint x: 171, startPoint y: 305, endPoint x: 178, endPoint y: 331, distance: 26.1
click at [175, 322] on div at bounding box center [170, 311] width 44 height 43
click at [184, 363] on div at bounding box center [170, 360] width 44 height 43
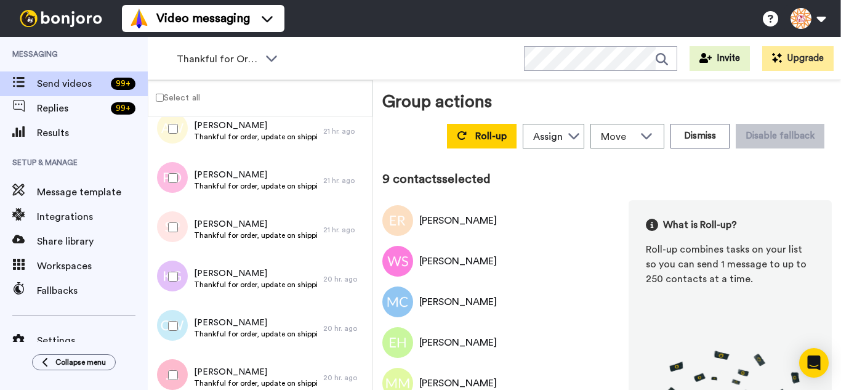
scroll to position [431, 0]
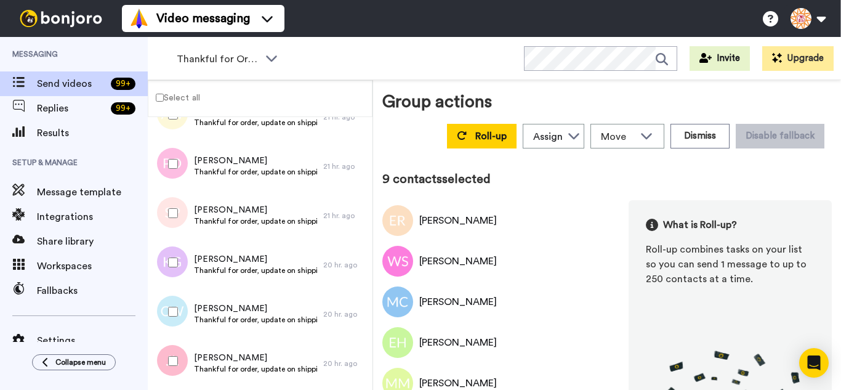
drag, startPoint x: 159, startPoint y: 170, endPoint x: 167, endPoint y: 201, distance: 32.4
click at [159, 170] on div at bounding box center [170, 163] width 44 height 43
drag, startPoint x: 182, startPoint y: 313, endPoint x: 182, endPoint y: 346, distance: 32.6
click at [182, 317] on div at bounding box center [170, 311] width 44 height 43
click at [182, 356] on div at bounding box center [170, 360] width 44 height 43
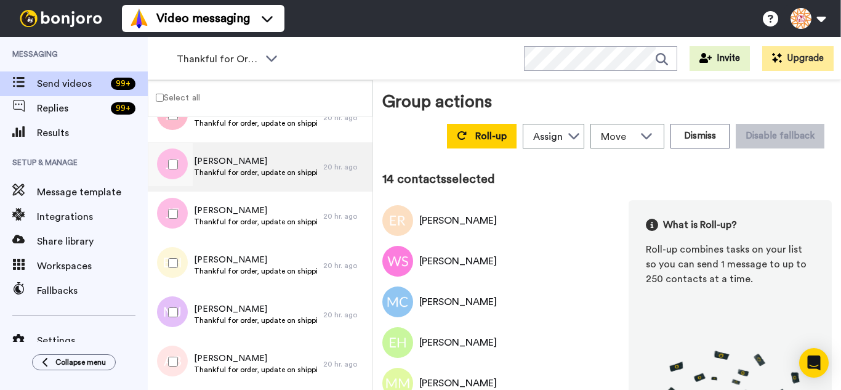
scroll to position [677, 0]
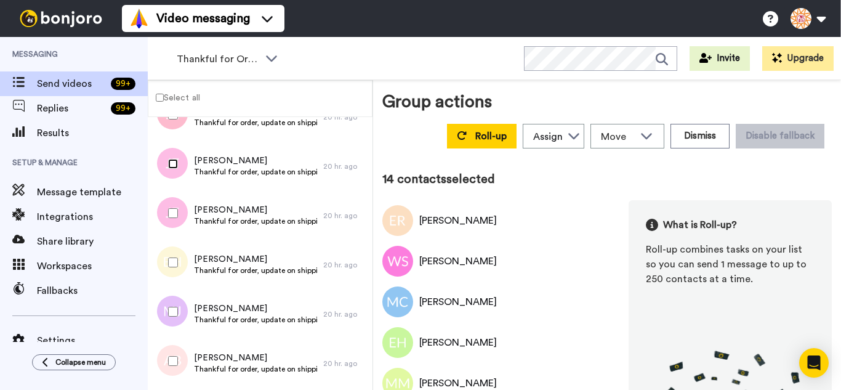
click at [169, 176] on div at bounding box center [170, 163] width 44 height 43
click at [175, 220] on div at bounding box center [170, 212] width 44 height 43
click at [177, 268] on div at bounding box center [170, 262] width 44 height 43
drag, startPoint x: 182, startPoint y: 315, endPoint x: 184, endPoint y: 358, distance: 43.8
click at [181, 317] on div at bounding box center [170, 311] width 44 height 43
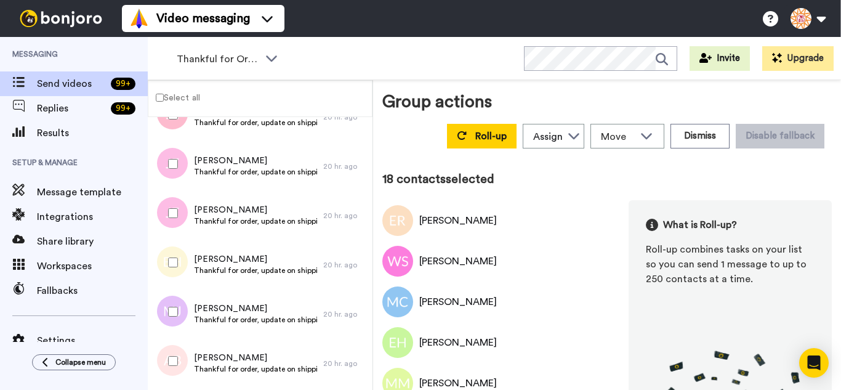
click at [184, 360] on div at bounding box center [170, 360] width 44 height 43
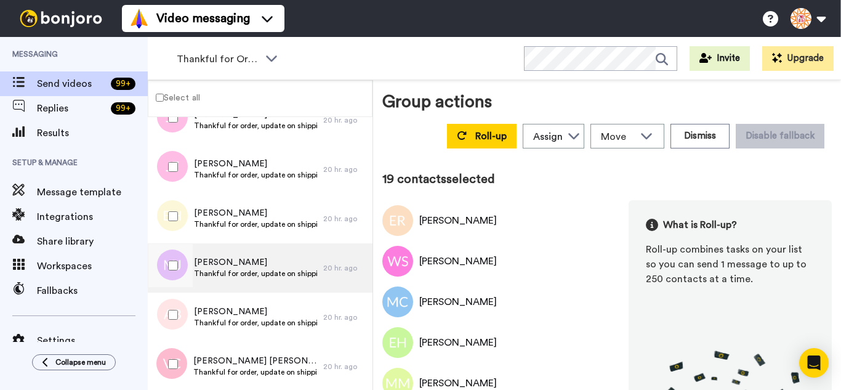
scroll to position [862, 0]
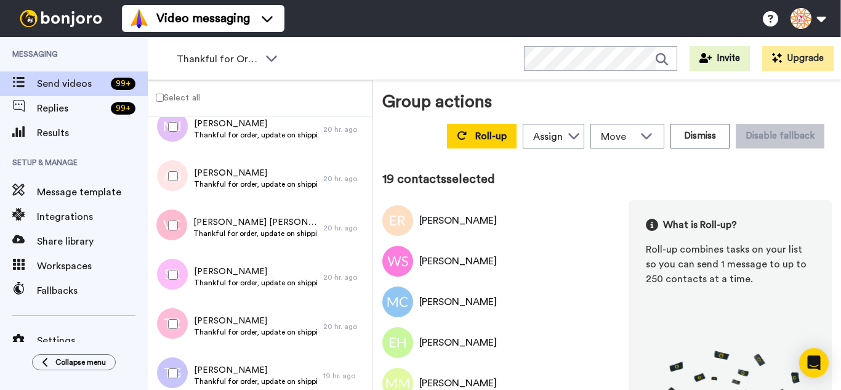
drag, startPoint x: 172, startPoint y: 215, endPoint x: 179, endPoint y: 277, distance: 62.5
click at [172, 219] on div at bounding box center [170, 225] width 44 height 43
click at [179, 280] on div at bounding box center [170, 274] width 44 height 43
drag, startPoint x: 180, startPoint y: 315, endPoint x: 180, endPoint y: 372, distance: 57.9
click at [181, 331] on div at bounding box center [170, 323] width 44 height 43
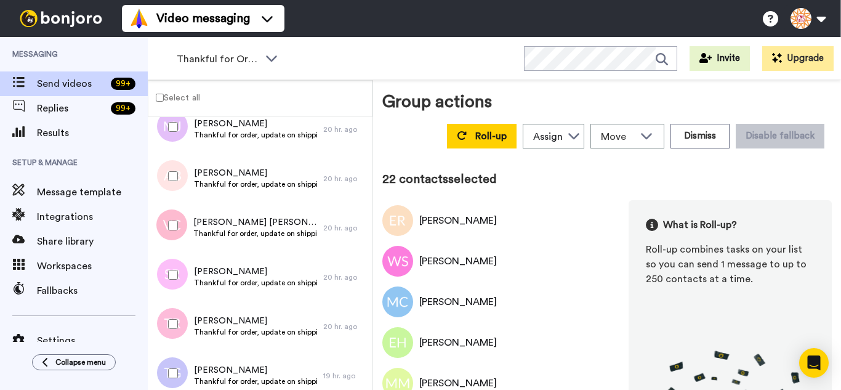
click at [179, 375] on div at bounding box center [170, 372] width 44 height 43
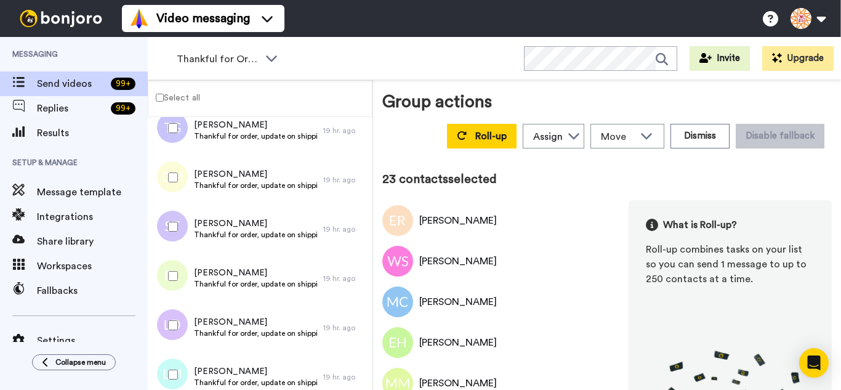
scroll to position [1108, 0]
drag, startPoint x: 173, startPoint y: 255, endPoint x: 177, endPoint y: 288, distance: 32.8
click at [173, 262] on div at bounding box center [170, 274] width 44 height 43
click at [182, 319] on div at bounding box center [170, 323] width 44 height 43
click at [185, 353] on div at bounding box center [170, 372] width 44 height 43
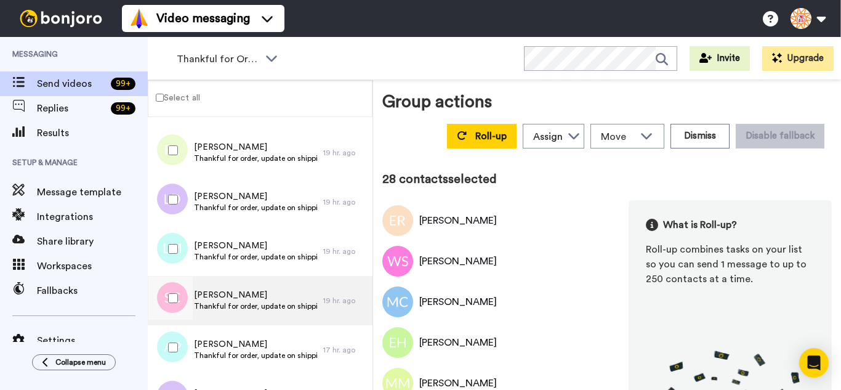
scroll to position [1293, 0]
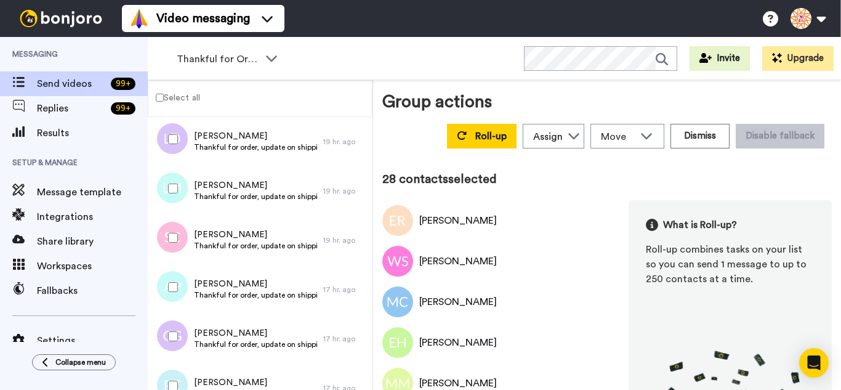
drag, startPoint x: 183, startPoint y: 236, endPoint x: 188, endPoint y: 281, distance: 45.3
click at [182, 241] on div at bounding box center [170, 237] width 44 height 43
click at [187, 283] on div at bounding box center [170, 286] width 44 height 43
drag, startPoint x: 180, startPoint y: 313, endPoint x: 180, endPoint y: 325, distance: 12.3
click at [179, 315] on div "August 10 Erica Reed Thankful for order, update on shipping. 22 hr. ago Wendy S…" at bounding box center [260, 67] width 225 height 2487
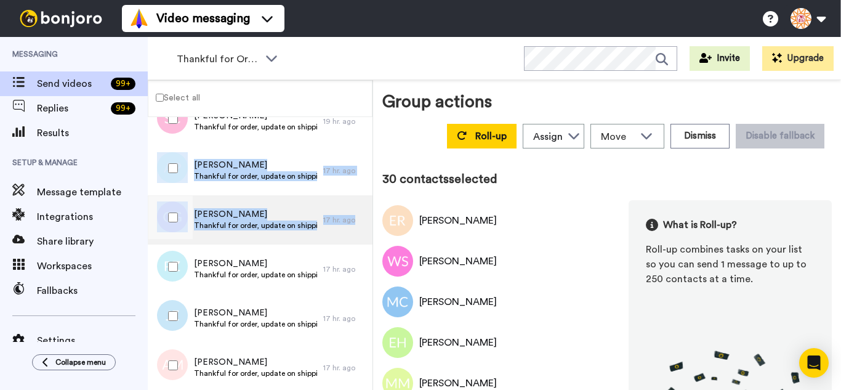
scroll to position [1416, 0]
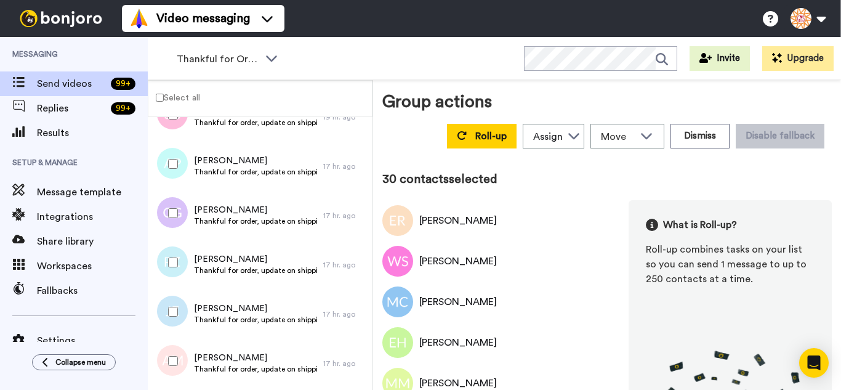
drag, startPoint x: 179, startPoint y: 210, endPoint x: 175, endPoint y: 270, distance: 60.4
click at [177, 219] on div at bounding box center [170, 212] width 44 height 43
click at [174, 270] on div at bounding box center [170, 262] width 44 height 43
click at [179, 320] on div at bounding box center [170, 311] width 44 height 43
click at [186, 365] on div at bounding box center [170, 360] width 44 height 43
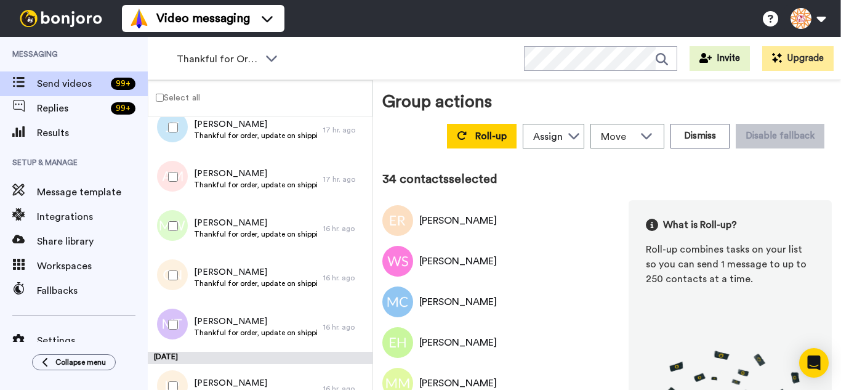
scroll to position [1600, 0]
click at [179, 227] on div at bounding box center [170, 225] width 44 height 43
drag, startPoint x: 181, startPoint y: 277, endPoint x: 177, endPoint y: 311, distance: 34.7
click at [181, 278] on div at bounding box center [170, 274] width 44 height 43
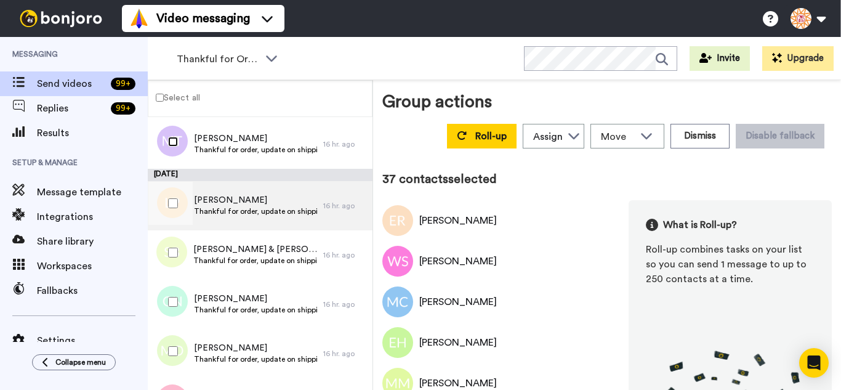
scroll to position [1785, 0]
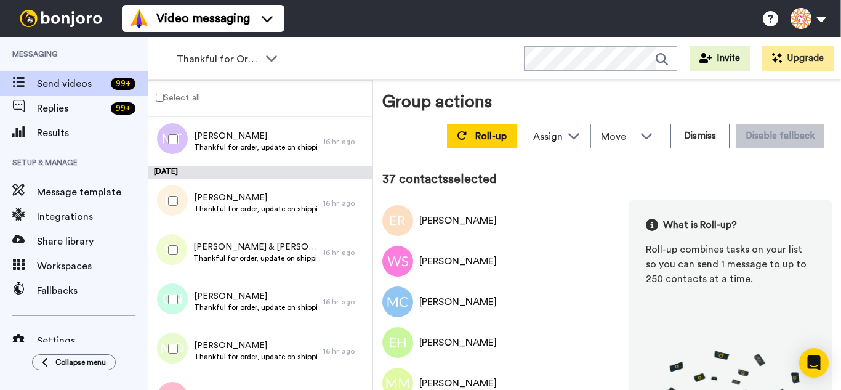
click at [179, 262] on div at bounding box center [170, 249] width 44 height 43
drag, startPoint x: 177, startPoint y: 311, endPoint x: 175, endPoint y: 331, distance: 19.1
click at [175, 317] on div at bounding box center [170, 299] width 44 height 43
click at [174, 355] on div at bounding box center [170, 348] width 44 height 43
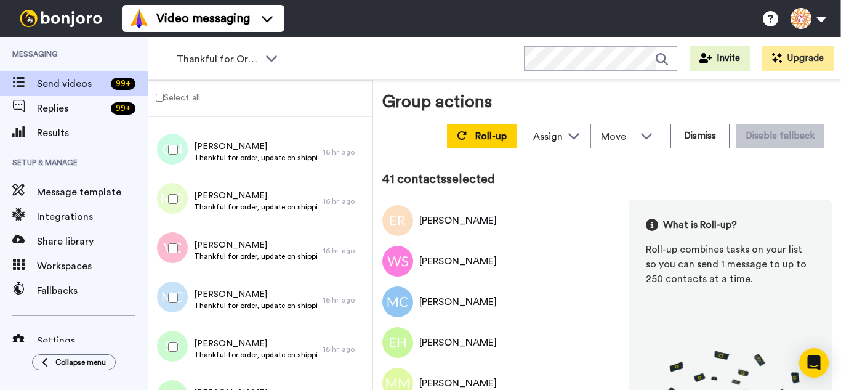
scroll to position [1970, 0]
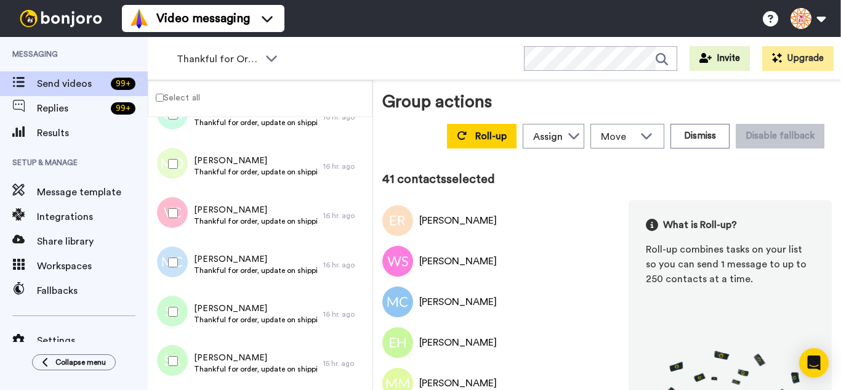
drag, startPoint x: 166, startPoint y: 219, endPoint x: 168, endPoint y: 257, distance: 38.2
click at [166, 222] on div at bounding box center [170, 212] width 44 height 43
click at [171, 273] on div at bounding box center [170, 262] width 44 height 43
click at [172, 326] on div at bounding box center [170, 311] width 44 height 43
drag, startPoint x: 183, startPoint y: 371, endPoint x: 191, endPoint y: 359, distance: 13.7
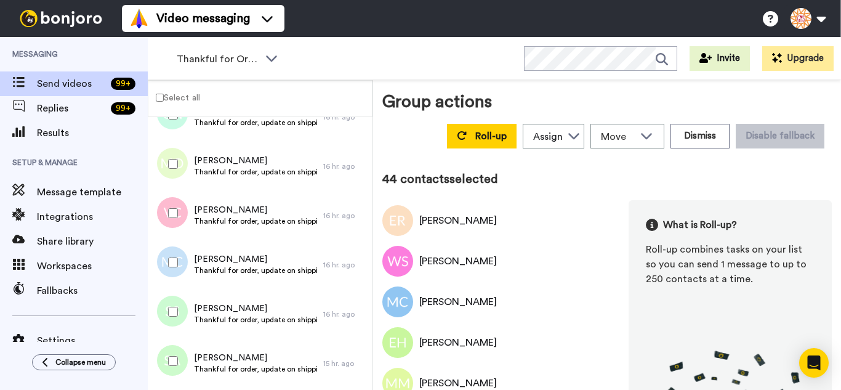
click at [183, 372] on div at bounding box center [170, 360] width 44 height 43
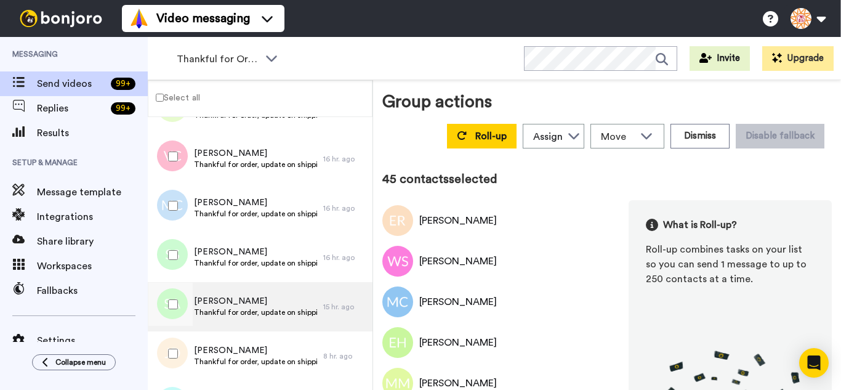
scroll to position [2154, 0]
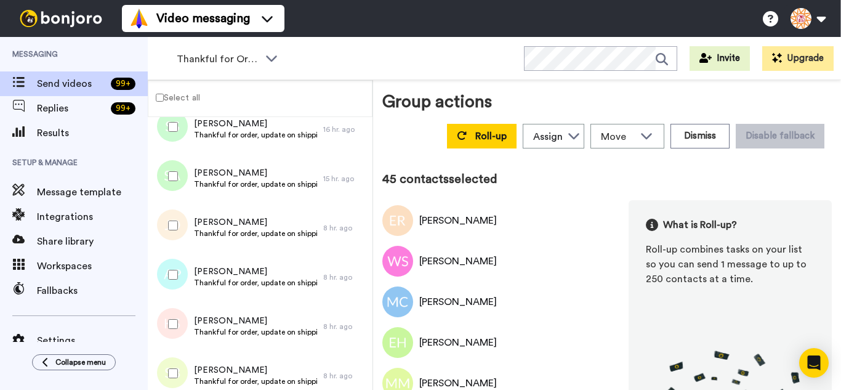
click at [172, 291] on div at bounding box center [170, 274] width 44 height 43
drag, startPoint x: 174, startPoint y: 331, endPoint x: 175, endPoint y: 366, distance: 34.5
click at [174, 345] on div at bounding box center [170, 323] width 44 height 43
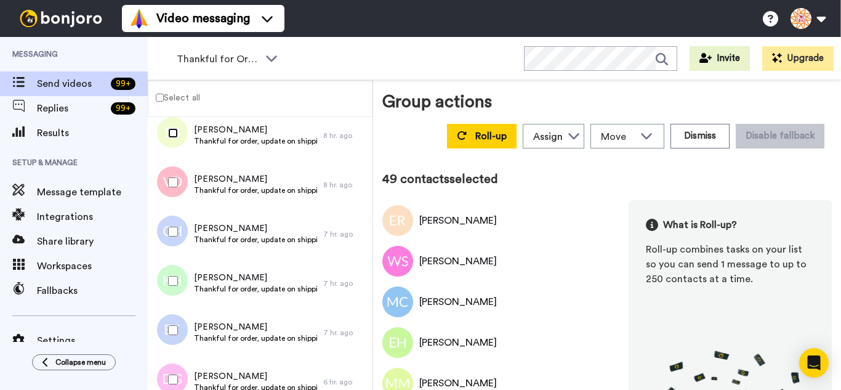
scroll to position [2401, 0]
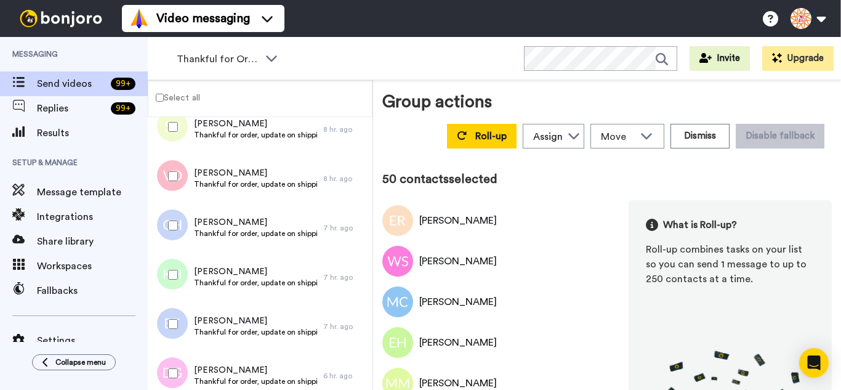
click at [169, 218] on div at bounding box center [170, 225] width 44 height 43
click at [166, 280] on div at bounding box center [170, 274] width 44 height 43
click at [173, 322] on div at bounding box center [170, 323] width 44 height 43
click at [164, 374] on div at bounding box center [170, 372] width 44 height 43
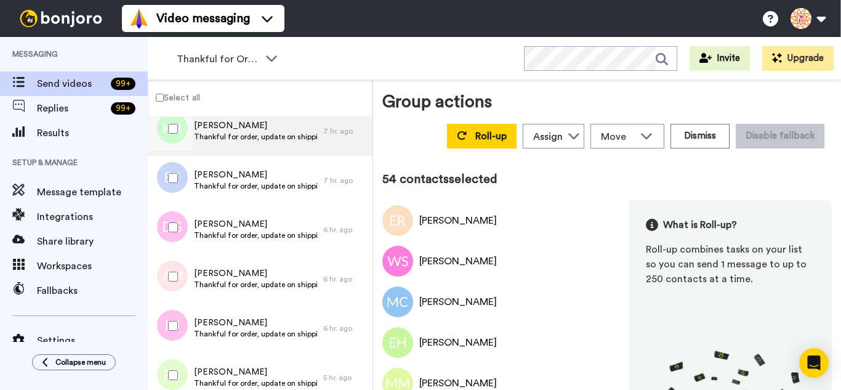
scroll to position [2585, 0]
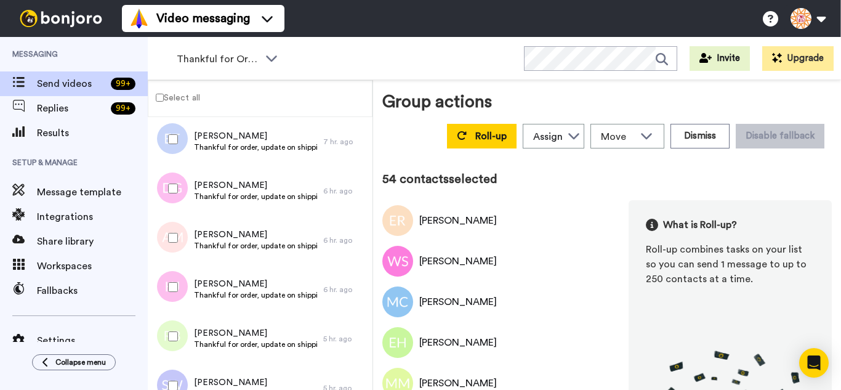
drag, startPoint x: 173, startPoint y: 254, endPoint x: 174, endPoint y: 273, distance: 19.1
click at [173, 252] on div at bounding box center [170, 237] width 44 height 43
click at [174, 279] on div at bounding box center [170, 286] width 44 height 43
click at [174, 321] on div at bounding box center [170, 336] width 44 height 43
click at [180, 381] on div at bounding box center [170, 385] width 44 height 43
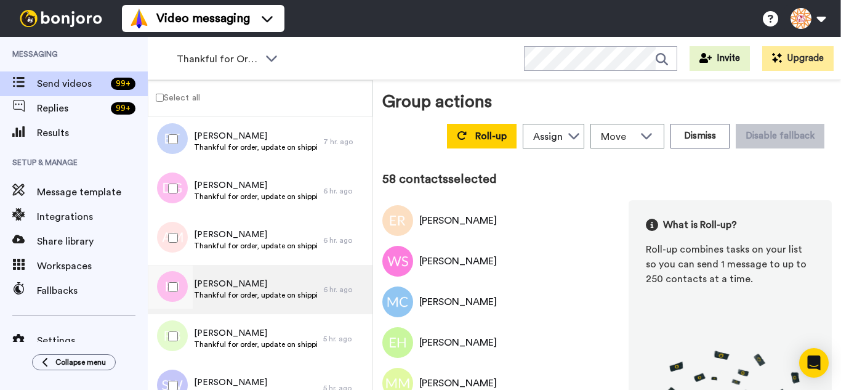
scroll to position [2708, 0]
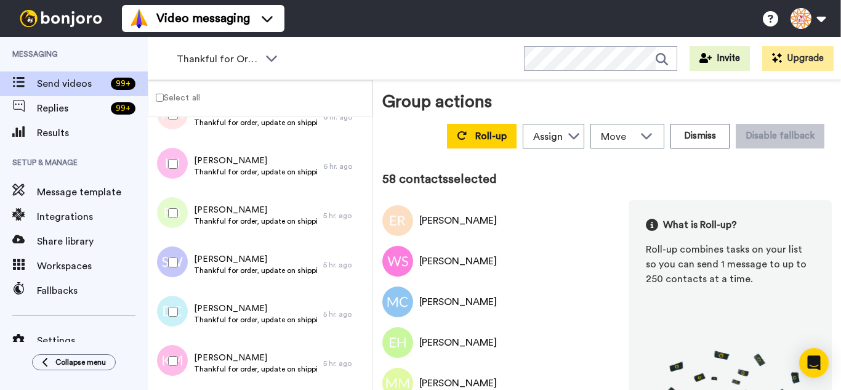
drag, startPoint x: 180, startPoint y: 318, endPoint x: 172, endPoint y: 342, distance: 24.7
click at [179, 320] on div at bounding box center [170, 311] width 44 height 43
click at [167, 362] on div at bounding box center [170, 360] width 44 height 43
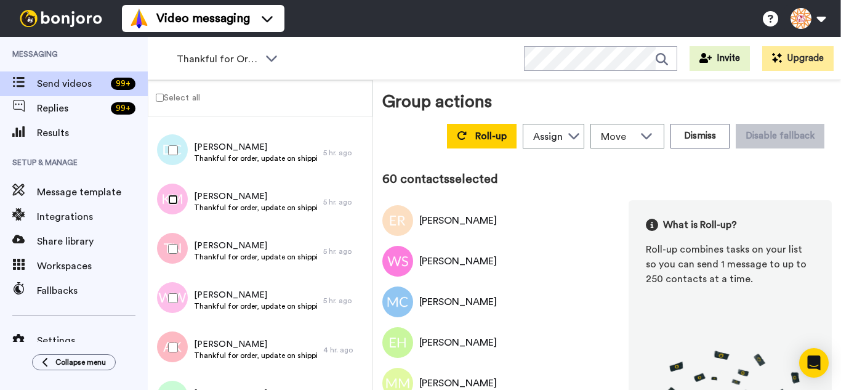
scroll to position [2893, 0]
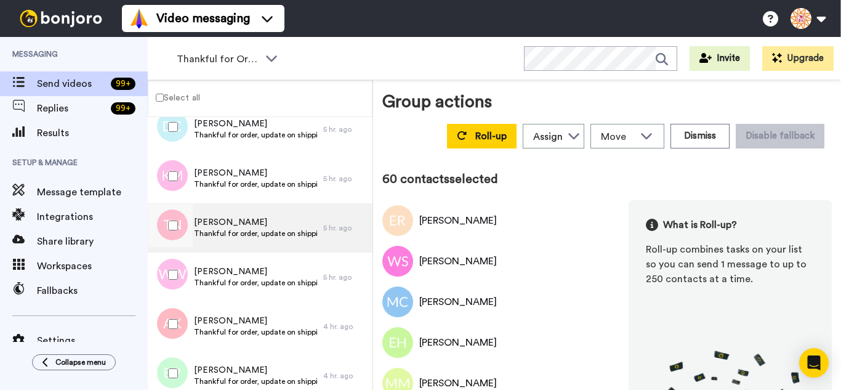
drag, startPoint x: 171, startPoint y: 203, endPoint x: 167, endPoint y: 248, distance: 45.8
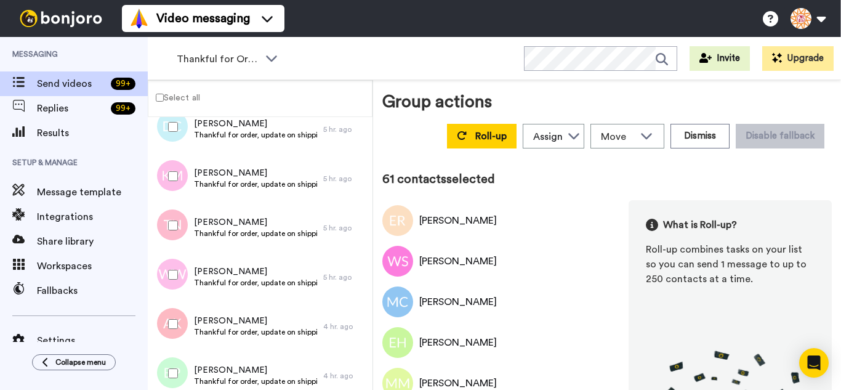
click at [169, 287] on div at bounding box center [170, 274] width 44 height 43
click at [175, 331] on div at bounding box center [170, 323] width 44 height 43
click at [178, 360] on div at bounding box center [170, 372] width 44 height 43
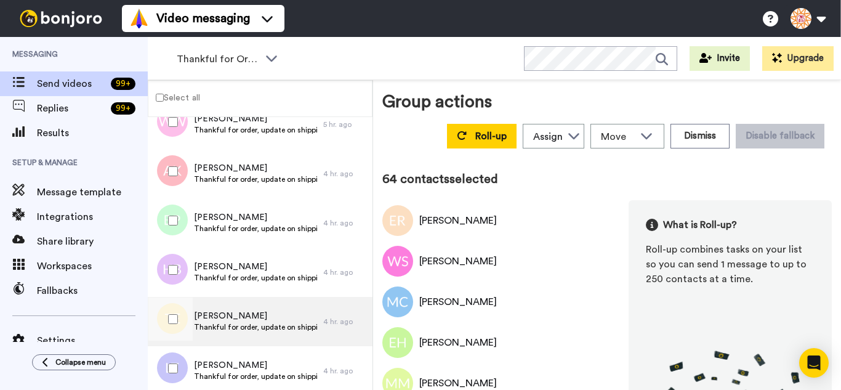
scroll to position [3078, 0]
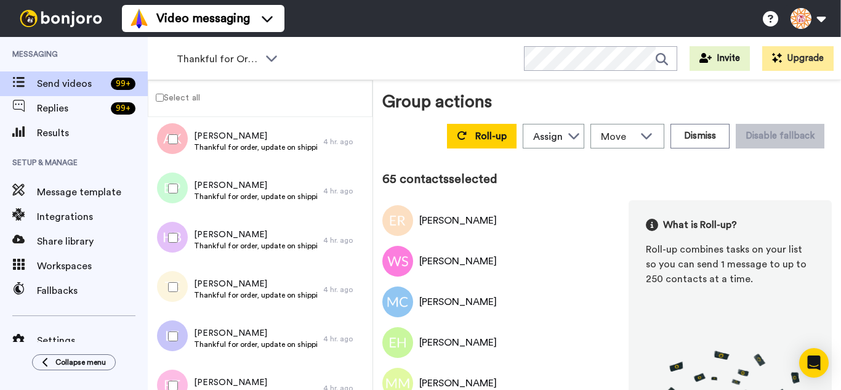
click at [167, 282] on div at bounding box center [170, 286] width 44 height 43
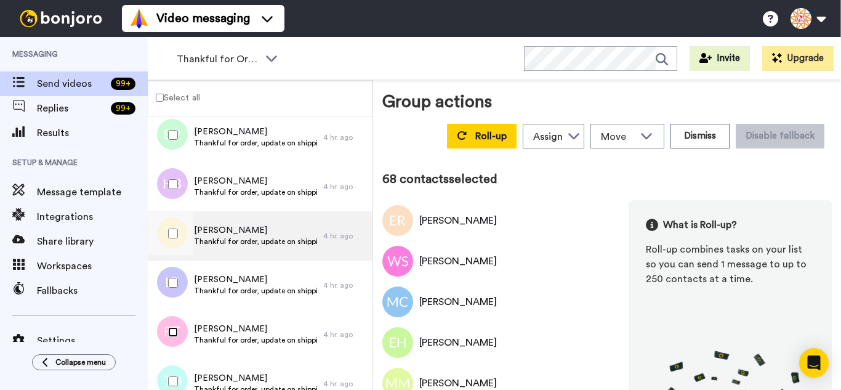
scroll to position [3262, 0]
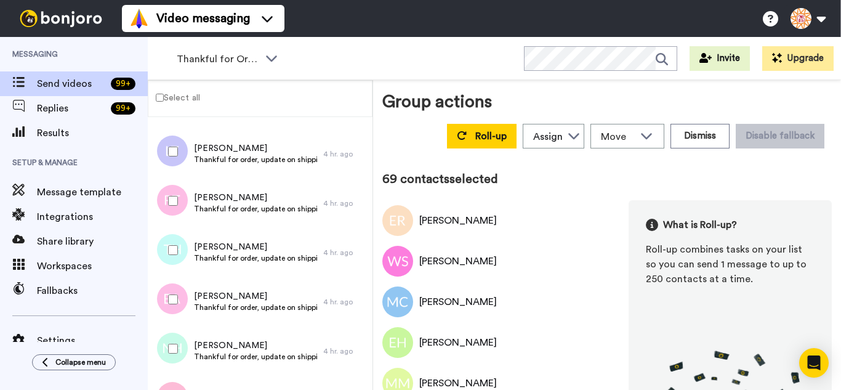
drag, startPoint x: 179, startPoint y: 291, endPoint x: 179, endPoint y: 334, distance: 43.1
click at [179, 294] on div at bounding box center [170, 299] width 44 height 43
click at [178, 339] on div at bounding box center [170, 348] width 44 height 43
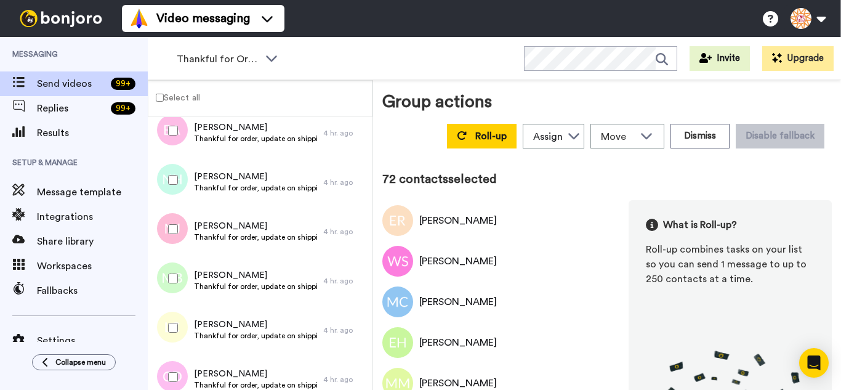
scroll to position [3445, 0]
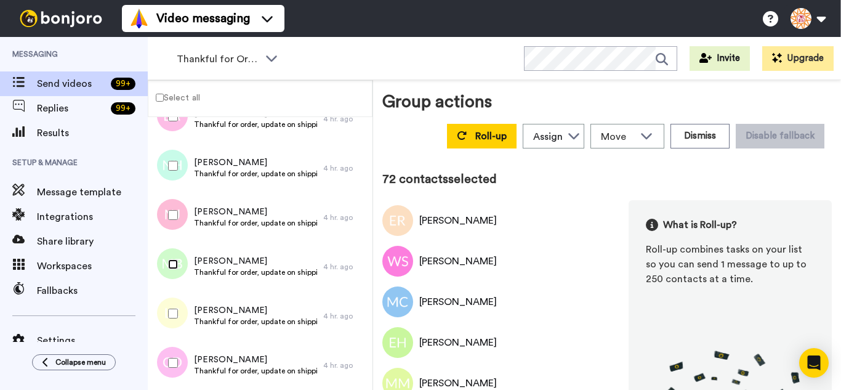
click at [177, 269] on div at bounding box center [170, 264] width 44 height 43
drag, startPoint x: 173, startPoint y: 351, endPoint x: 173, endPoint y: 368, distance: 17.2
click at [172, 353] on div at bounding box center [170, 362] width 44 height 43
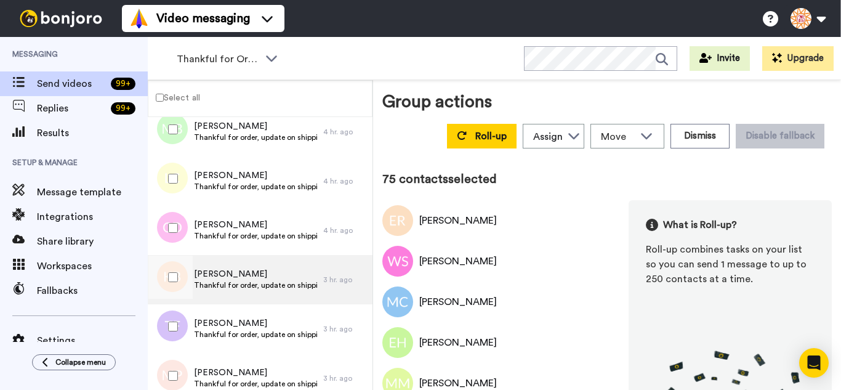
scroll to position [3630, 0]
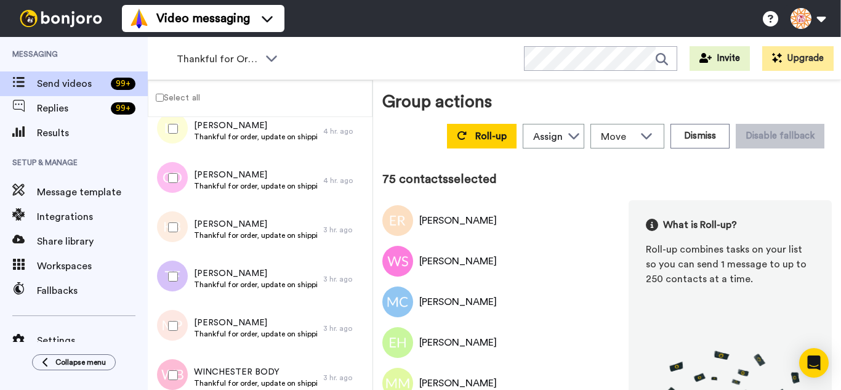
click at [177, 240] on div at bounding box center [170, 227] width 44 height 43
click at [175, 283] on div at bounding box center [170, 276] width 44 height 43
click at [174, 367] on div at bounding box center [170, 374] width 44 height 43
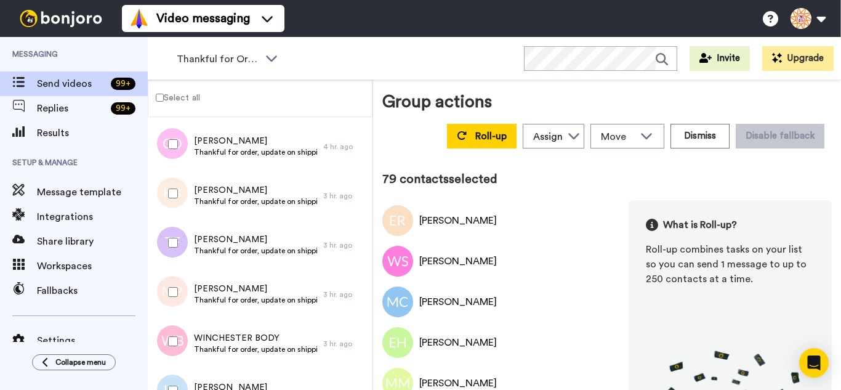
scroll to position [3691, 0]
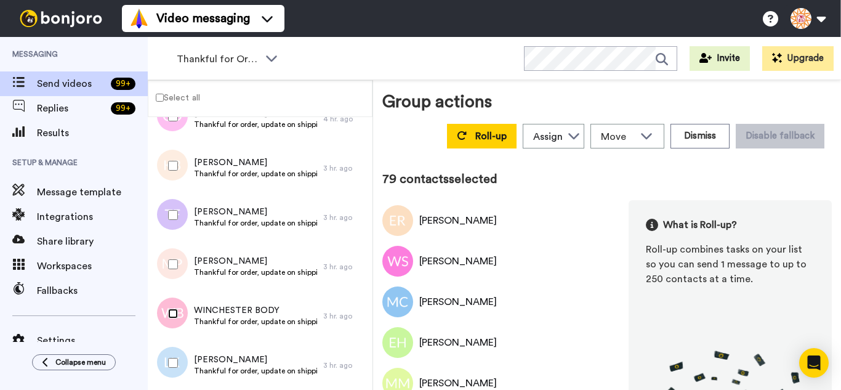
click at [179, 312] on div at bounding box center [170, 313] width 44 height 43
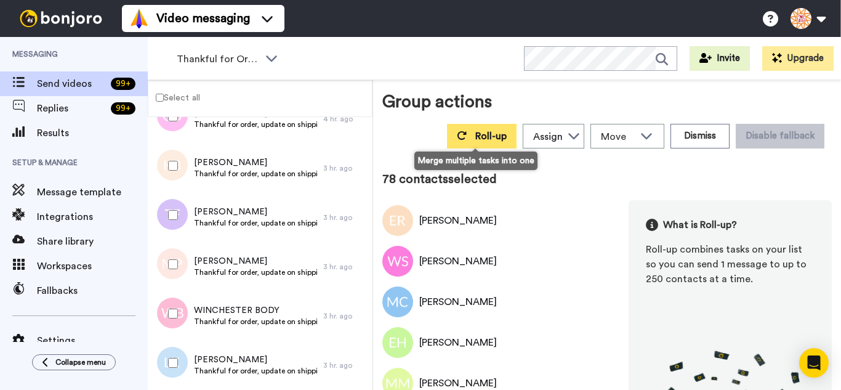
click at [478, 138] on span "Roll-up" at bounding box center [490, 136] width 31 height 10
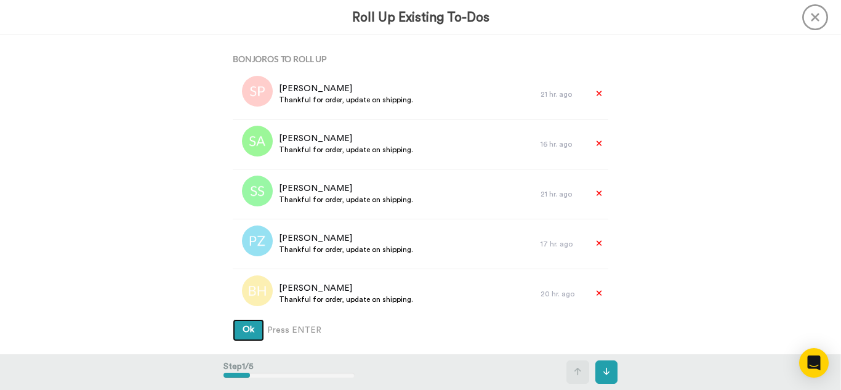
click at [233, 319] on button "Ok" at bounding box center [248, 330] width 31 height 22
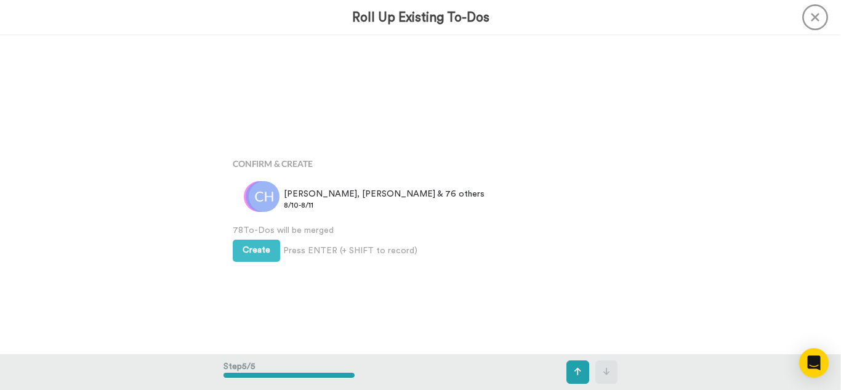
scroll to position [1274, 0]
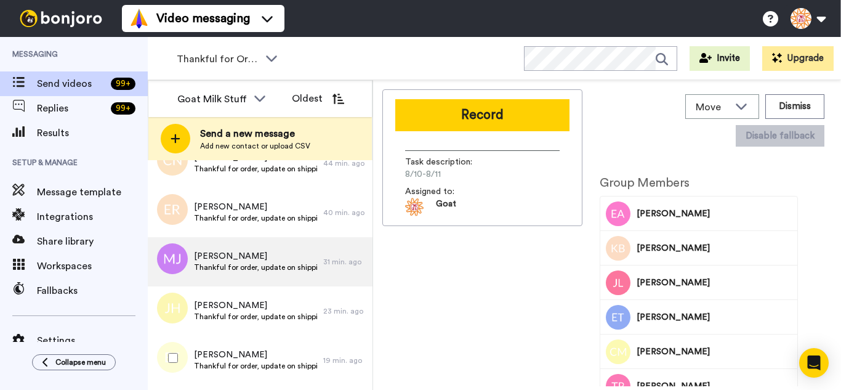
scroll to position [2786, 0]
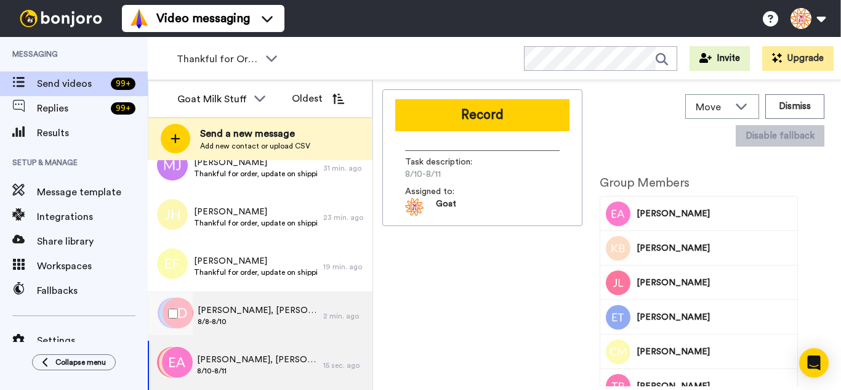
click at [289, 313] on span "Kathleen, Thomas & 248 others" at bounding box center [257, 310] width 119 height 12
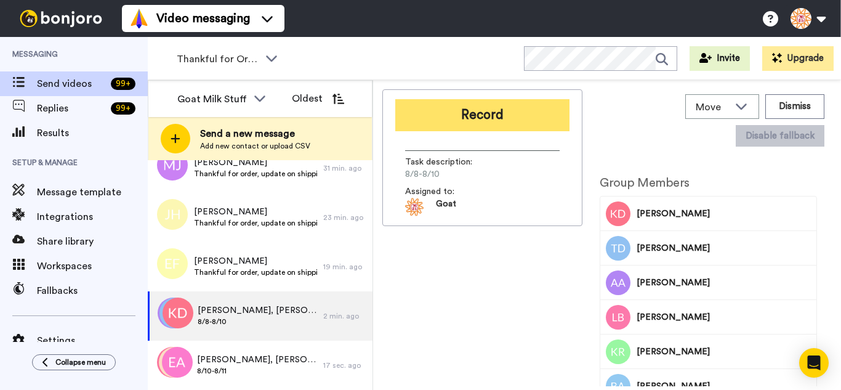
click at [434, 118] on button "Record" at bounding box center [482, 115] width 174 height 32
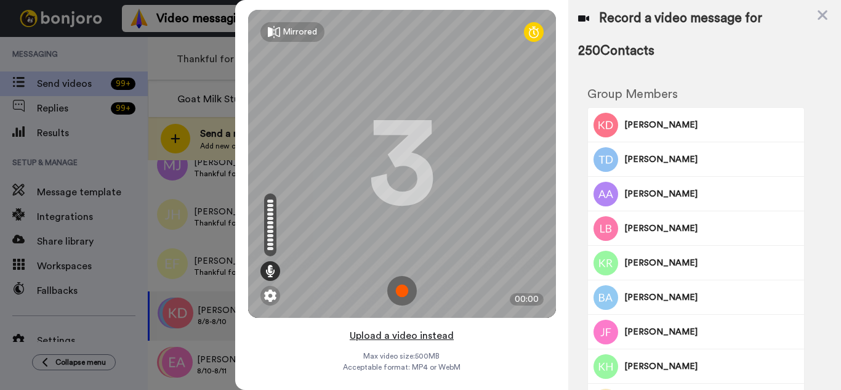
click at [396, 340] on button "Upload a video instead" at bounding box center [401, 335] width 111 height 16
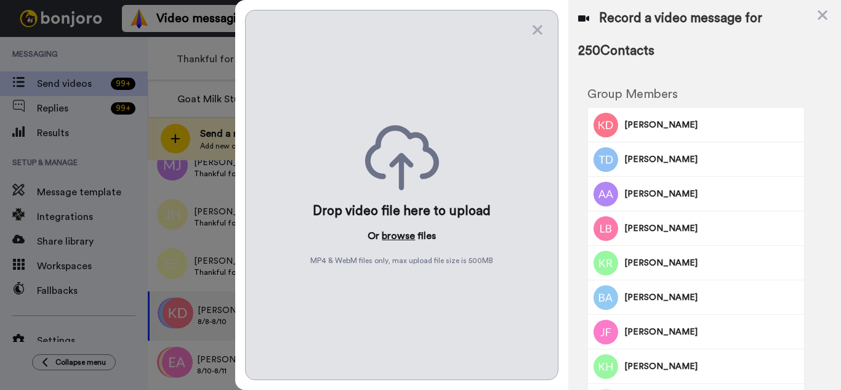
click at [412, 233] on button "browse" at bounding box center [398, 235] width 33 height 15
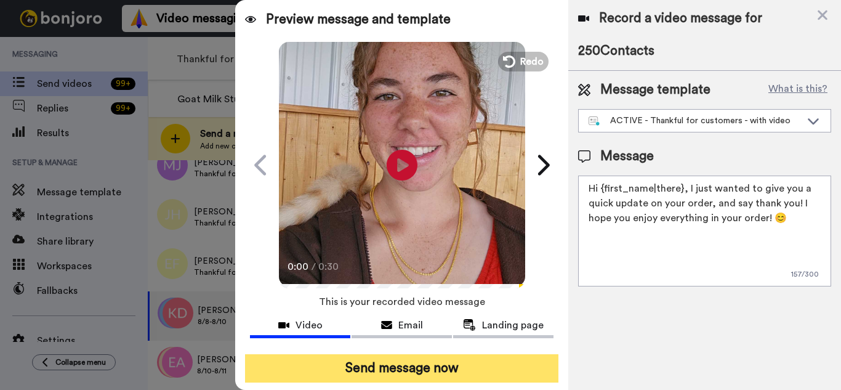
click at [421, 367] on button "Send message now" at bounding box center [401, 368] width 313 height 28
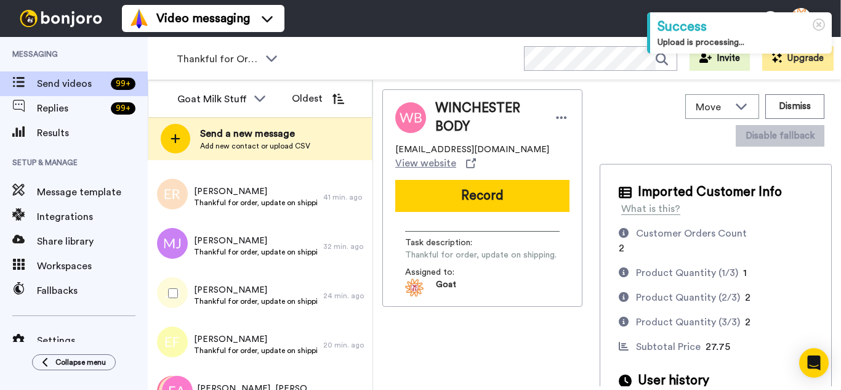
scroll to position [2737, 0]
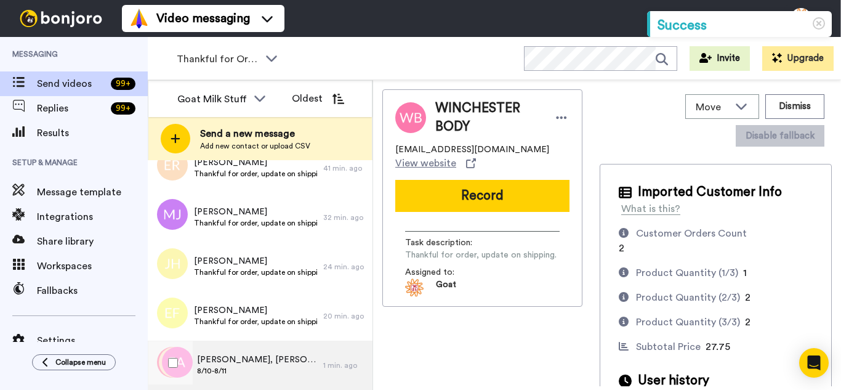
click at [281, 361] on span "Enith, Kerri, JUlie & 75 others" at bounding box center [257, 359] width 120 height 12
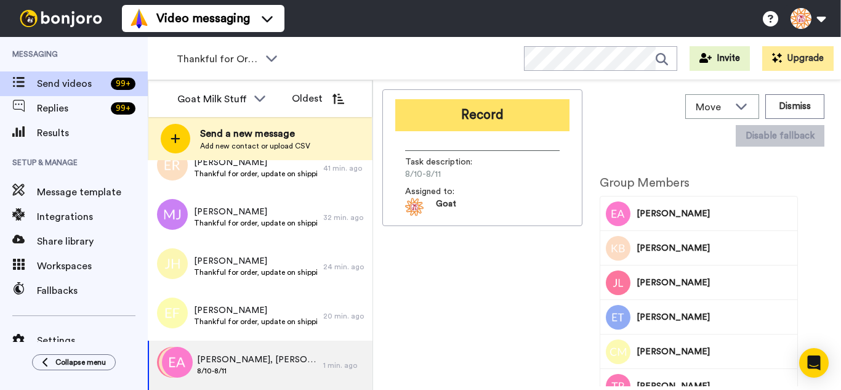
click at [489, 108] on button "Record" at bounding box center [482, 115] width 174 height 32
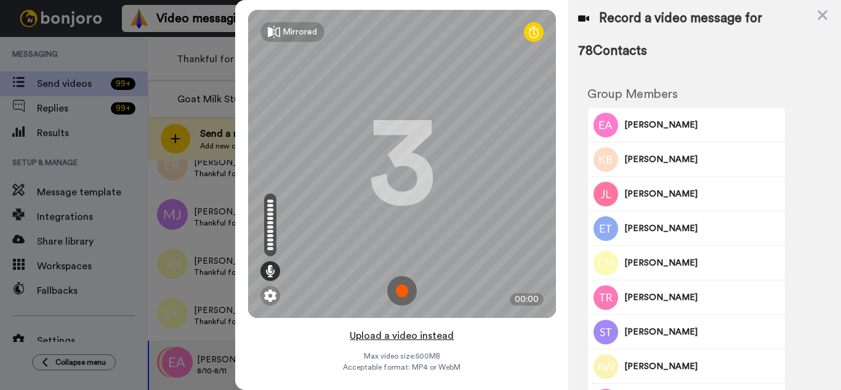
click at [449, 334] on button "Upload a video instead" at bounding box center [401, 335] width 111 height 16
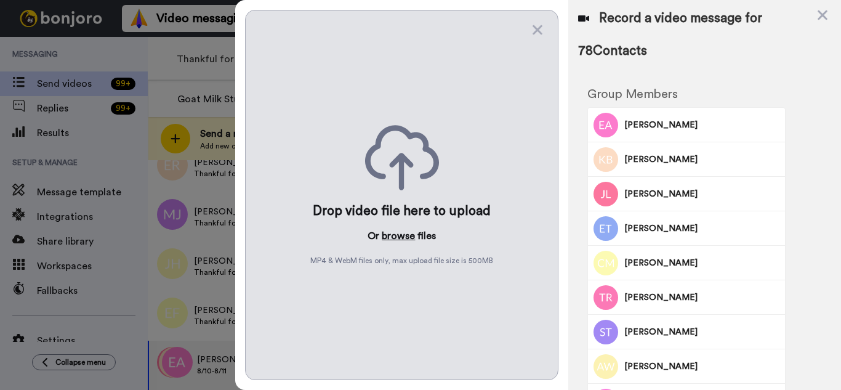
click at [388, 233] on button "browse" at bounding box center [398, 235] width 33 height 15
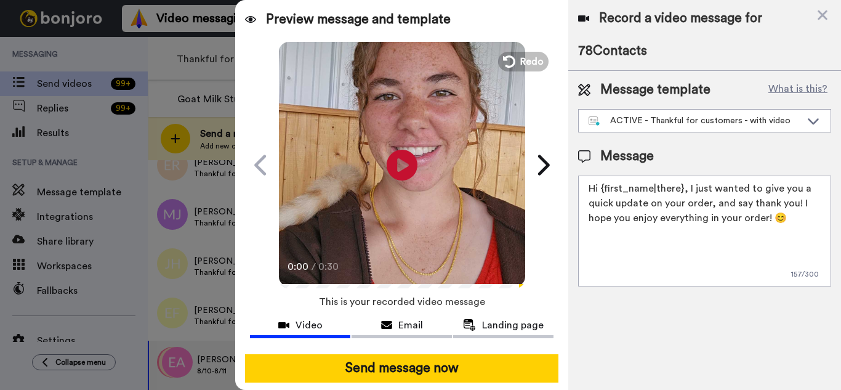
click at [478, 377] on button "Send message now" at bounding box center [401, 368] width 313 height 28
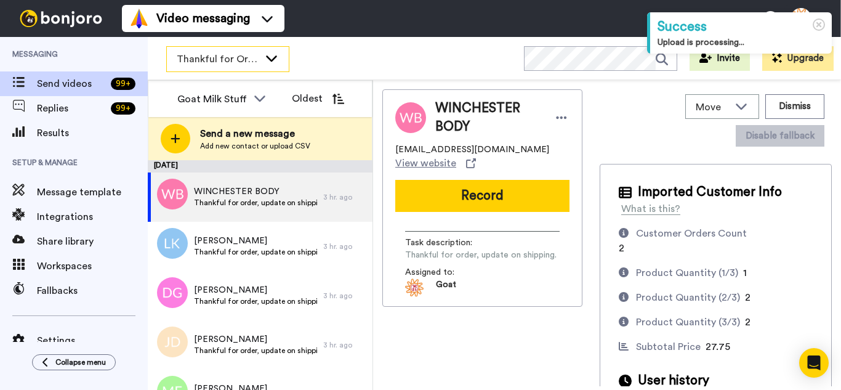
click at [249, 57] on span "Thankful for Orders" at bounding box center [218, 59] width 82 height 15
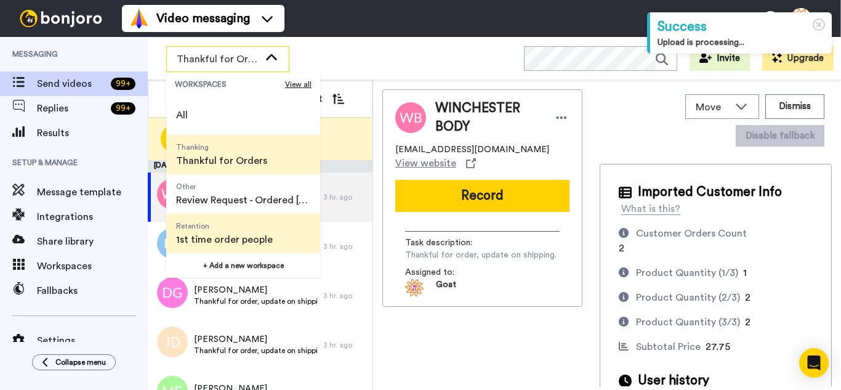
drag, startPoint x: 249, startPoint y: 228, endPoint x: 249, endPoint y: 191, distance: 36.9
click at [247, 222] on span "Retention" at bounding box center [224, 226] width 97 height 10
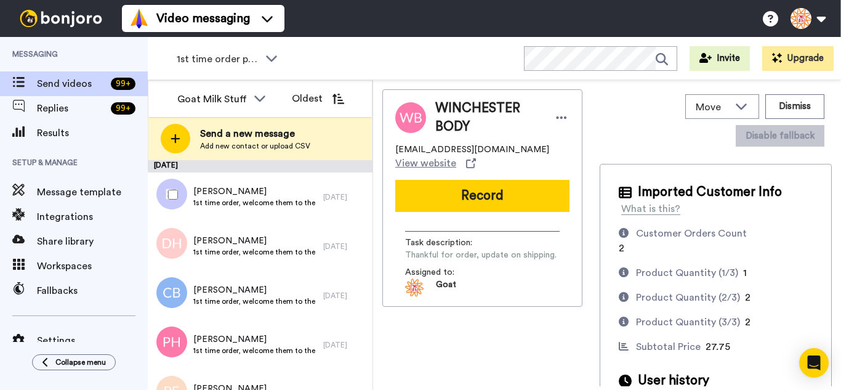
click at [164, 186] on div at bounding box center [170, 194] width 44 height 43
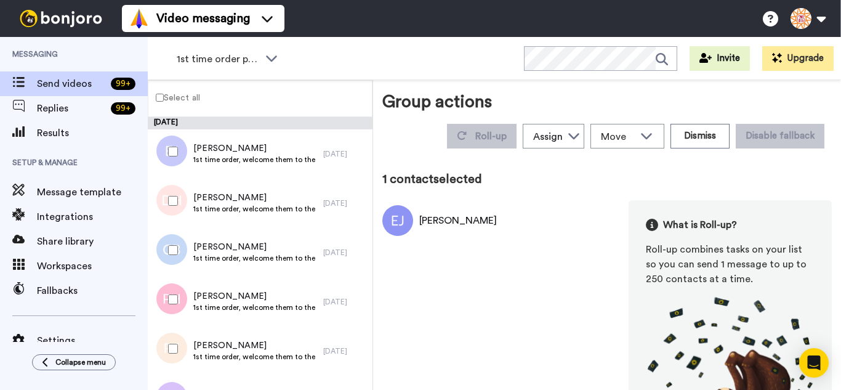
click at [165, 202] on div at bounding box center [170, 200] width 44 height 43
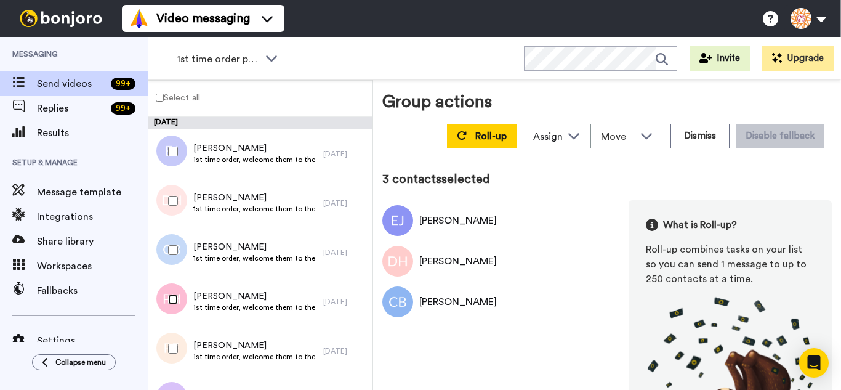
click at [167, 299] on div at bounding box center [170, 299] width 44 height 43
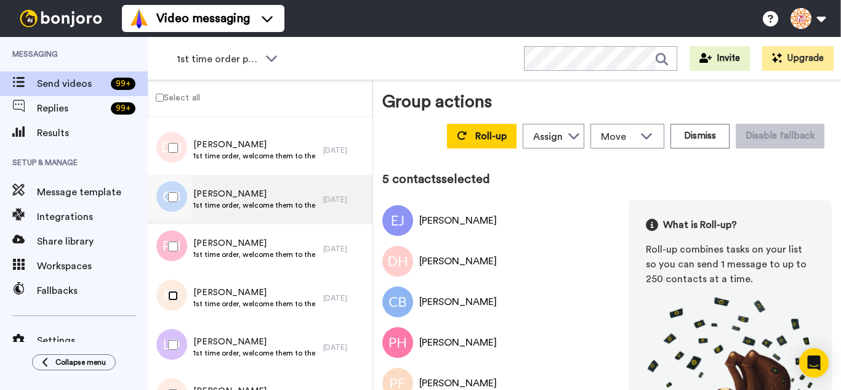
scroll to position [185, 0]
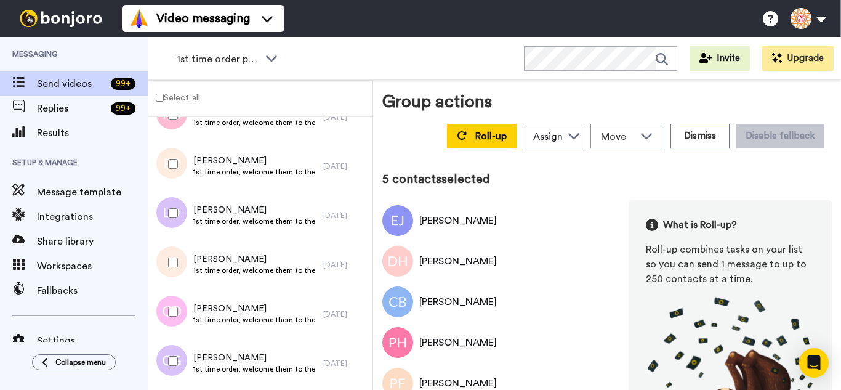
click at [185, 213] on div at bounding box center [170, 212] width 44 height 43
click at [177, 257] on div at bounding box center [170, 262] width 44 height 43
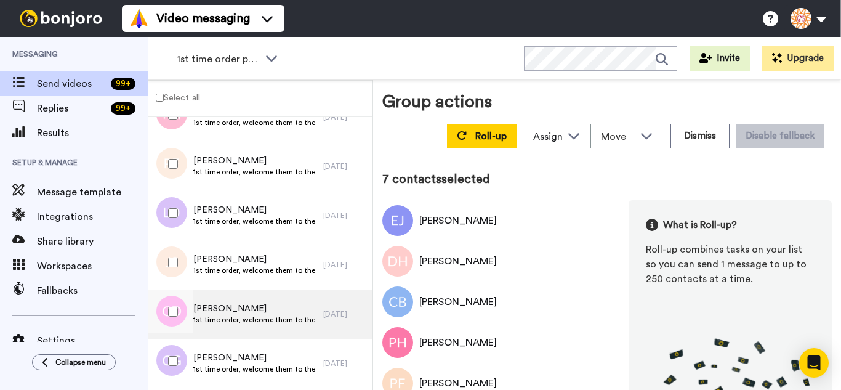
drag, startPoint x: 179, startPoint y: 297, endPoint x: 182, endPoint y: 334, distance: 37.0
click at [179, 304] on div at bounding box center [170, 311] width 44 height 43
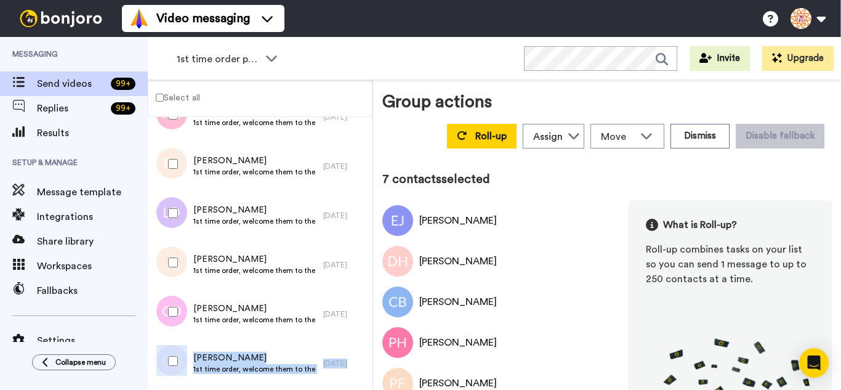
drag, startPoint x: 182, startPoint y: 339, endPoint x: 187, endPoint y: 332, distance: 8.4
click at [182, 339] on div "[PERSON_NAME] 1st time order, welcome them to the business [DATE]" at bounding box center [260, 363] width 225 height 49
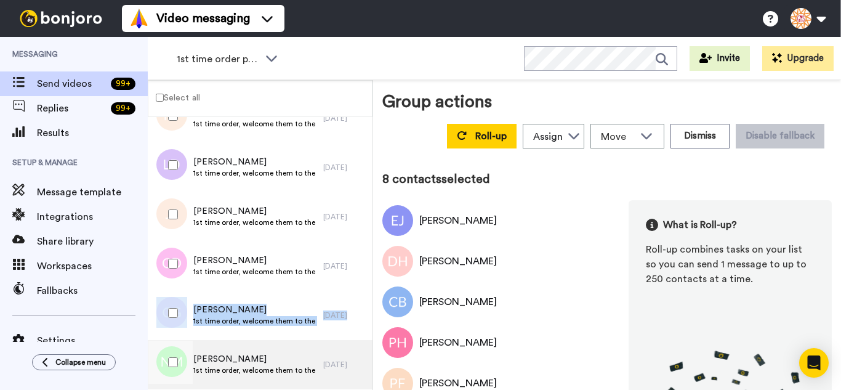
scroll to position [369, 0]
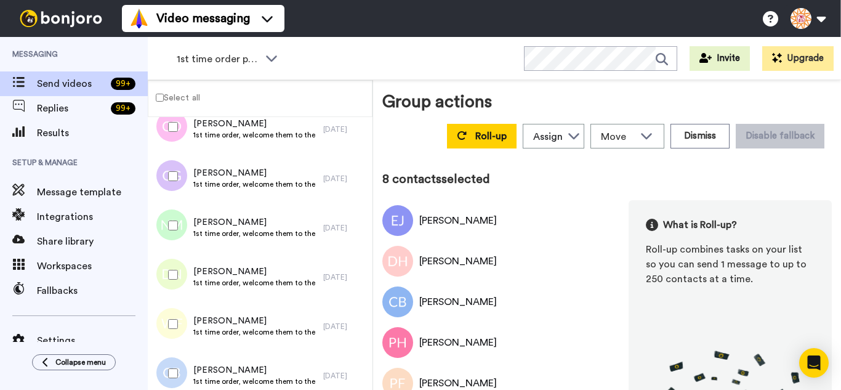
click at [172, 169] on div at bounding box center [170, 175] width 44 height 43
click at [171, 215] on div at bounding box center [170, 225] width 44 height 43
click at [175, 270] on div at bounding box center [170, 274] width 44 height 43
drag, startPoint x: 180, startPoint y: 317, endPoint x: 180, endPoint y: 360, distance: 43.1
click at [180, 320] on div at bounding box center [170, 323] width 44 height 43
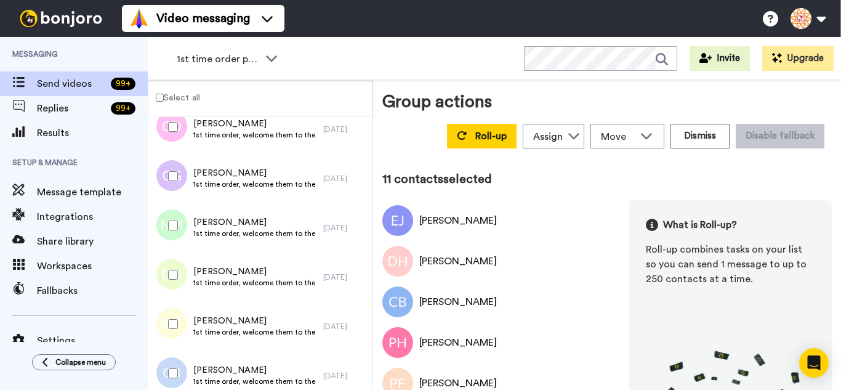
click at [177, 361] on div at bounding box center [170, 372] width 44 height 43
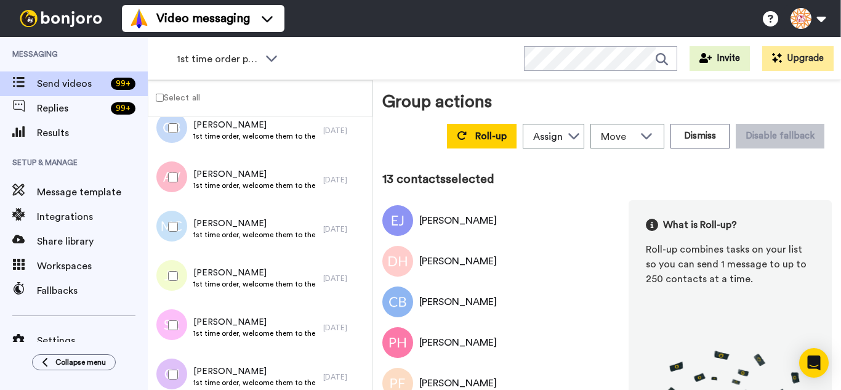
scroll to position [616, 0]
drag, startPoint x: 178, startPoint y: 327, endPoint x: 179, endPoint y: 356, distance: 29.0
click at [178, 327] on div at bounding box center [170, 323] width 44 height 43
click at [179, 361] on div at bounding box center [170, 372] width 44 height 43
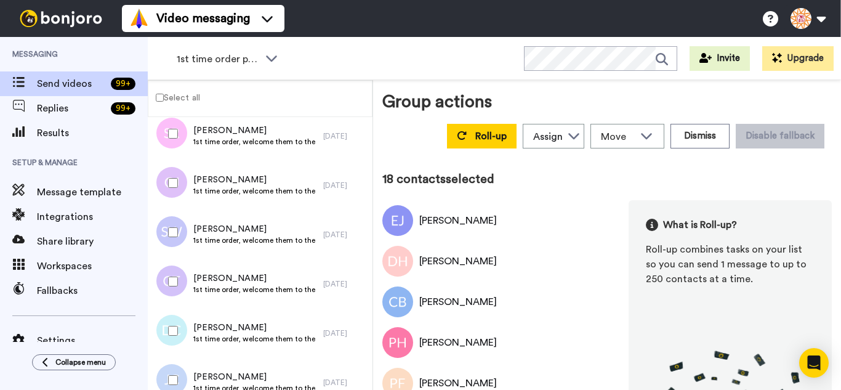
scroll to position [862, 0]
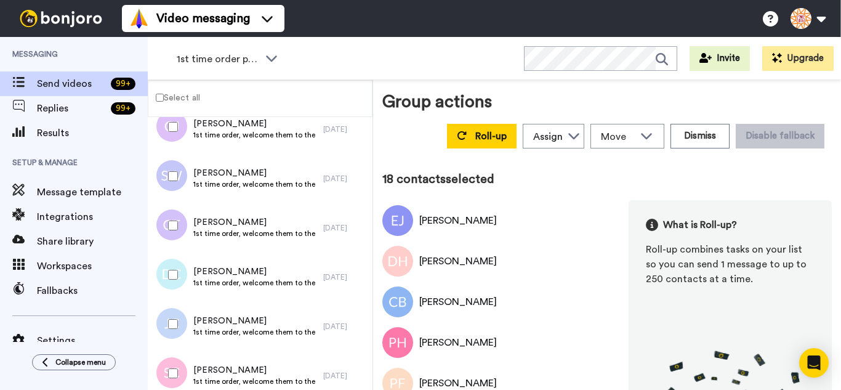
click at [166, 180] on div at bounding box center [170, 175] width 44 height 43
click at [175, 273] on div at bounding box center [170, 274] width 44 height 43
click at [177, 364] on div at bounding box center [170, 372] width 44 height 43
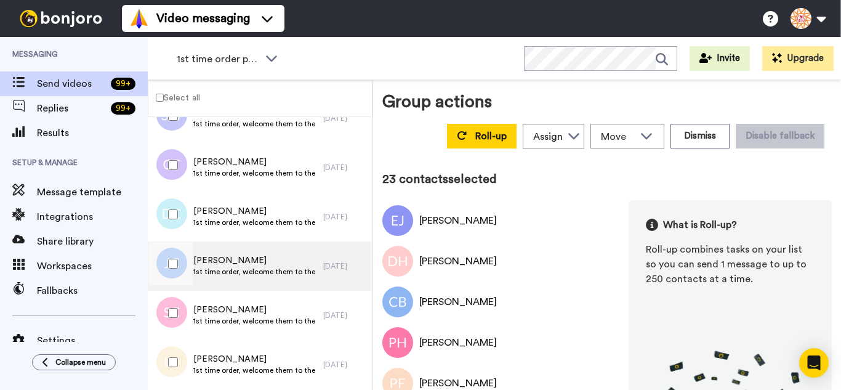
scroll to position [1108, 0]
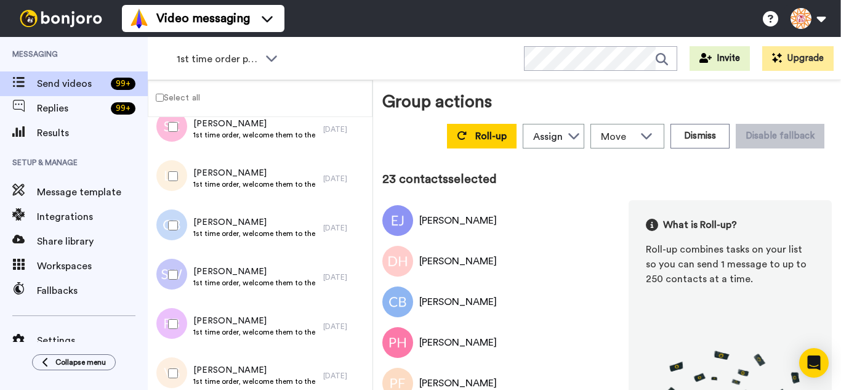
click at [164, 183] on div at bounding box center [170, 175] width 44 height 43
click at [175, 238] on div at bounding box center [170, 225] width 44 height 43
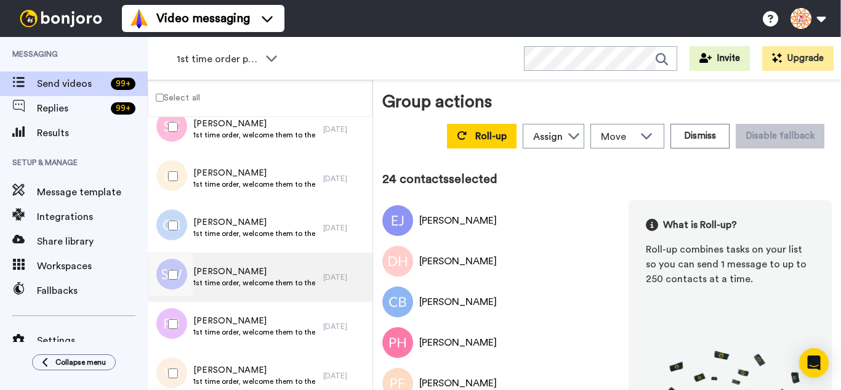
drag, startPoint x: 175, startPoint y: 263, endPoint x: 177, endPoint y: 301, distance: 38.2
click at [175, 263] on div at bounding box center [170, 274] width 44 height 43
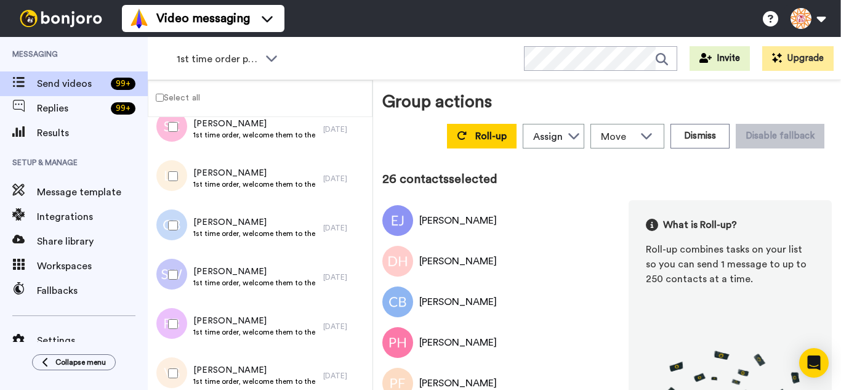
click at [178, 307] on div at bounding box center [170, 323] width 44 height 43
click at [174, 363] on div at bounding box center [170, 372] width 44 height 43
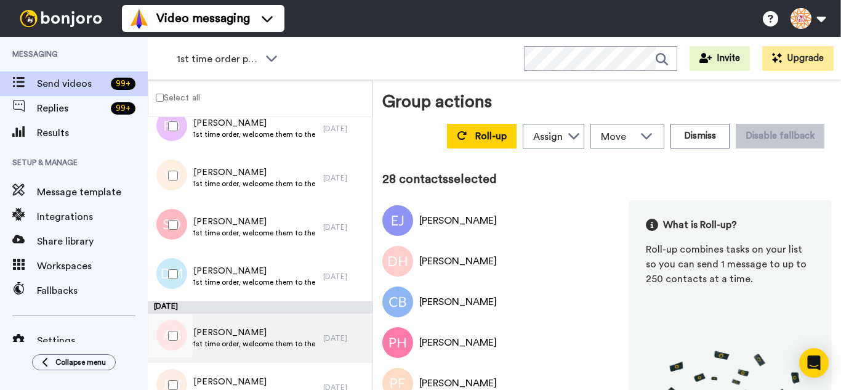
scroll to position [1354, 0]
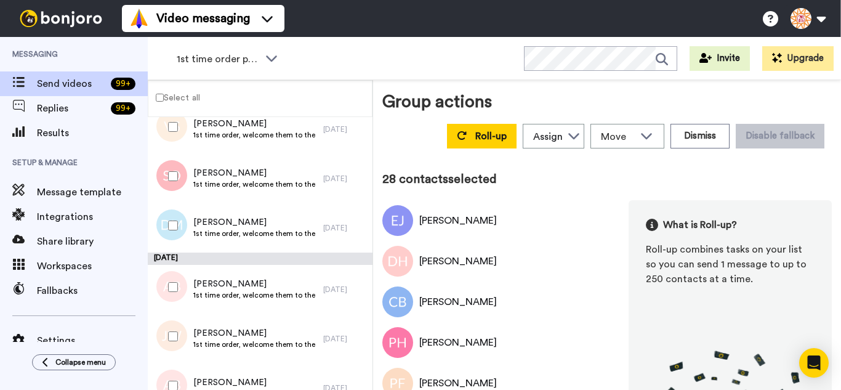
click at [172, 179] on div at bounding box center [170, 175] width 44 height 43
click at [170, 220] on div at bounding box center [170, 225] width 44 height 43
drag, startPoint x: 170, startPoint y: 220, endPoint x: 182, endPoint y: 341, distance: 121.9
click at [175, 299] on div at bounding box center [170, 286] width 44 height 43
drag, startPoint x: 182, startPoint y: 341, endPoint x: 180, endPoint y: 381, distance: 40.1
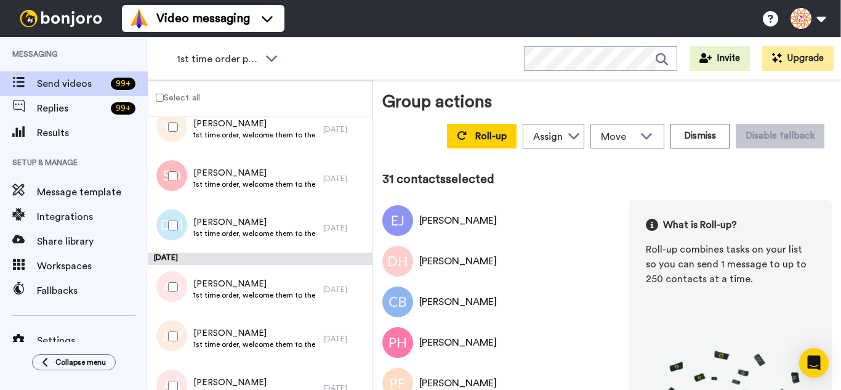
click at [182, 342] on div at bounding box center [170, 336] width 44 height 43
click at [179, 382] on div at bounding box center [170, 385] width 44 height 43
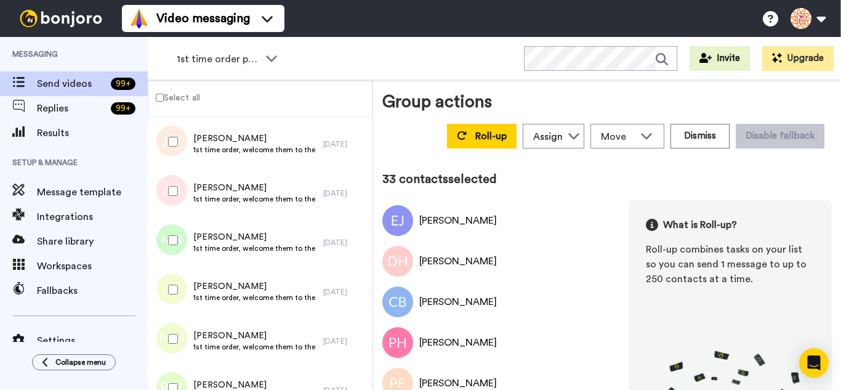
scroll to position [1600, 0]
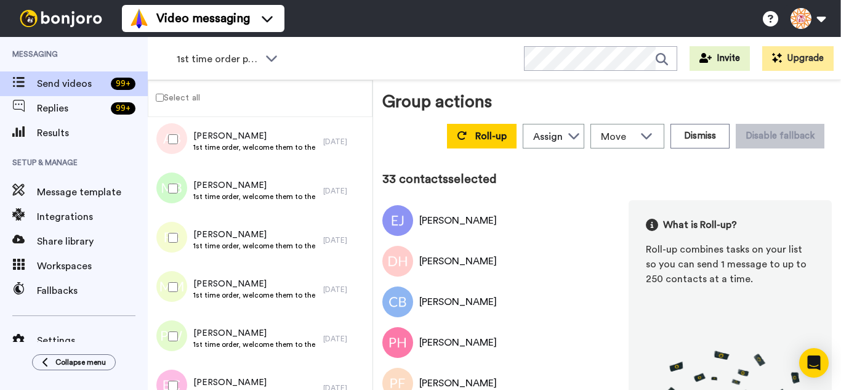
click at [169, 195] on div at bounding box center [170, 188] width 44 height 43
drag, startPoint x: 173, startPoint y: 277, endPoint x: 173, endPoint y: 306, distance: 28.9
click at [173, 281] on div at bounding box center [170, 286] width 44 height 43
click at [171, 343] on div at bounding box center [170, 336] width 44 height 43
click at [174, 377] on div at bounding box center [170, 385] width 44 height 43
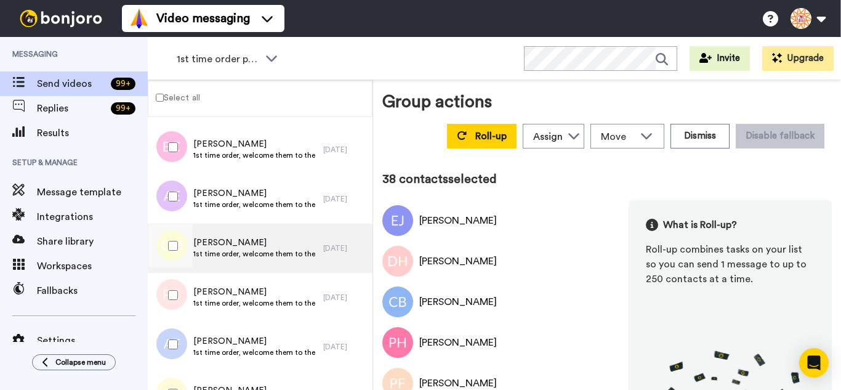
scroll to position [1847, 0]
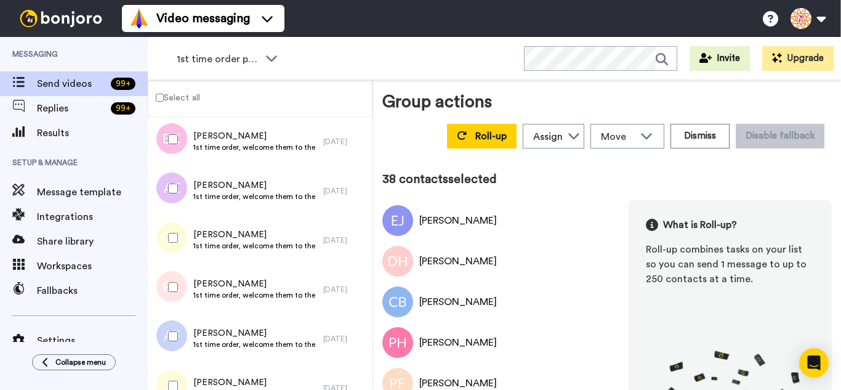
drag, startPoint x: 167, startPoint y: 193, endPoint x: 164, endPoint y: 243, distance: 50.0
click at [166, 211] on div "Anne Evans 1st time order, welcome them to the business 2 days ago" at bounding box center [260, 190] width 225 height 49
drag, startPoint x: 164, startPoint y: 243, endPoint x: 165, endPoint y: 256, distance: 13.6
click at [164, 244] on div at bounding box center [170, 237] width 44 height 43
click at [175, 300] on div at bounding box center [170, 286] width 44 height 43
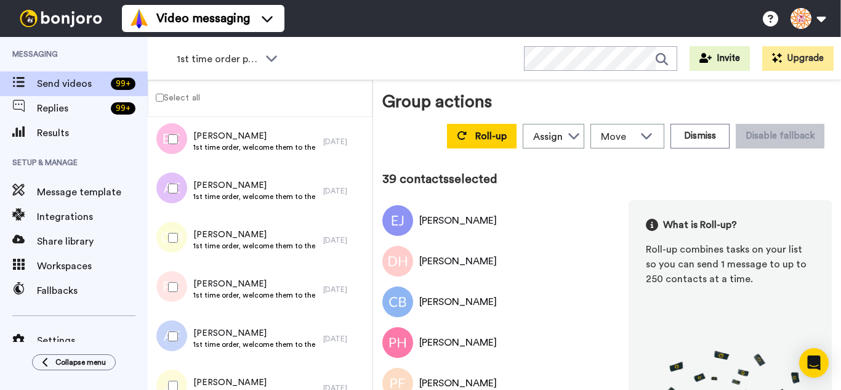
click at [187, 349] on div at bounding box center [170, 336] width 44 height 43
click at [179, 194] on div at bounding box center [170, 188] width 44 height 43
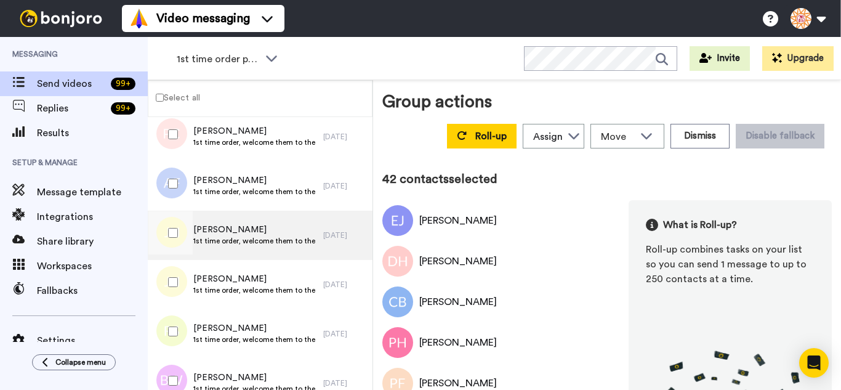
scroll to position [2031, 0]
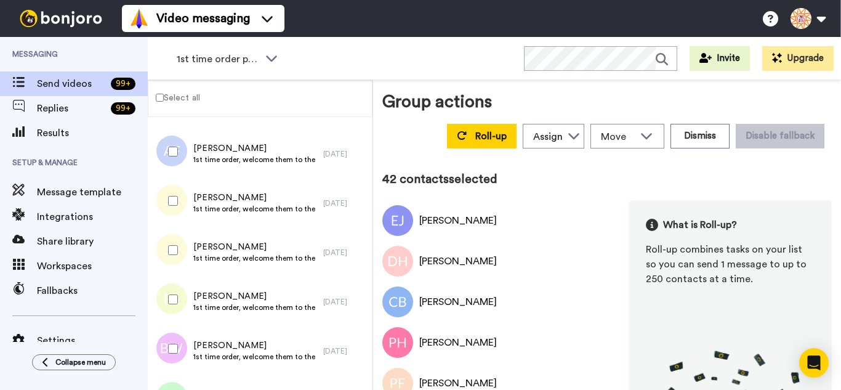
drag, startPoint x: 174, startPoint y: 219, endPoint x: 172, endPoint y: 257, distance: 38.9
click at [174, 225] on div "Jeramy Hooper 1st time order, welcome them to the business 2 days ago" at bounding box center [260, 203] width 225 height 49
click at [172, 258] on div at bounding box center [170, 249] width 44 height 43
drag, startPoint x: 172, startPoint y: 283, endPoint x: 182, endPoint y: 337, distance: 54.3
click at [172, 287] on div at bounding box center [170, 299] width 44 height 43
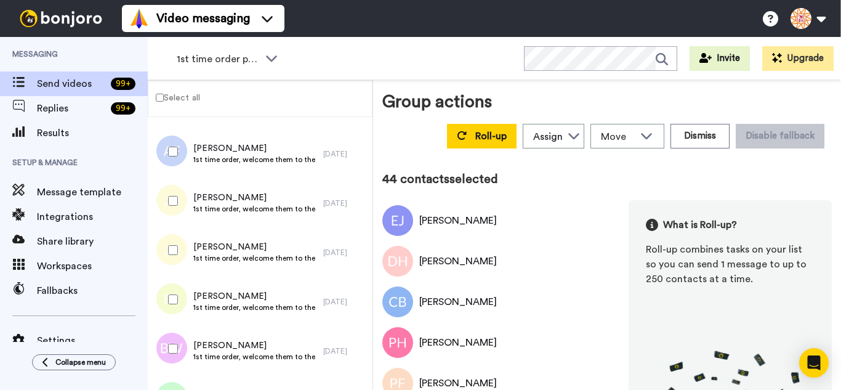
click at [182, 340] on div at bounding box center [170, 348] width 44 height 43
click at [168, 209] on div at bounding box center [170, 200] width 44 height 43
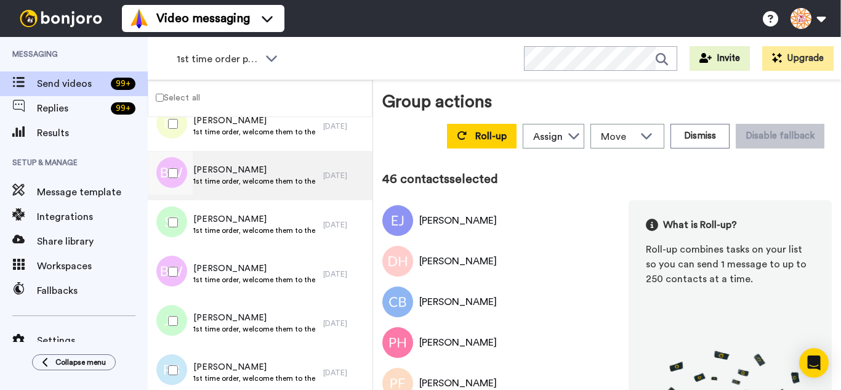
scroll to position [2214, 0]
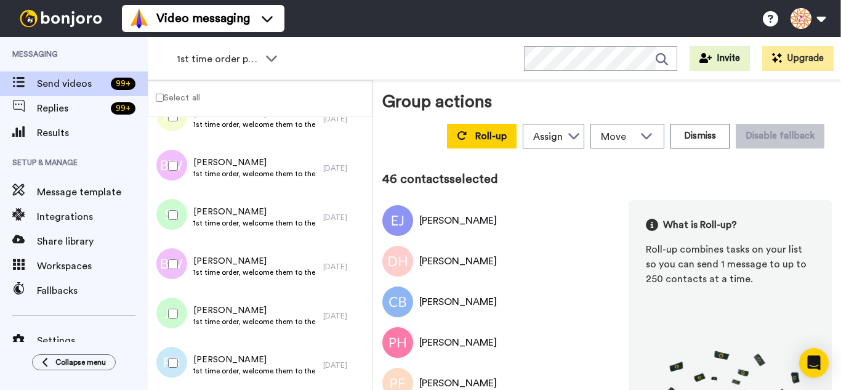
drag, startPoint x: 181, startPoint y: 215, endPoint x: 182, endPoint y: 255, distance: 40.0
click at [181, 217] on div at bounding box center [170, 214] width 44 height 43
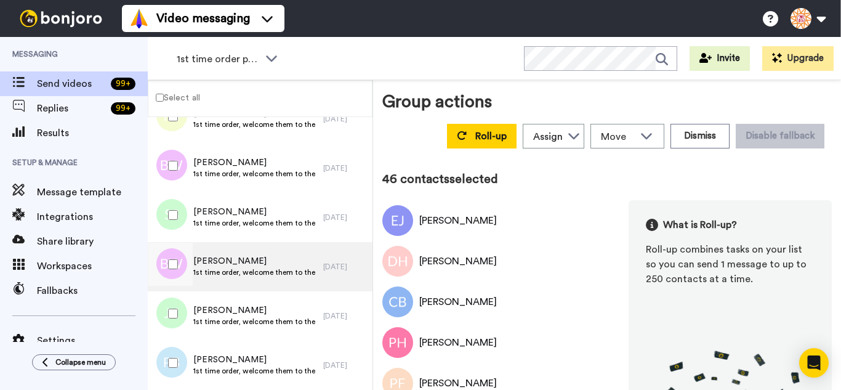
drag, startPoint x: 182, startPoint y: 258, endPoint x: 183, endPoint y: 287, distance: 29.0
click at [182, 262] on div at bounding box center [170, 264] width 44 height 43
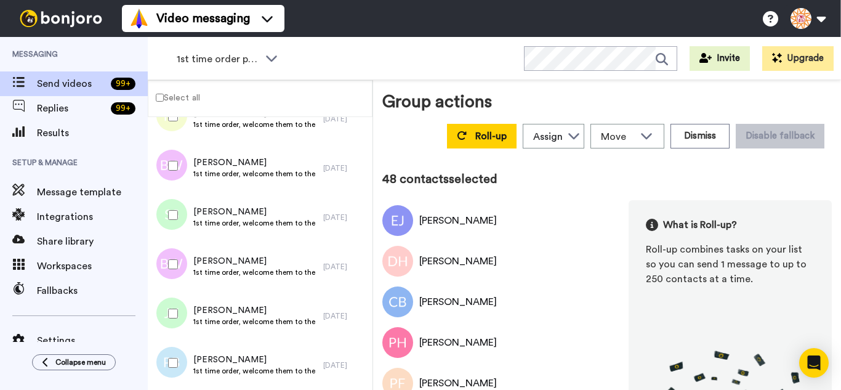
drag, startPoint x: 180, startPoint y: 311, endPoint x: 179, endPoint y: 337, distance: 26.5
click at [179, 316] on div at bounding box center [170, 313] width 44 height 43
click at [179, 343] on div at bounding box center [170, 362] width 44 height 43
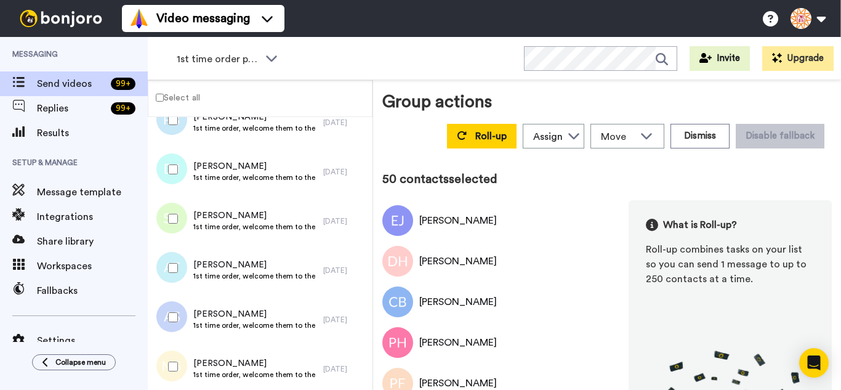
scroll to position [2460, 0]
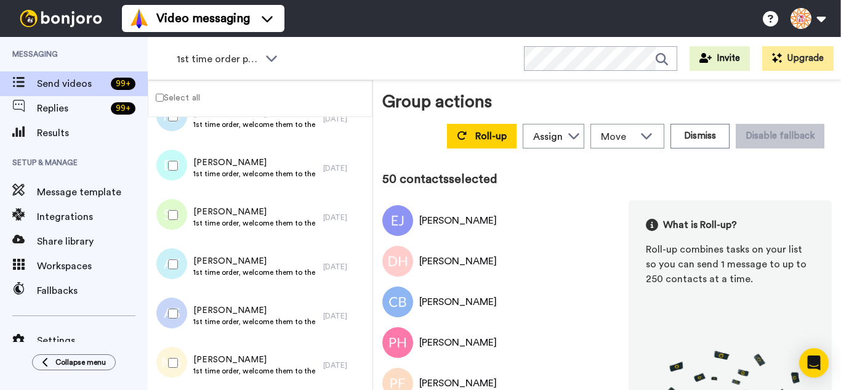
drag, startPoint x: 168, startPoint y: 171, endPoint x: 169, endPoint y: 205, distance: 33.9
click at [168, 175] on div at bounding box center [170, 165] width 44 height 43
click at [172, 223] on div at bounding box center [170, 214] width 44 height 43
click at [172, 271] on div at bounding box center [170, 264] width 44 height 43
click at [172, 311] on div "Arissa Silliman 1st time order, welcome them to the business 2 days ago" at bounding box center [260, 315] width 225 height 49
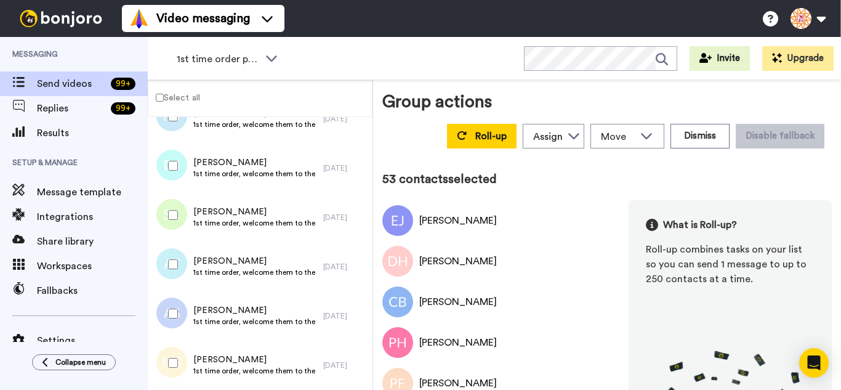
drag, startPoint x: 179, startPoint y: 321, endPoint x: 180, endPoint y: 358, distance: 37.0
click at [179, 321] on div at bounding box center [170, 313] width 44 height 43
click at [180, 361] on div at bounding box center [170, 362] width 44 height 43
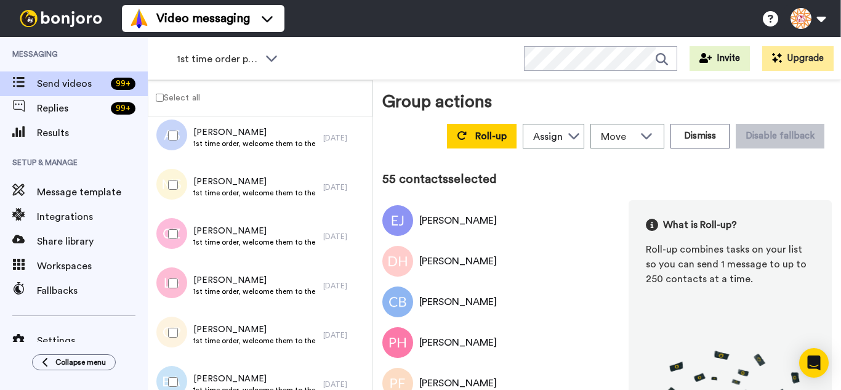
scroll to position [2645, 0]
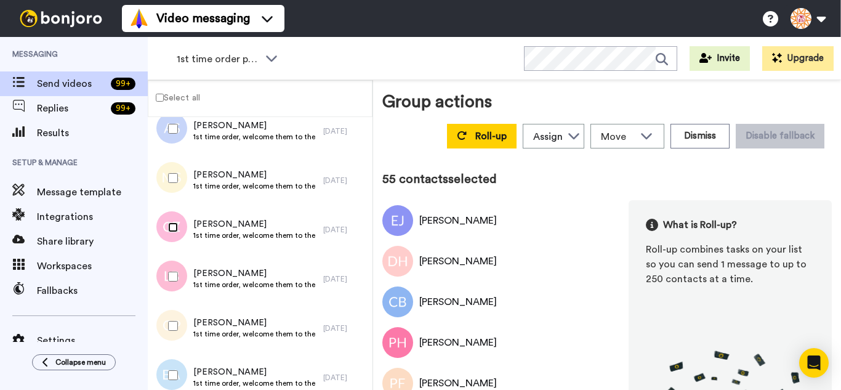
click at [171, 235] on div at bounding box center [170, 227] width 44 height 43
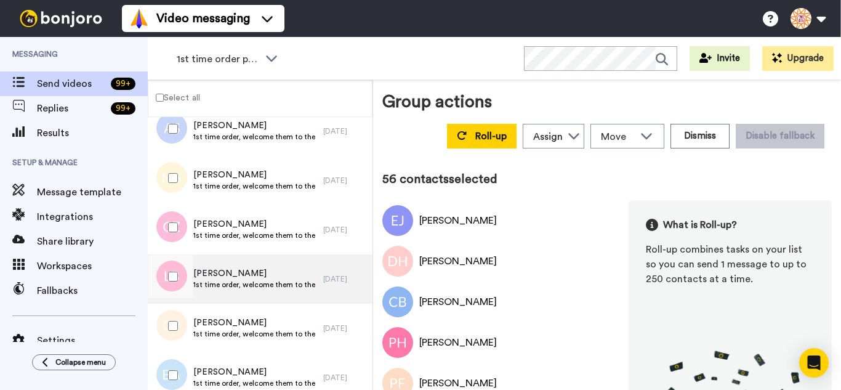
drag, startPoint x: 177, startPoint y: 264, endPoint x: 180, endPoint y: 303, distance: 38.9
click at [177, 269] on div at bounding box center [170, 276] width 44 height 43
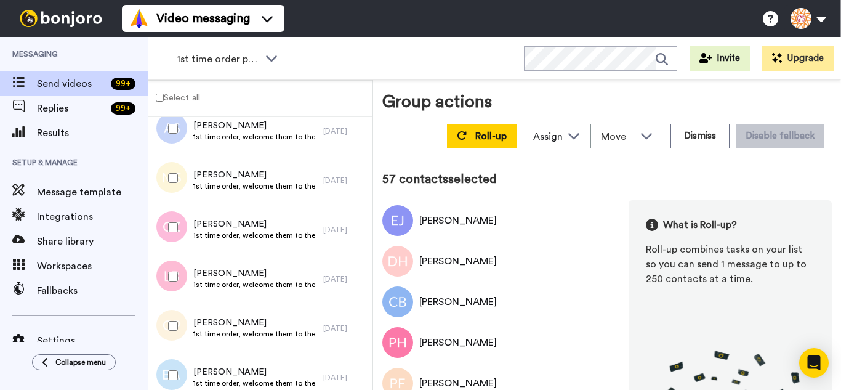
drag, startPoint x: 180, startPoint y: 303, endPoint x: 182, endPoint y: 355, distance: 51.7
click at [181, 364] on div at bounding box center [170, 374] width 44 height 43
click at [173, 332] on div at bounding box center [170, 325] width 44 height 43
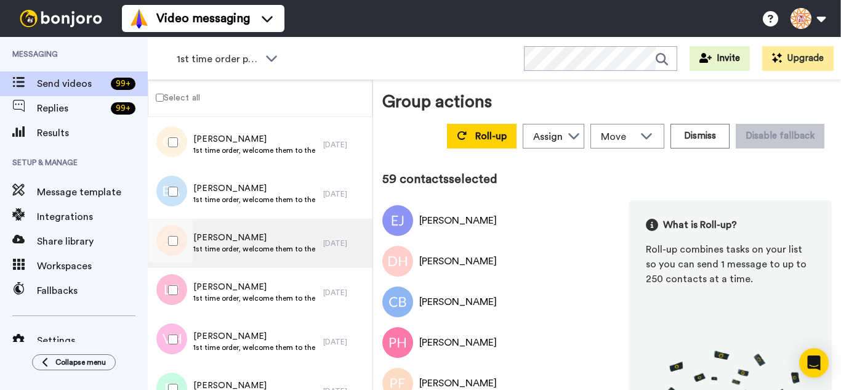
scroll to position [2830, 0]
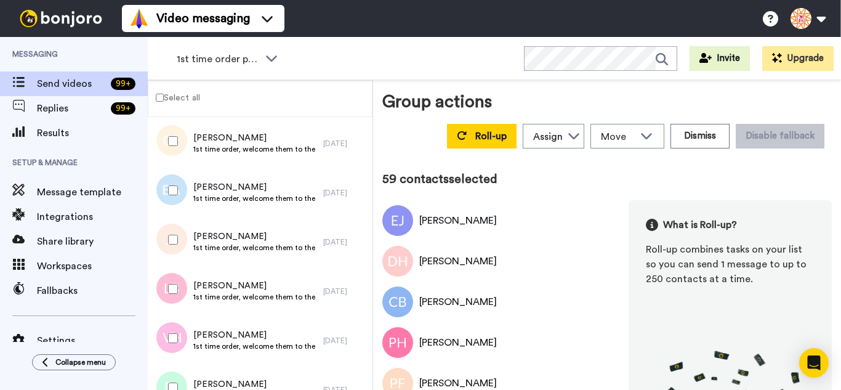
click at [174, 234] on div at bounding box center [170, 239] width 44 height 43
drag, startPoint x: 181, startPoint y: 293, endPoint x: 182, endPoint y: 330, distance: 36.9
click at [180, 304] on div at bounding box center [170, 288] width 44 height 43
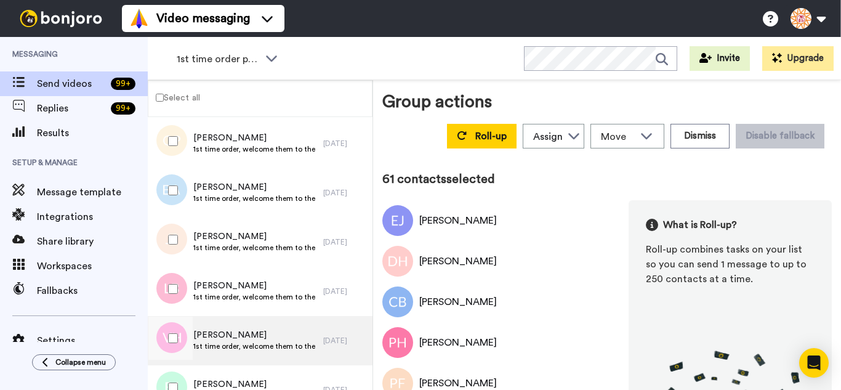
drag, startPoint x: 182, startPoint y: 330, endPoint x: 181, endPoint y: 364, distance: 34.5
click at [182, 347] on div at bounding box center [170, 337] width 44 height 43
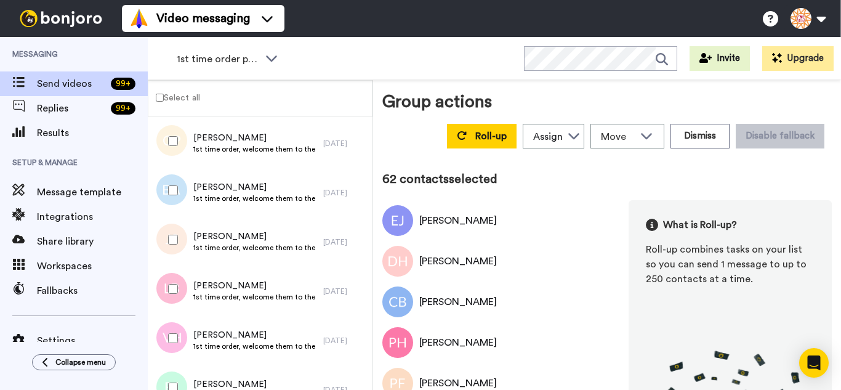
drag, startPoint x: 181, startPoint y: 367, endPoint x: 184, endPoint y: 380, distance: 13.9
click at [181, 369] on div at bounding box center [170, 387] width 44 height 43
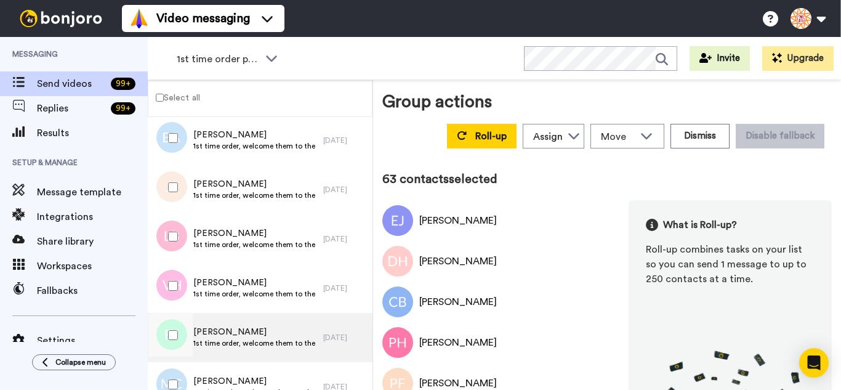
scroll to position [2953, 0]
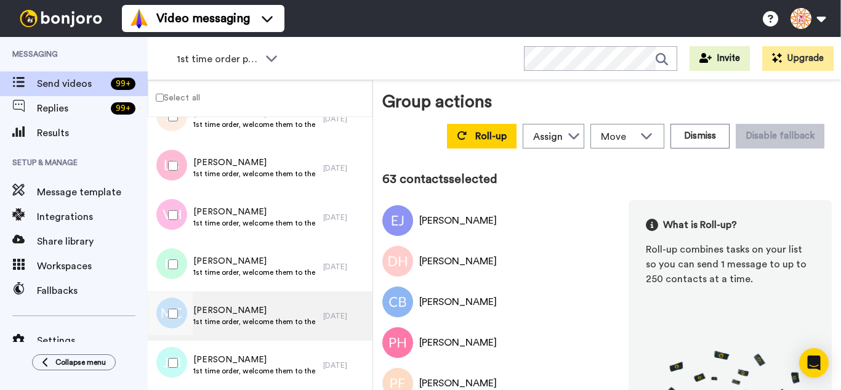
drag, startPoint x: 180, startPoint y: 308, endPoint x: 177, endPoint y: 340, distance: 31.5
click at [180, 310] on div at bounding box center [170, 313] width 44 height 43
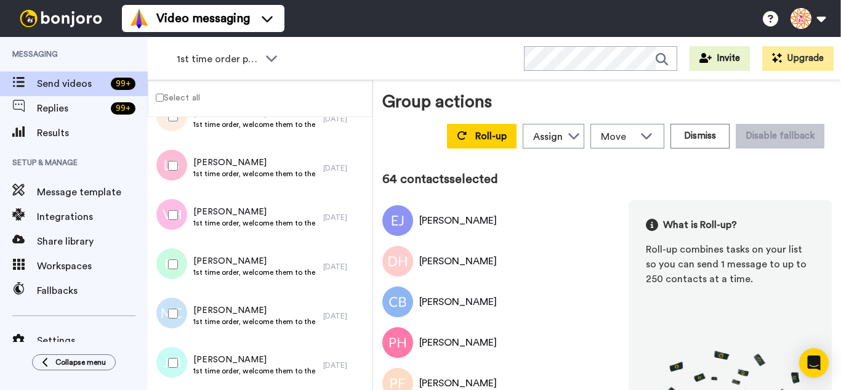
click at [169, 351] on div at bounding box center [170, 362] width 44 height 43
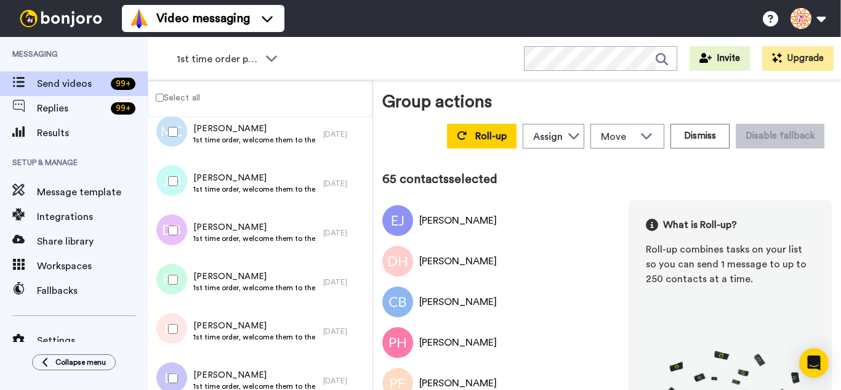
scroll to position [3137, 0]
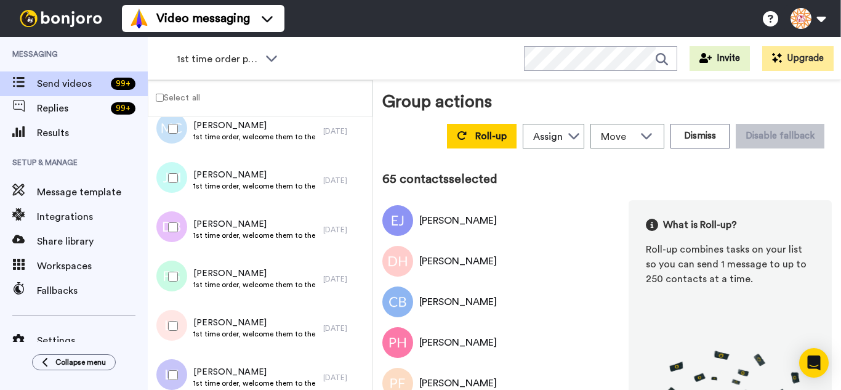
drag, startPoint x: 159, startPoint y: 231, endPoint x: 167, endPoint y: 263, distance: 33.0
click at [161, 236] on div at bounding box center [170, 227] width 44 height 43
click at [167, 328] on div at bounding box center [170, 325] width 44 height 43
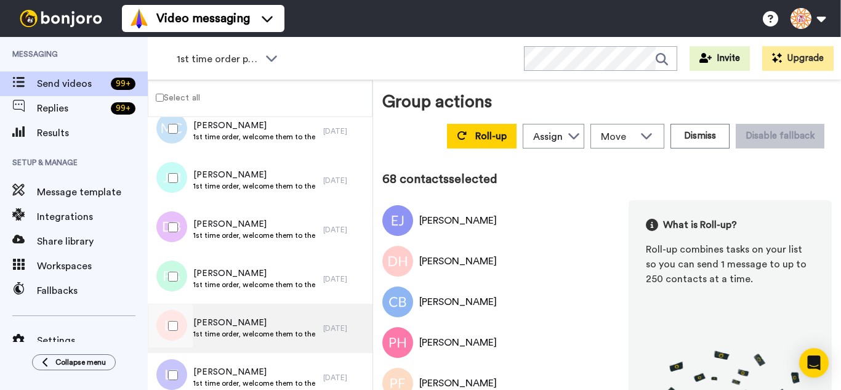
drag, startPoint x: 176, startPoint y: 366, endPoint x: 175, endPoint y: 351, distance: 14.2
click at [174, 363] on div at bounding box center [170, 374] width 44 height 43
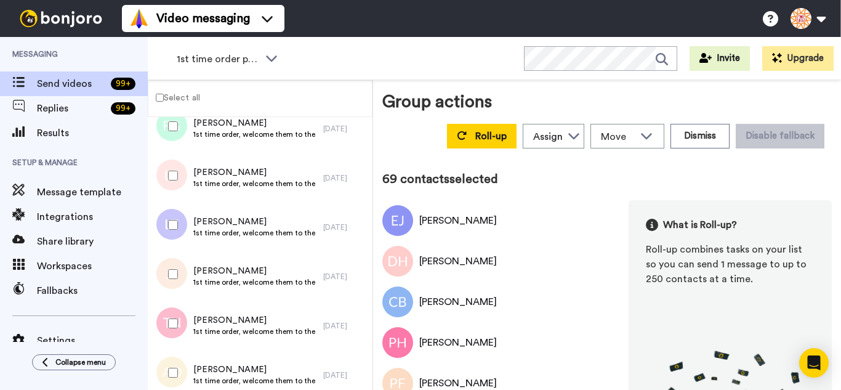
scroll to position [3322, 0]
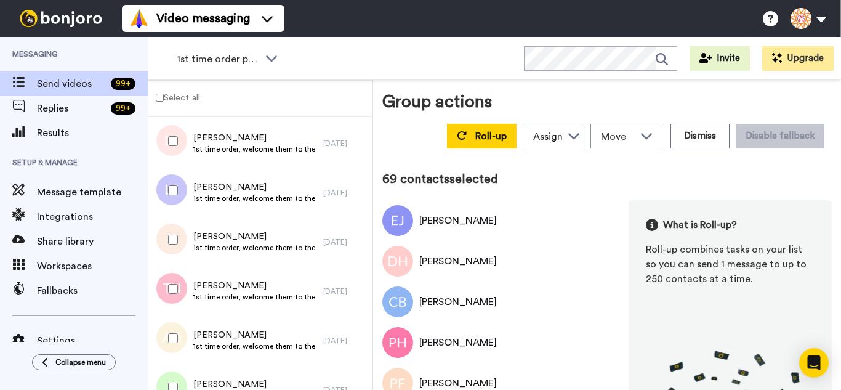
drag, startPoint x: 169, startPoint y: 246, endPoint x: 173, endPoint y: 295, distance: 48.8
click at [169, 249] on div at bounding box center [170, 239] width 44 height 43
click at [173, 295] on div at bounding box center [170, 288] width 44 height 43
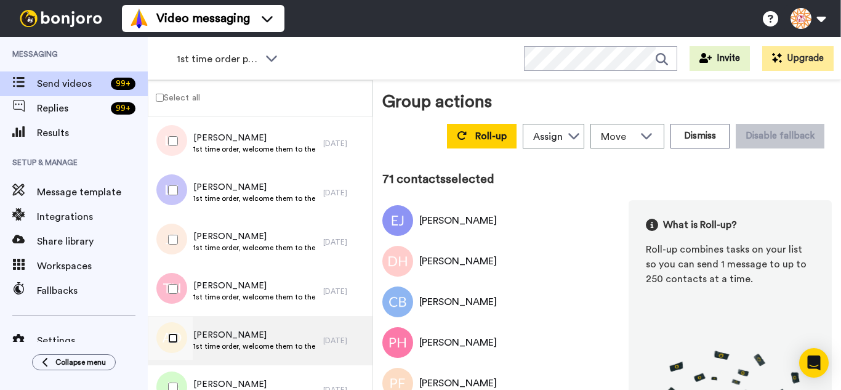
click at [175, 345] on div at bounding box center [170, 337] width 44 height 43
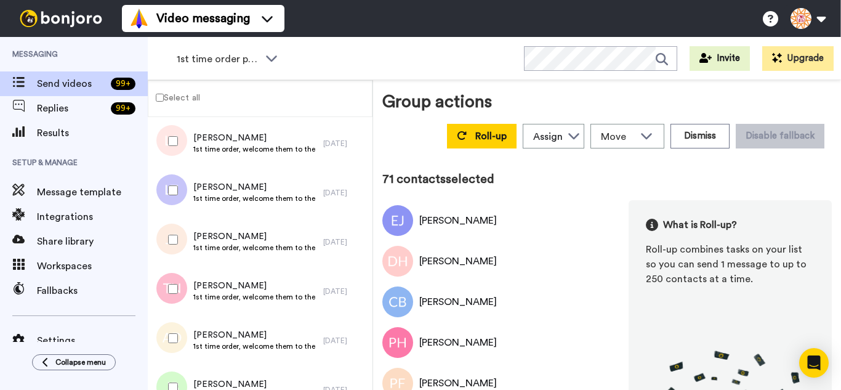
click at [178, 382] on div at bounding box center [170, 387] width 44 height 43
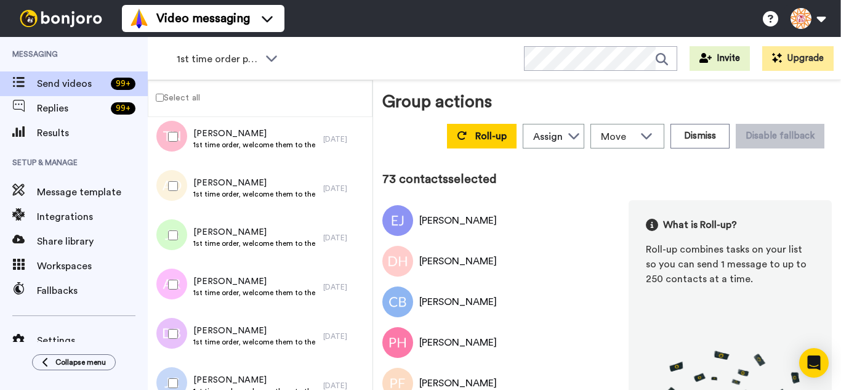
scroll to position [3507, 0]
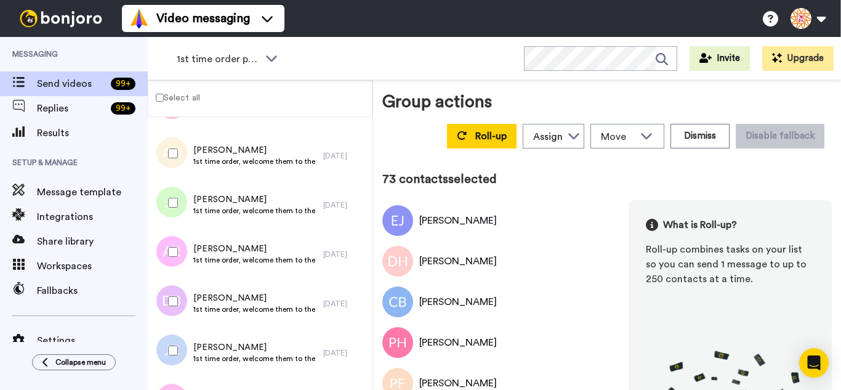
drag, startPoint x: 167, startPoint y: 254, endPoint x: 166, endPoint y: 276, distance: 22.8
click at [167, 254] on div at bounding box center [170, 251] width 44 height 43
drag, startPoint x: 164, startPoint y: 300, endPoint x: 173, endPoint y: 344, distance: 44.7
click at [167, 312] on div at bounding box center [170, 300] width 44 height 43
click at [175, 355] on div at bounding box center [170, 350] width 44 height 43
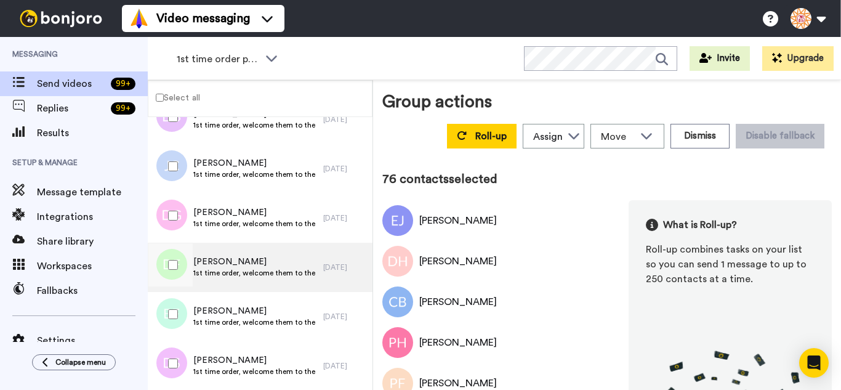
scroll to position [3691, 0]
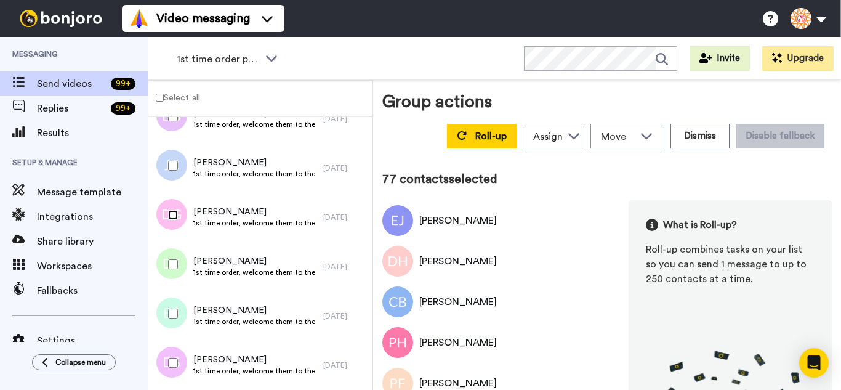
click at [169, 222] on div at bounding box center [170, 214] width 44 height 43
click at [181, 372] on div at bounding box center [170, 362] width 44 height 43
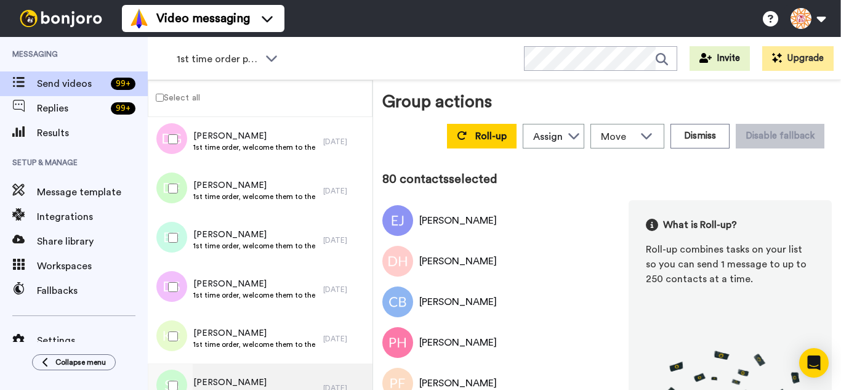
scroll to position [3876, 0]
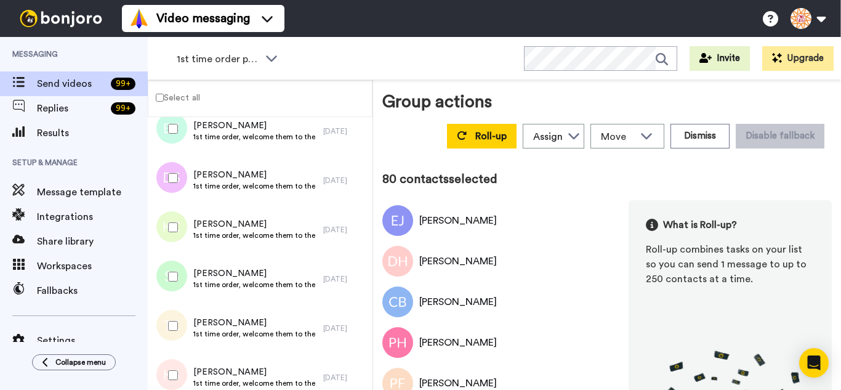
drag, startPoint x: 174, startPoint y: 235, endPoint x: 175, endPoint y: 265, distance: 30.2
click at [174, 238] on div at bounding box center [170, 227] width 44 height 43
click at [177, 288] on div at bounding box center [170, 276] width 44 height 43
click at [177, 321] on div at bounding box center [170, 325] width 44 height 43
click at [175, 361] on div at bounding box center [170, 374] width 44 height 43
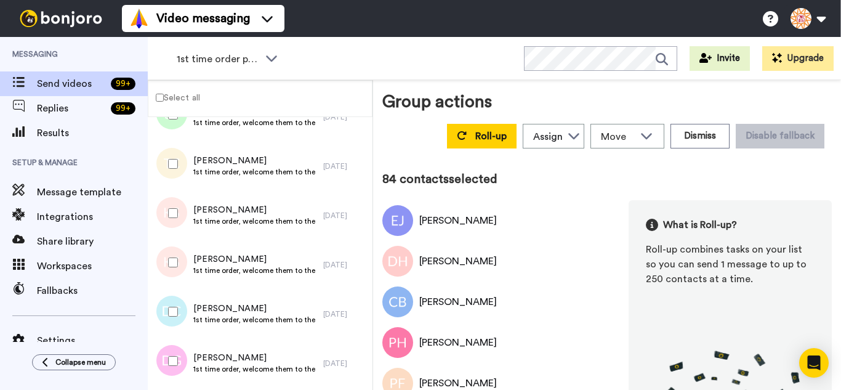
scroll to position [4061, 0]
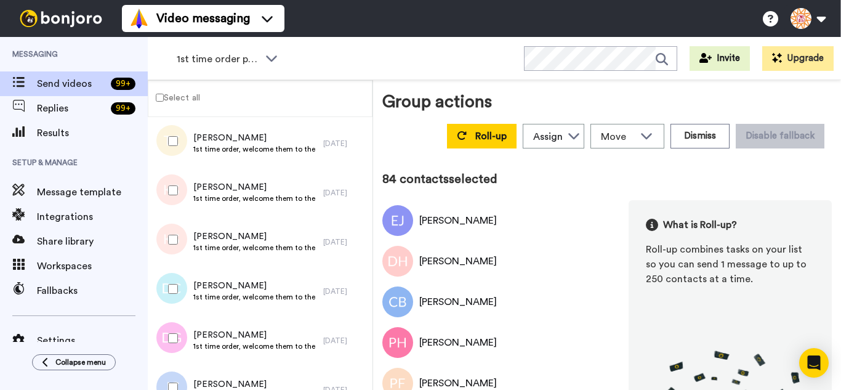
click at [177, 253] on div at bounding box center [170, 239] width 44 height 43
click at [168, 297] on div at bounding box center [170, 288] width 44 height 43
drag, startPoint x: 167, startPoint y: 335, endPoint x: 167, endPoint y: 382, distance: 46.8
click at [167, 344] on div at bounding box center [170, 337] width 44 height 43
click at [167, 382] on div at bounding box center [170, 387] width 44 height 43
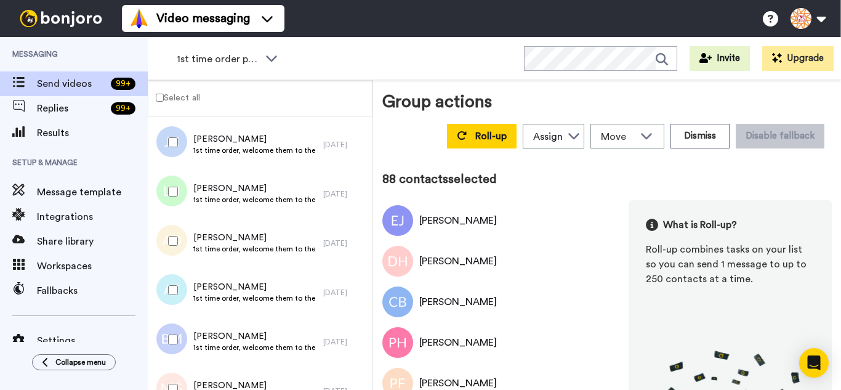
scroll to position [4307, 0]
click at [177, 199] on div at bounding box center [170, 190] width 44 height 43
click at [182, 276] on div at bounding box center [170, 288] width 44 height 43
drag, startPoint x: 187, startPoint y: 337, endPoint x: 186, endPoint y: 366, distance: 29.0
click at [187, 344] on div at bounding box center [170, 337] width 44 height 43
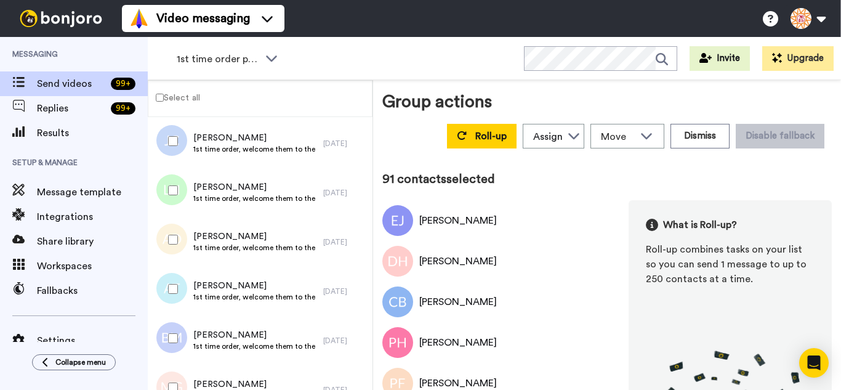
click at [184, 374] on div at bounding box center [170, 387] width 44 height 43
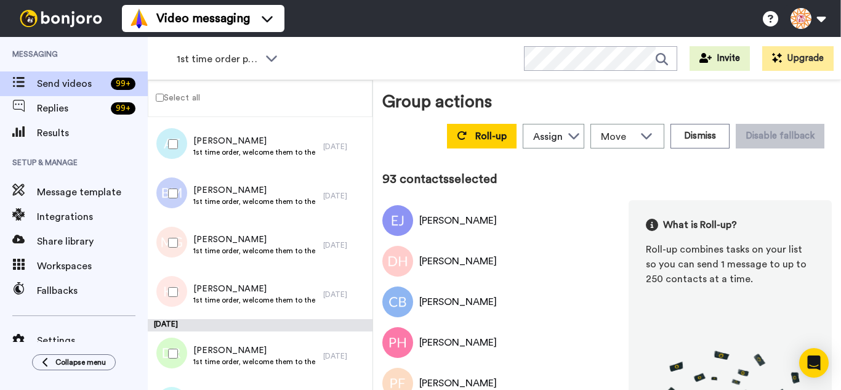
scroll to position [4492, 0]
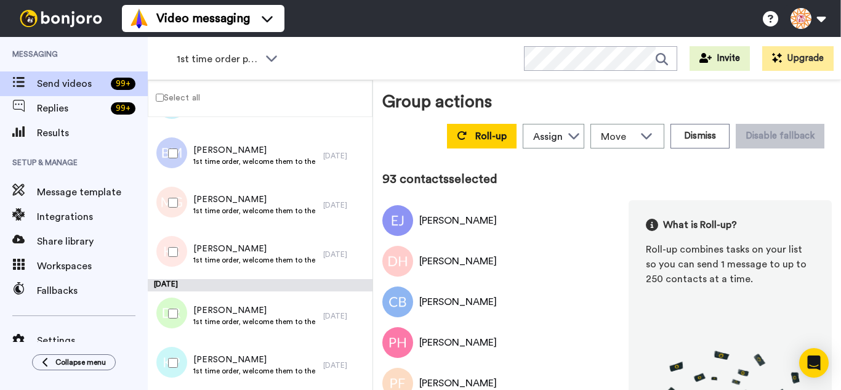
click at [172, 241] on div at bounding box center [170, 251] width 44 height 43
drag, startPoint x: 175, startPoint y: 367, endPoint x: 180, endPoint y: 357, distance: 11.6
click at [175, 368] on div at bounding box center [170, 362] width 44 height 43
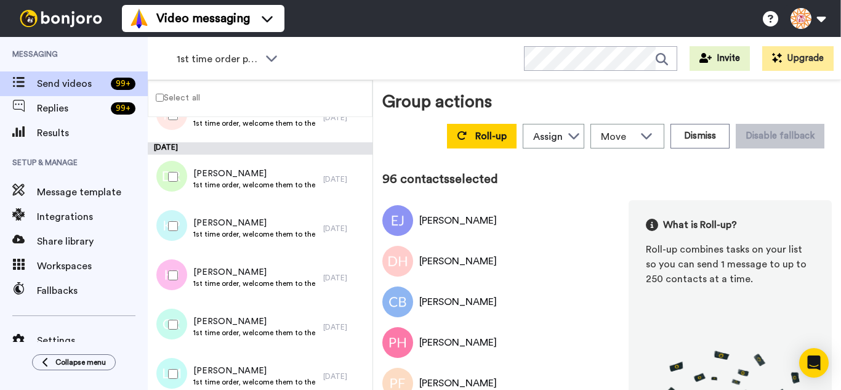
scroll to position [4676, 0]
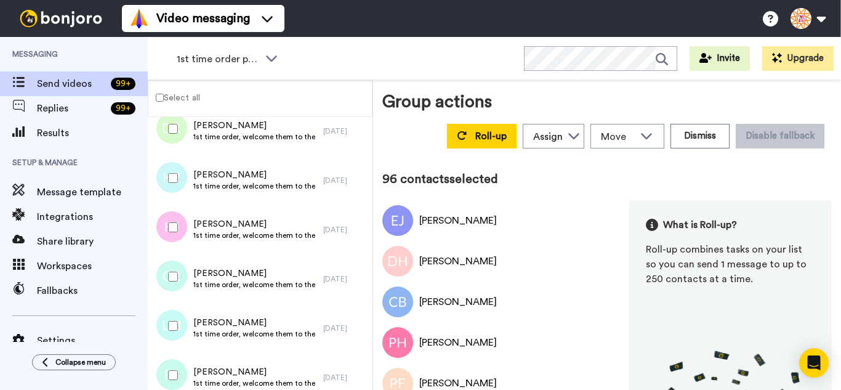
drag, startPoint x: 179, startPoint y: 225, endPoint x: 177, endPoint y: 267, distance: 41.9
click at [178, 230] on div at bounding box center [170, 227] width 44 height 43
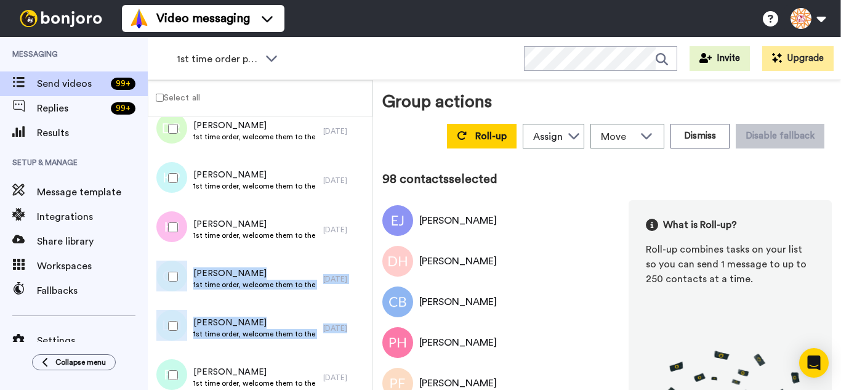
drag, startPoint x: 179, startPoint y: 303, endPoint x: 179, endPoint y: 373, distance: 69.6
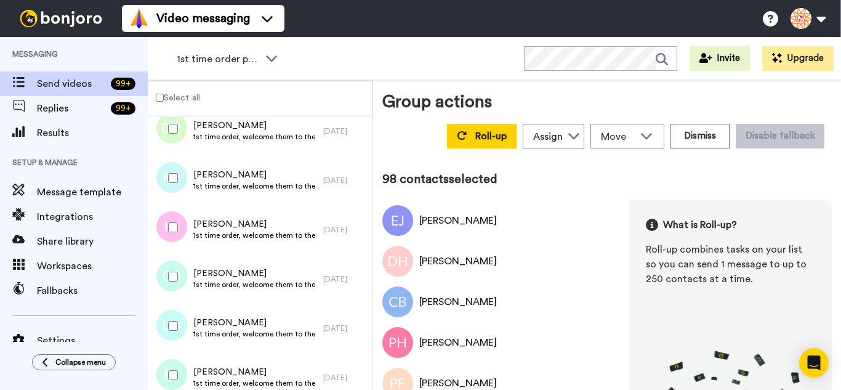
drag, startPoint x: 174, startPoint y: 339, endPoint x: 182, endPoint y: 374, distance: 36.6
click at [174, 342] on div at bounding box center [170, 325] width 44 height 43
click at [182, 377] on div at bounding box center [170, 374] width 44 height 43
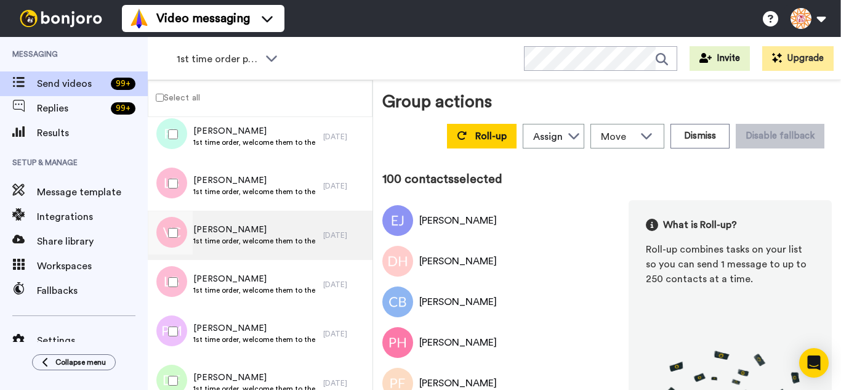
scroll to position [4922, 0]
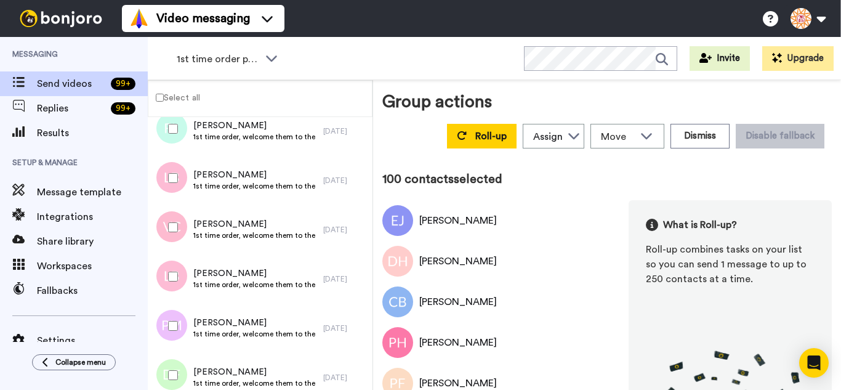
click at [178, 173] on div at bounding box center [170, 177] width 44 height 43
click at [175, 221] on div at bounding box center [170, 227] width 44 height 43
click at [182, 264] on div at bounding box center [170, 276] width 44 height 43
drag, startPoint x: 182, startPoint y: 307, endPoint x: 181, endPoint y: 357, distance: 50.5
click at [182, 311] on div at bounding box center [170, 325] width 44 height 43
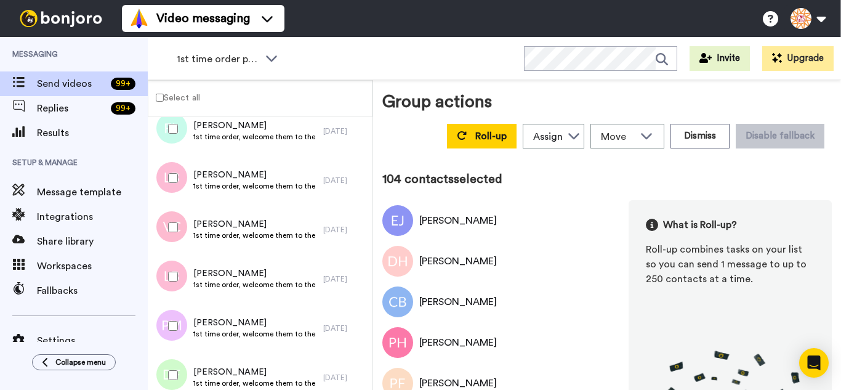
click at [181, 361] on div at bounding box center [170, 374] width 44 height 43
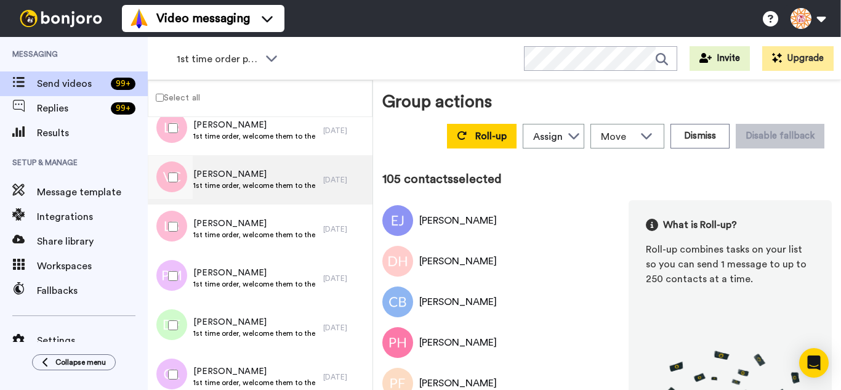
scroll to position [5169, 0]
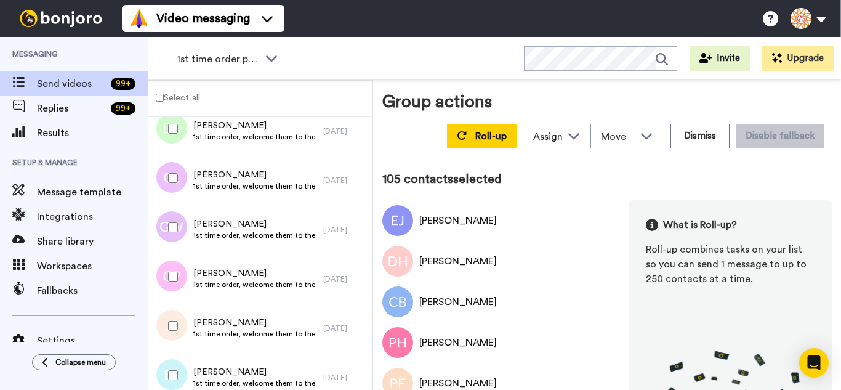
click at [177, 179] on div at bounding box center [170, 177] width 44 height 43
click at [175, 222] on div at bounding box center [170, 227] width 44 height 43
drag, startPoint x: 180, startPoint y: 271, endPoint x: 178, endPoint y: 311, distance: 40.7
click at [179, 276] on div at bounding box center [170, 276] width 44 height 43
drag, startPoint x: 178, startPoint y: 311, endPoint x: 175, endPoint y: 337, distance: 26.0
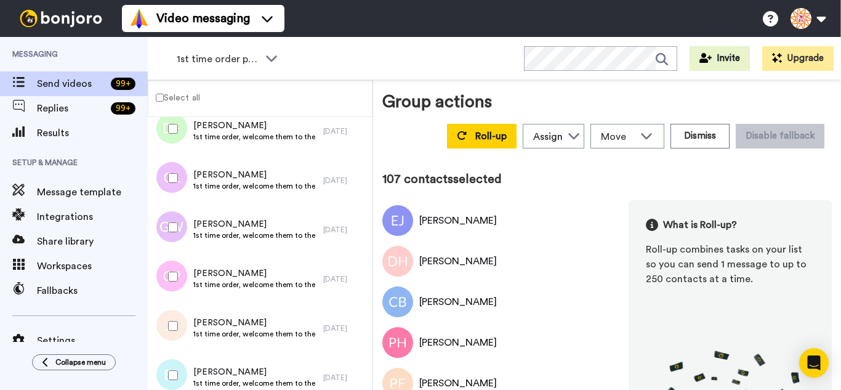
click at [175, 318] on div at bounding box center [170, 325] width 44 height 43
click at [176, 369] on div at bounding box center [170, 374] width 44 height 43
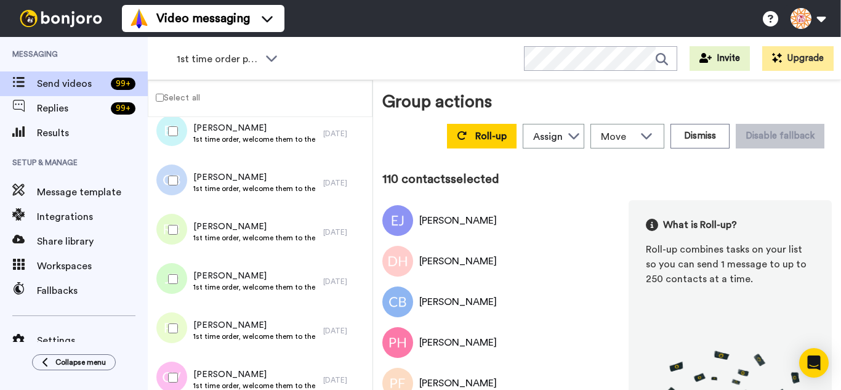
scroll to position [5415, 0]
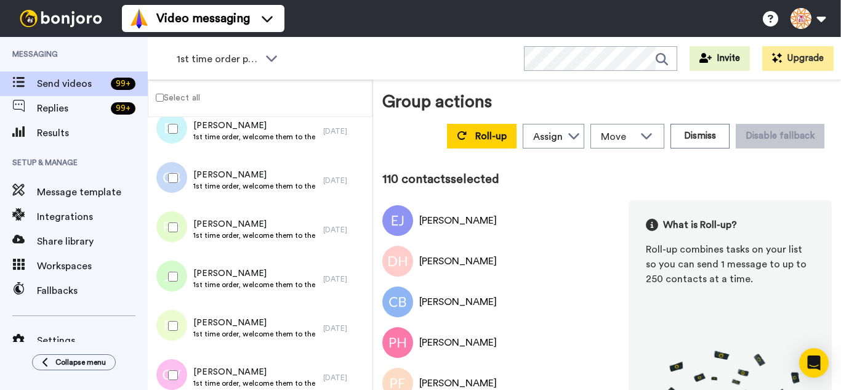
click at [169, 186] on div at bounding box center [170, 177] width 44 height 43
click at [172, 241] on div at bounding box center [170, 227] width 44 height 43
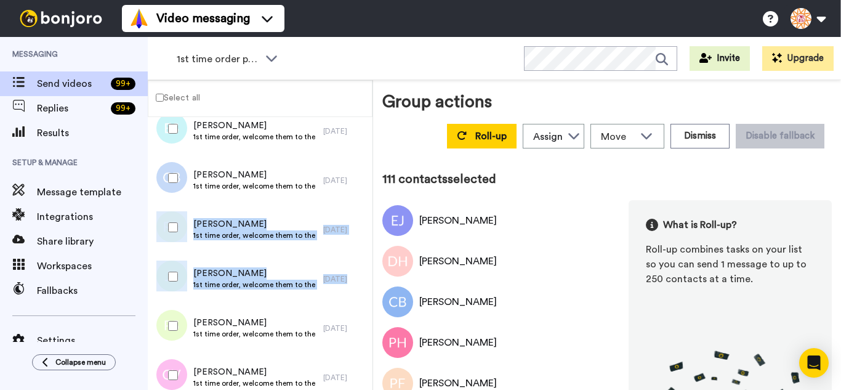
drag, startPoint x: 174, startPoint y: 257, endPoint x: 173, endPoint y: 287, distance: 30.2
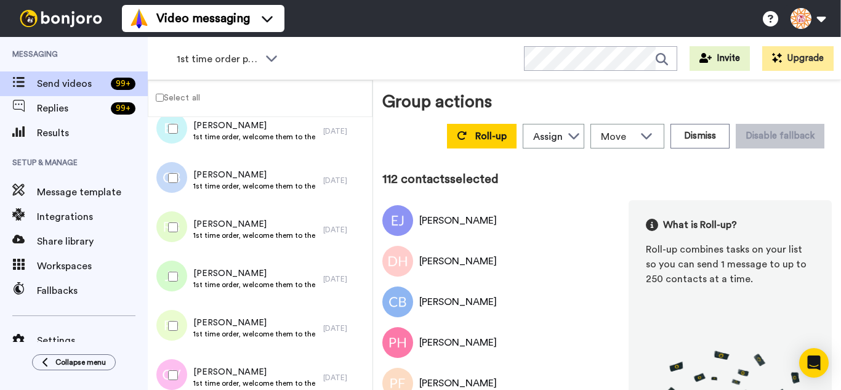
click at [174, 317] on div at bounding box center [170, 325] width 44 height 43
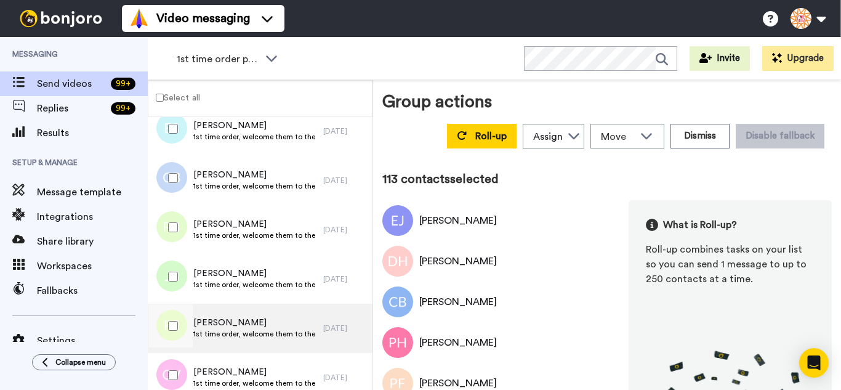
drag, startPoint x: 170, startPoint y: 286, endPoint x: 179, endPoint y: 351, distance: 65.8
click at [170, 291] on div at bounding box center [170, 276] width 44 height 43
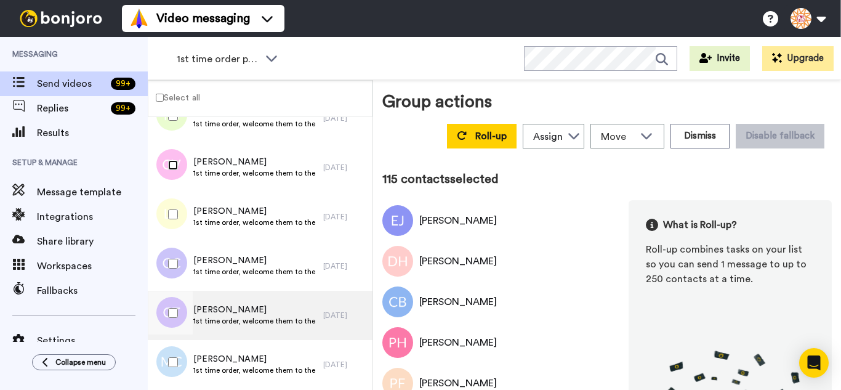
scroll to position [5661, 0]
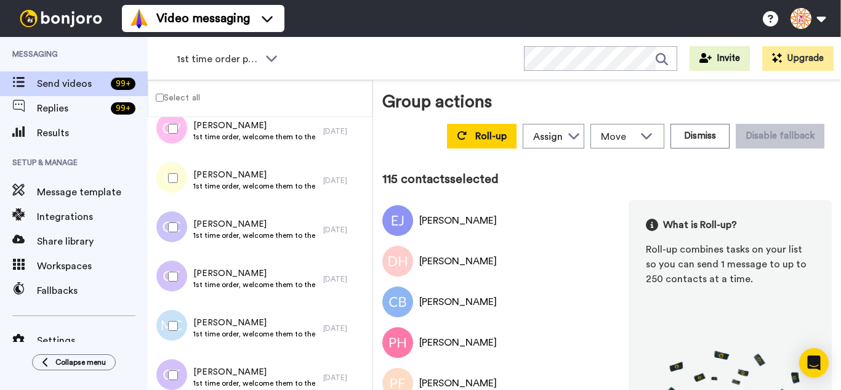
drag, startPoint x: 183, startPoint y: 189, endPoint x: 179, endPoint y: 231, distance: 42.1
click at [183, 190] on div at bounding box center [170, 177] width 44 height 43
click at [179, 231] on div at bounding box center [170, 227] width 44 height 43
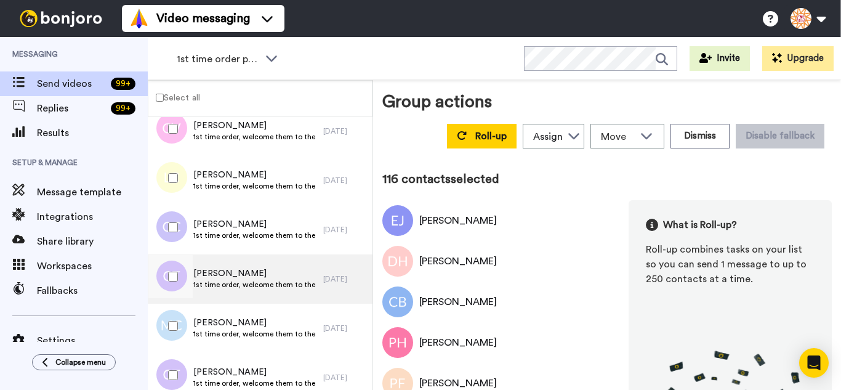
drag, startPoint x: 185, startPoint y: 270, endPoint x: 185, endPoint y: 301, distance: 30.8
click at [185, 279] on div at bounding box center [170, 276] width 44 height 43
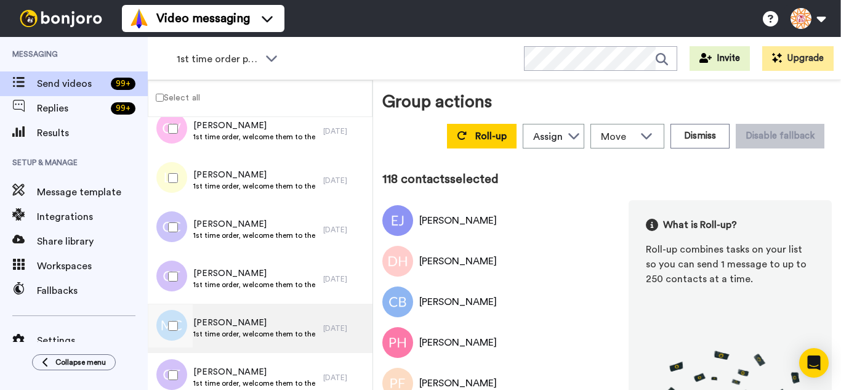
drag, startPoint x: 185, startPoint y: 327, endPoint x: 183, endPoint y: 351, distance: 24.7
click at [185, 328] on div at bounding box center [170, 325] width 44 height 43
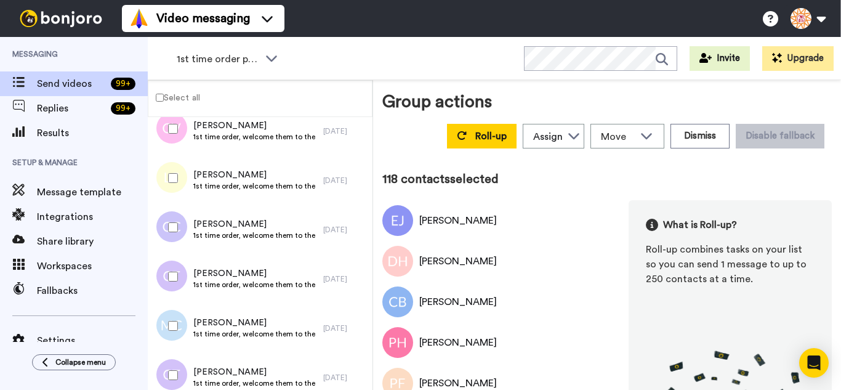
click at [180, 368] on div at bounding box center [170, 374] width 44 height 43
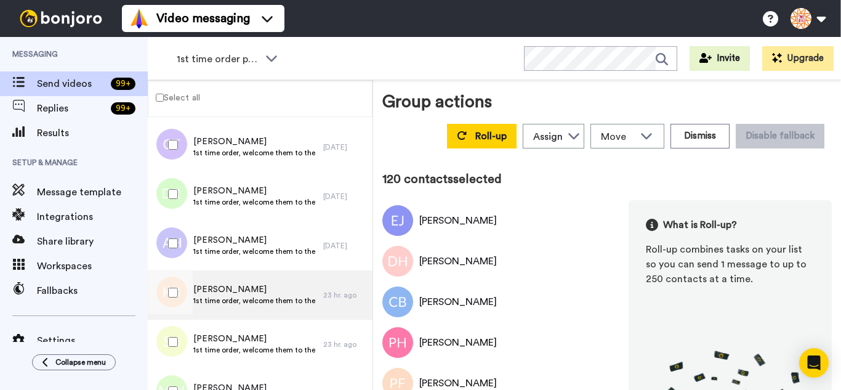
scroll to position [5907, 0]
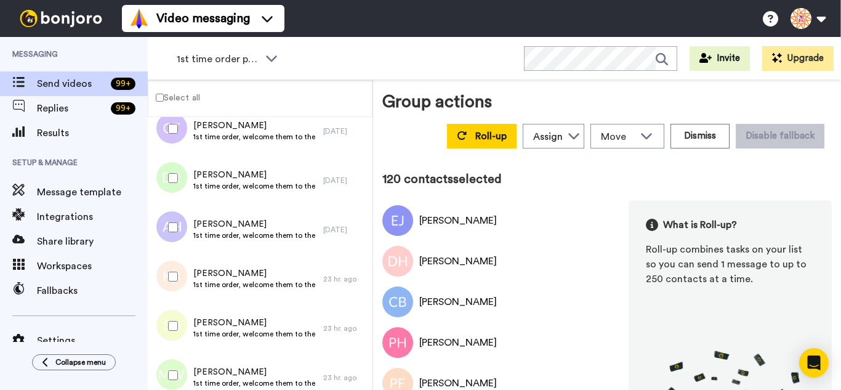
drag, startPoint x: 181, startPoint y: 182, endPoint x: 180, endPoint y: 229, distance: 46.8
click at [180, 196] on div at bounding box center [170, 177] width 44 height 43
click at [179, 239] on div at bounding box center [170, 227] width 44 height 43
drag, startPoint x: 177, startPoint y: 285, endPoint x: 181, endPoint y: 326, distance: 40.8
click at [177, 288] on div at bounding box center [170, 276] width 44 height 43
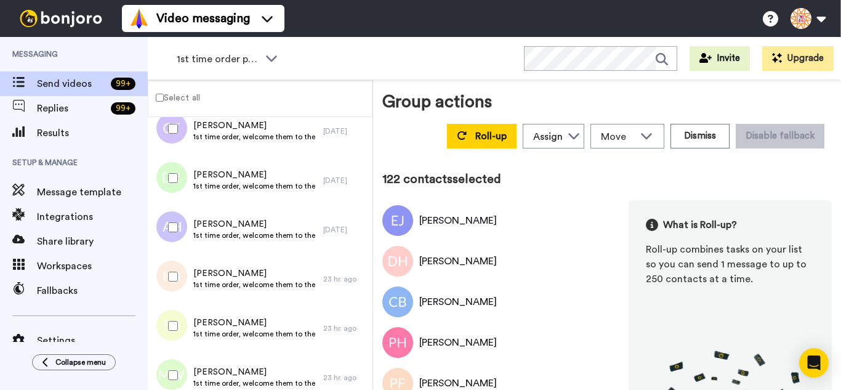
click at [181, 326] on div at bounding box center [170, 325] width 44 height 43
click at [176, 366] on div at bounding box center [170, 374] width 44 height 43
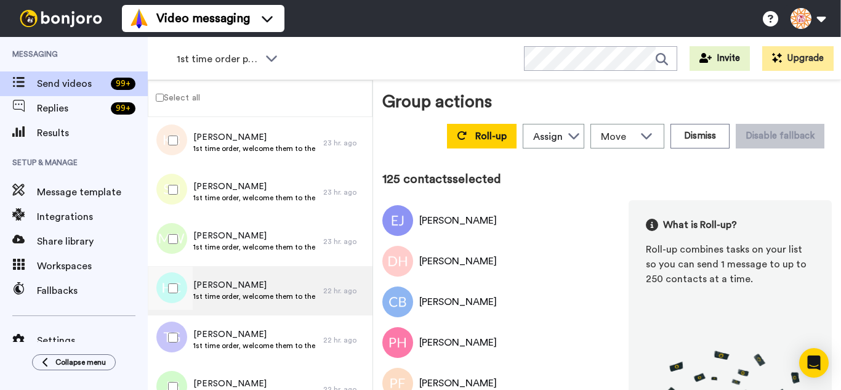
scroll to position [6092, 0]
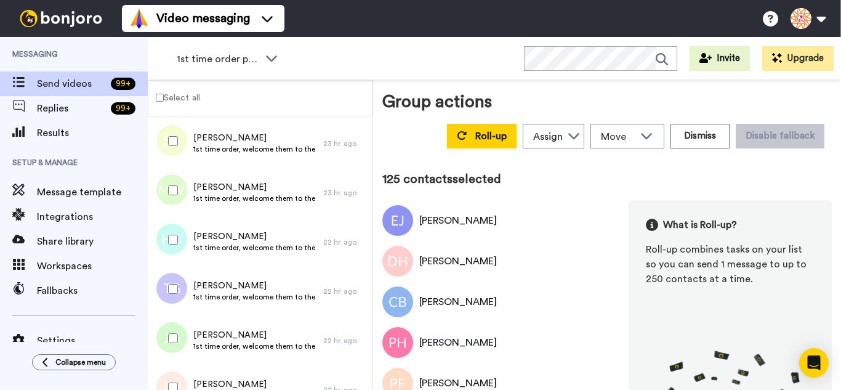
drag, startPoint x: 177, startPoint y: 232, endPoint x: 178, endPoint y: 247, distance: 14.8
click at [178, 241] on div at bounding box center [170, 239] width 44 height 43
drag, startPoint x: 183, startPoint y: 338, endPoint x: 184, endPoint y: 353, distance: 15.4
click at [183, 338] on div at bounding box center [170, 337] width 44 height 43
click at [183, 377] on div at bounding box center [170, 387] width 44 height 43
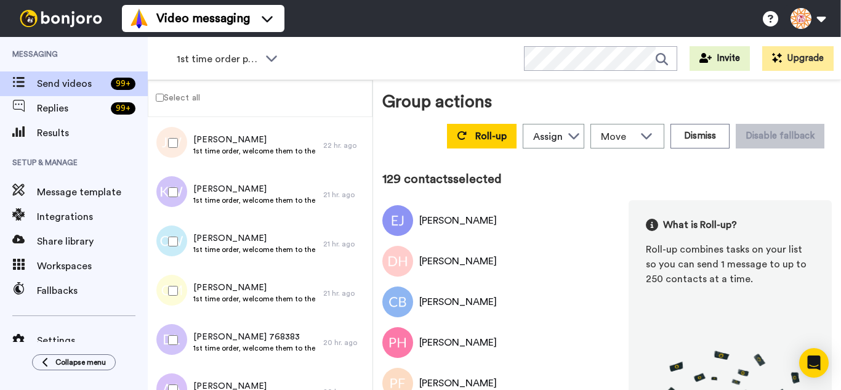
scroll to position [6338, 0]
drag, startPoint x: 172, startPoint y: 199, endPoint x: 182, endPoint y: 260, distance: 61.6
click at [172, 203] on div at bounding box center [170, 190] width 44 height 43
click at [182, 260] on div at bounding box center [170, 239] width 44 height 43
drag, startPoint x: 182, startPoint y: 269, endPoint x: 180, endPoint y: 303, distance: 33.9
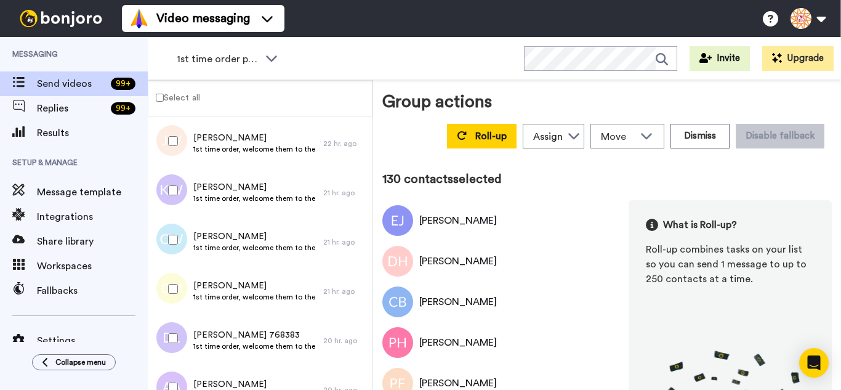
click at [182, 271] on div at bounding box center [170, 288] width 44 height 43
drag, startPoint x: 182, startPoint y: 321, endPoint x: 181, endPoint y: 348, distance: 26.5
click at [182, 322] on div at bounding box center [170, 337] width 44 height 43
click at [175, 365] on div at bounding box center [168, 389] width 37 height 49
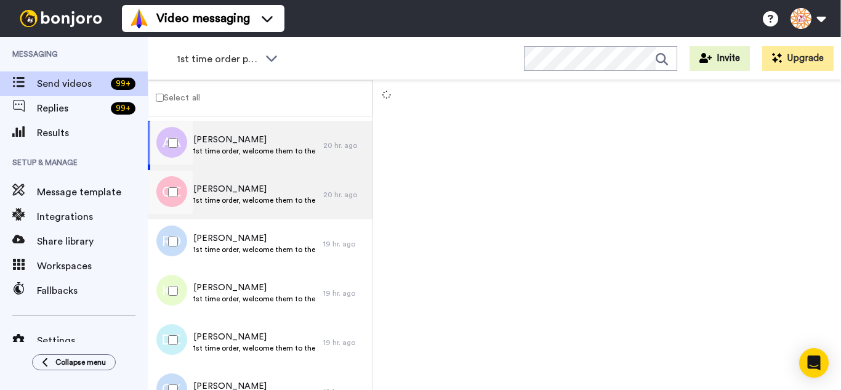
scroll to position [6584, 0]
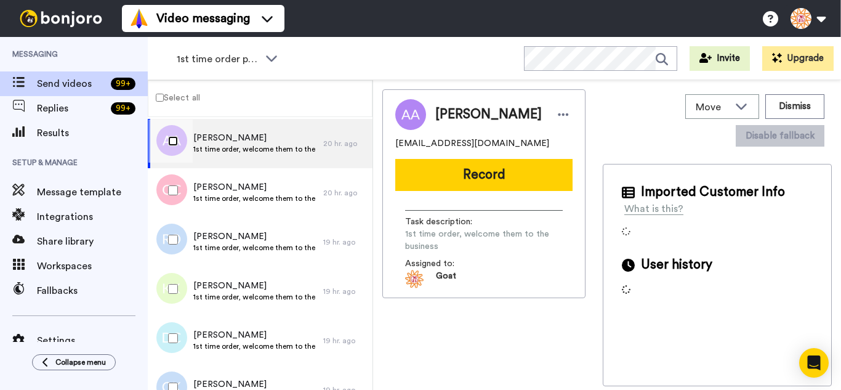
click at [168, 148] on div at bounding box center [170, 140] width 44 height 43
click at [168, 195] on div at bounding box center [170, 190] width 44 height 43
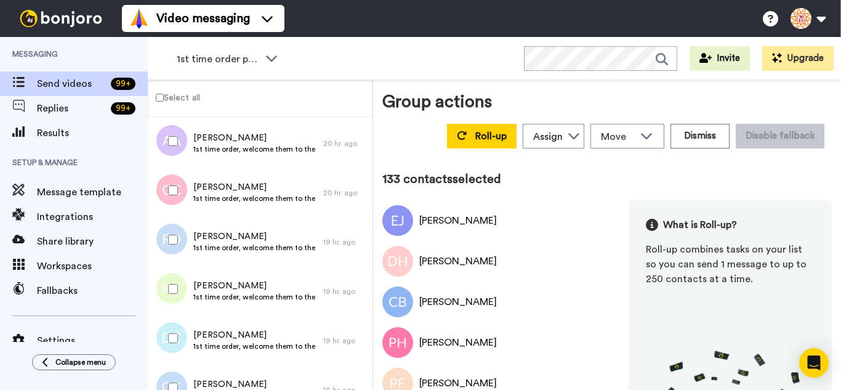
drag, startPoint x: 180, startPoint y: 246, endPoint x: 180, endPoint y: 286, distance: 40.0
click at [180, 247] on div at bounding box center [170, 239] width 44 height 43
drag, startPoint x: 180, startPoint y: 286, endPoint x: 183, endPoint y: 332, distance: 45.7
click at [180, 291] on div at bounding box center [170, 288] width 44 height 43
click at [183, 333] on div at bounding box center [170, 337] width 44 height 43
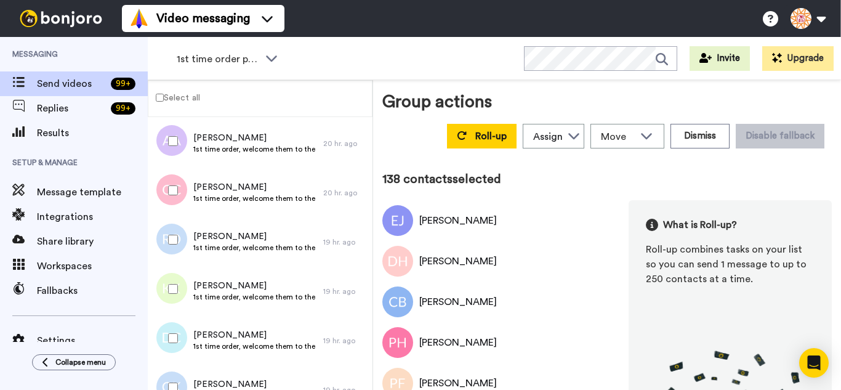
drag
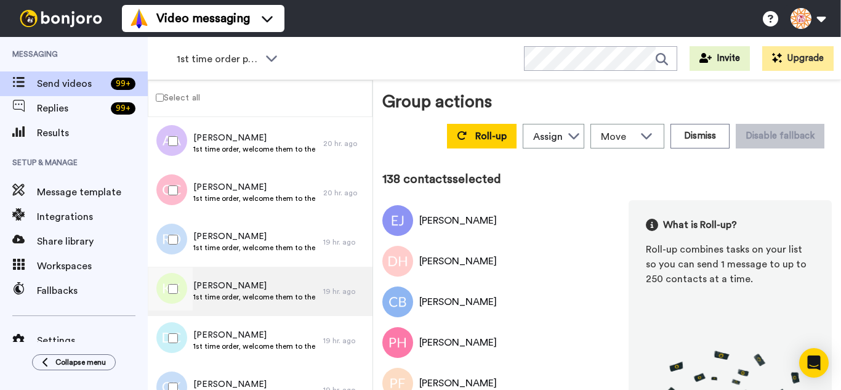
click at [177, 375] on div at bounding box center [170, 387] width 44 height 43
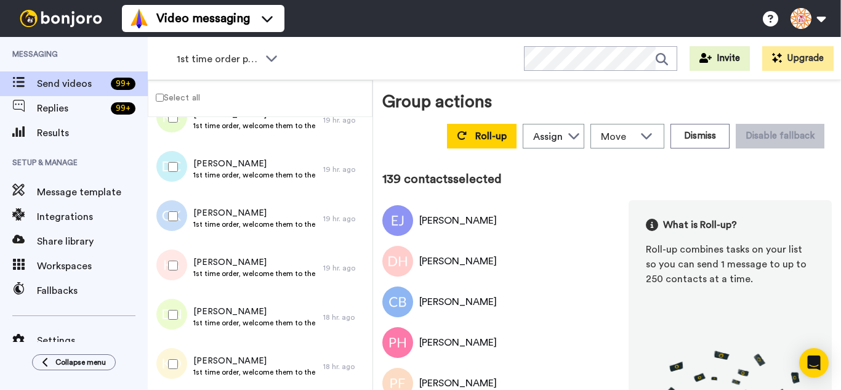
scroll to position [6769, 0]
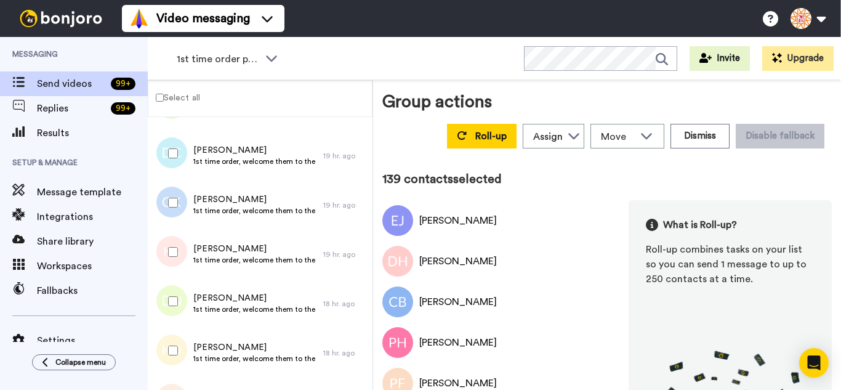
click at [178, 257] on div at bounding box center [170, 251] width 44 height 43
click at [180, 297] on div at bounding box center [170, 300] width 44 height 43
click at [182, 342] on div at bounding box center [170, 350] width 44 height 43
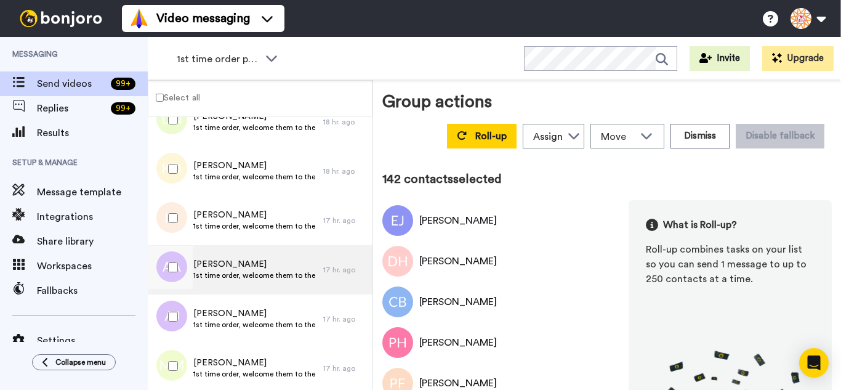
scroll to position [6954, 0]
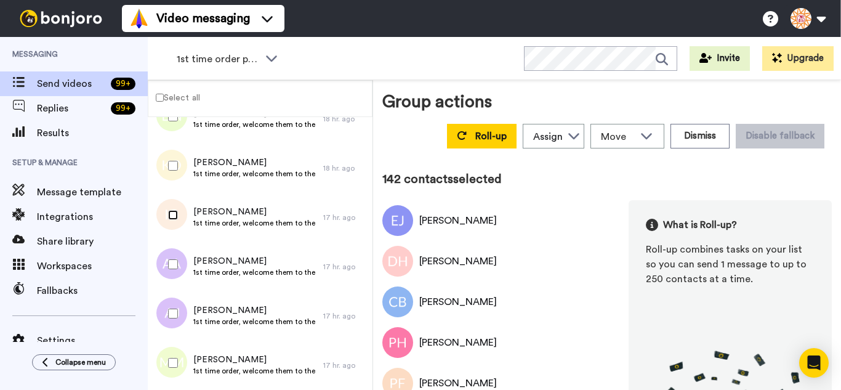
click at [175, 222] on div at bounding box center [170, 214] width 44 height 43
click at [177, 271] on div at bounding box center [170, 264] width 44 height 43
click at [174, 326] on div at bounding box center [170, 313] width 44 height 43
click at [173, 355] on div at bounding box center [170, 362] width 44 height 43
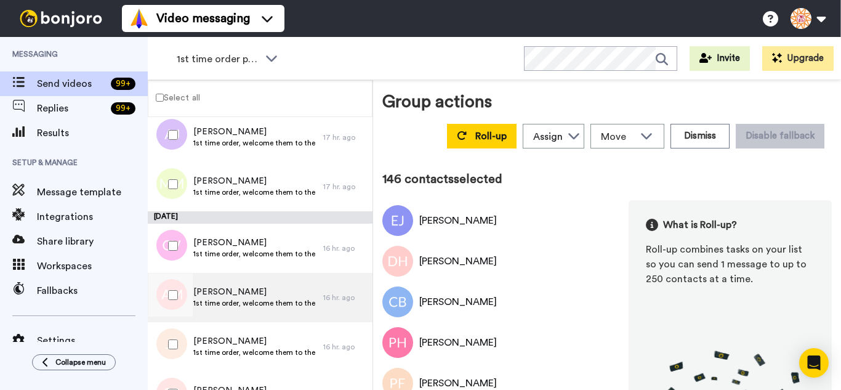
scroll to position [7138, 0]
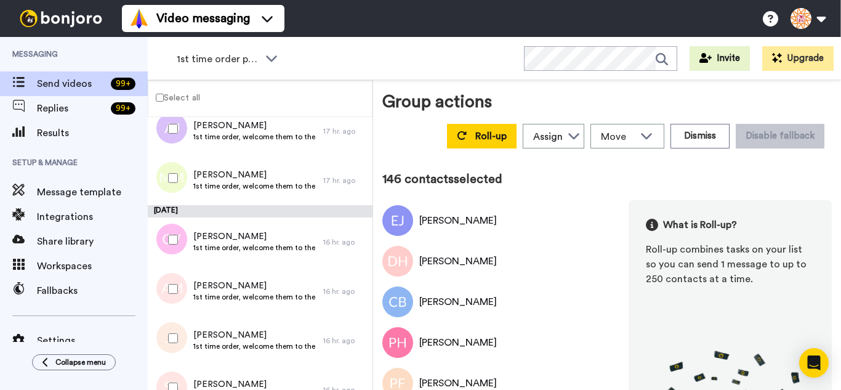
click at [185, 244] on div at bounding box center [170, 239] width 44 height 43
click at [182, 292] on div at bounding box center [170, 288] width 44 height 43
click at [182, 340] on div at bounding box center [170, 337] width 44 height 43
click at [179, 372] on div at bounding box center [170, 387] width 44 height 43
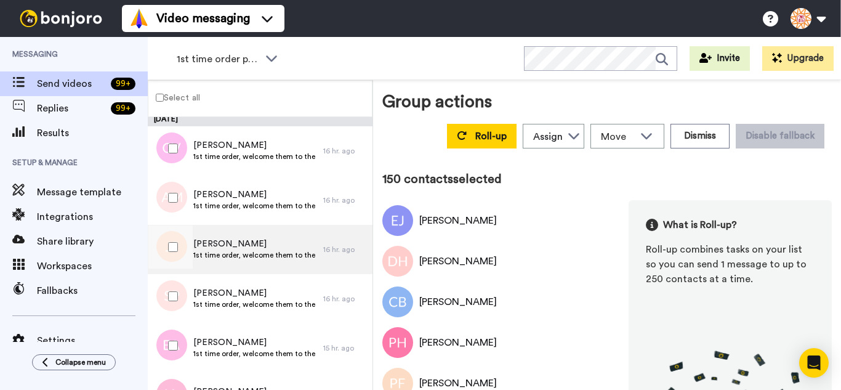
scroll to position [7323, 0]
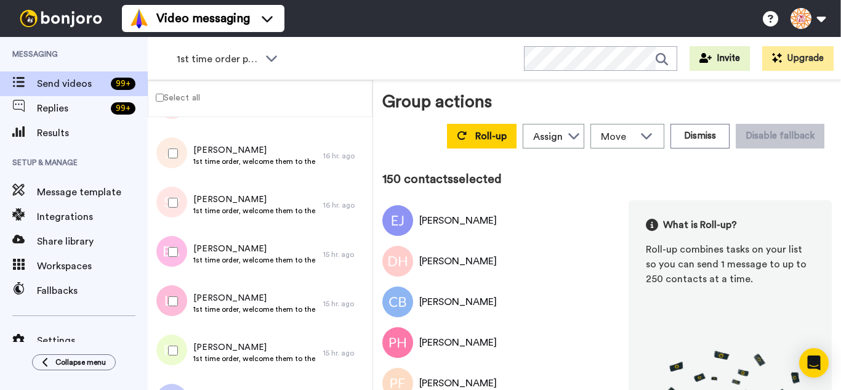
click at [183, 252] on div at bounding box center [170, 251] width 44 height 43
click at [174, 297] on div at bounding box center [170, 300] width 44 height 43
click at [175, 356] on div at bounding box center [170, 350] width 44 height 43
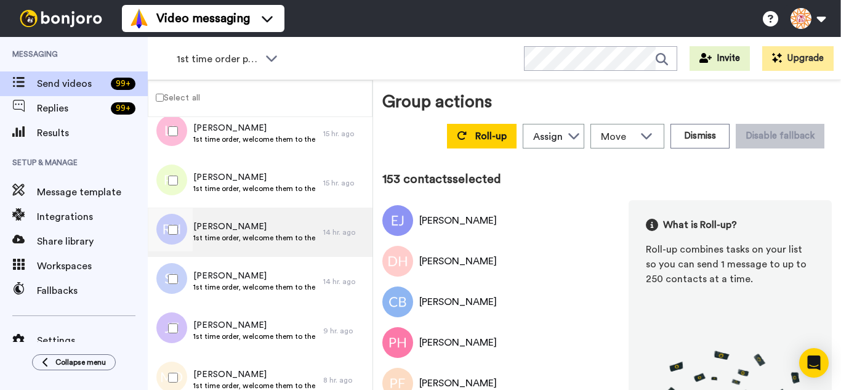
scroll to position [7508, 0]
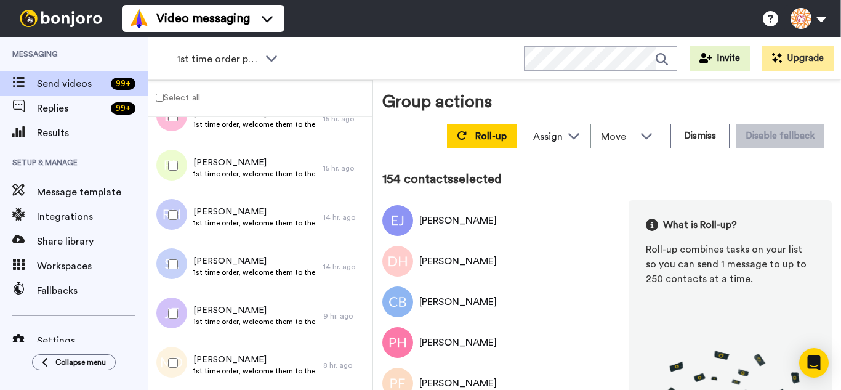
click at [173, 270] on div at bounding box center [170, 264] width 44 height 43
click at [179, 326] on div at bounding box center [170, 313] width 44 height 43
click at [183, 366] on div at bounding box center [170, 362] width 44 height 43
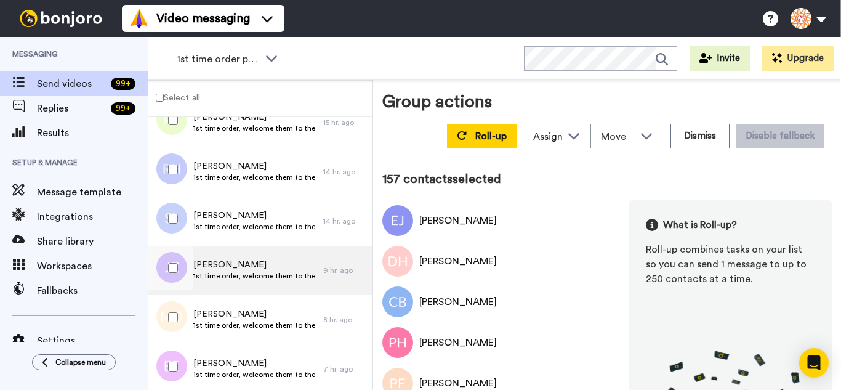
scroll to position [7692, 0]
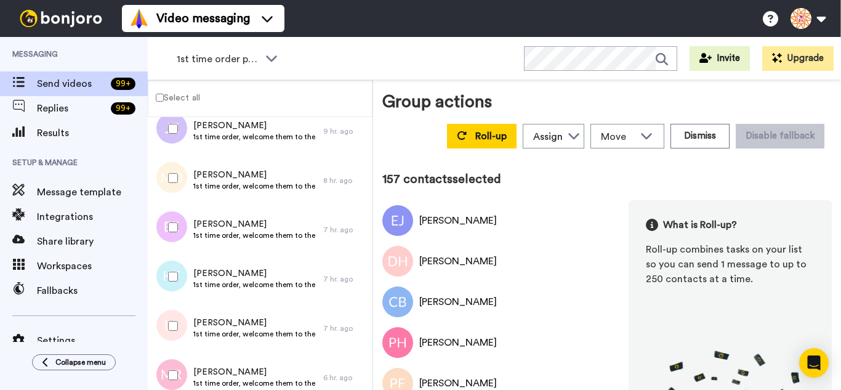
click at [175, 286] on div at bounding box center [170, 276] width 44 height 43
click at [175, 332] on div at bounding box center [170, 325] width 44 height 43
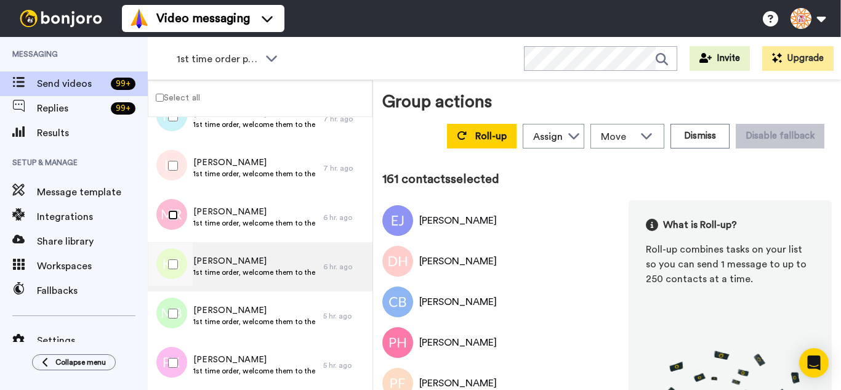
scroll to position [7877, 0]
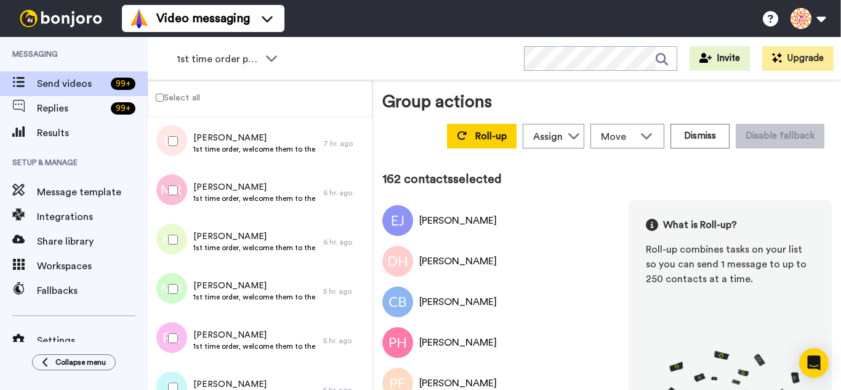
click at [168, 295] on div at bounding box center [170, 288] width 44 height 43
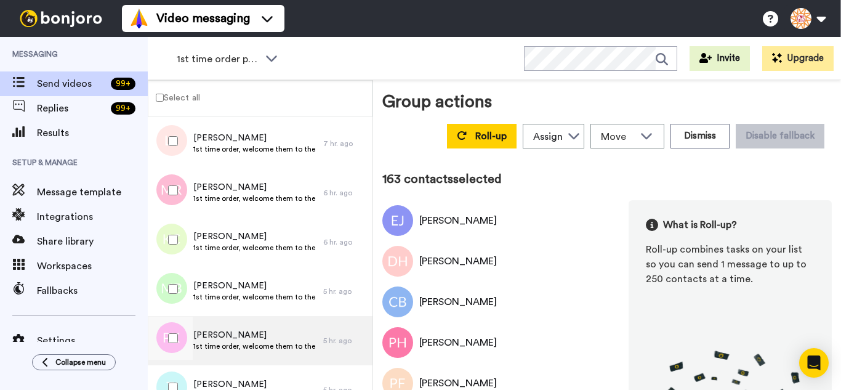
click at [174, 335] on div at bounding box center [170, 337] width 44 height 43
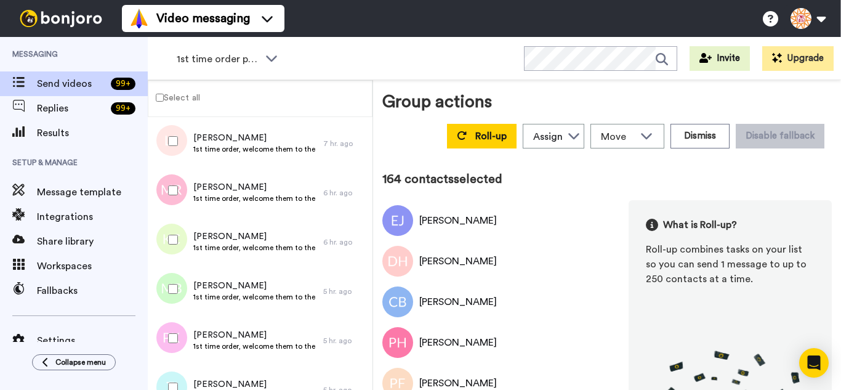
click at [177, 367] on div at bounding box center [170, 387] width 44 height 43
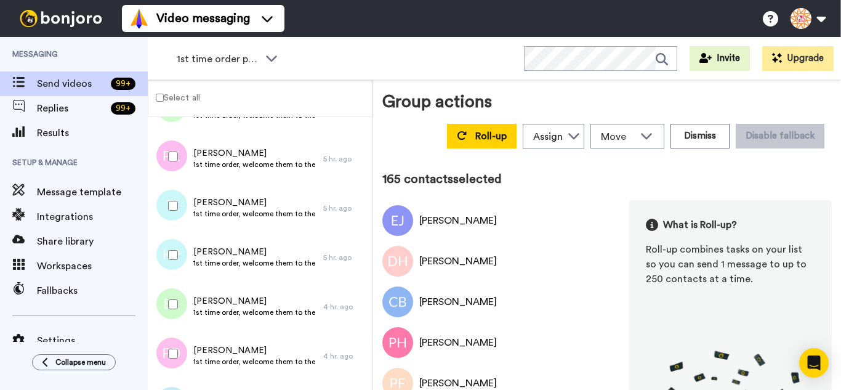
scroll to position [8062, 0]
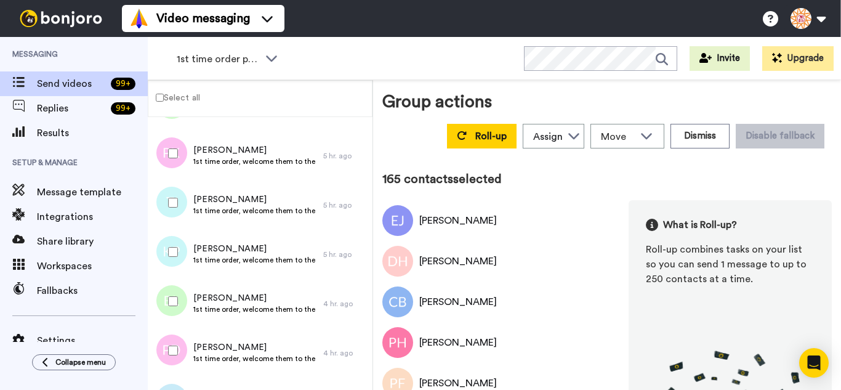
click at [163, 257] on div at bounding box center [170, 251] width 44 height 43
click at [170, 318] on div at bounding box center [170, 300] width 44 height 43
click at [173, 356] on div at bounding box center [170, 350] width 44 height 43
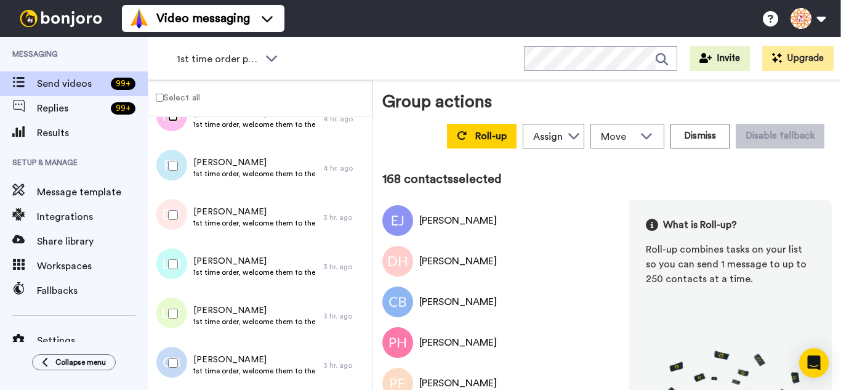
scroll to position [8246, 0]
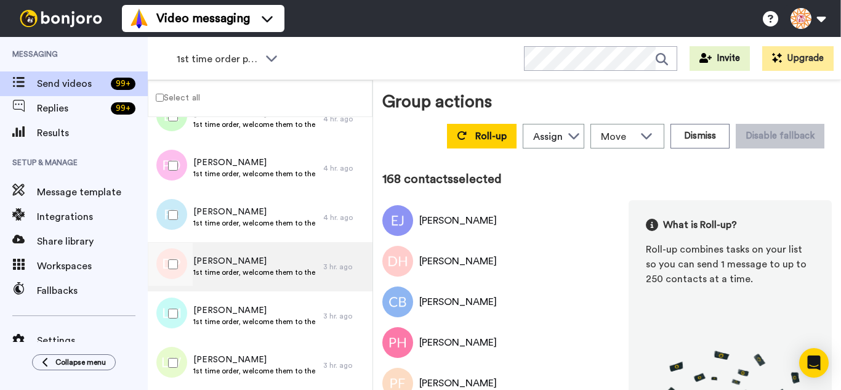
click at [178, 208] on div at bounding box center [170, 214] width 44 height 43
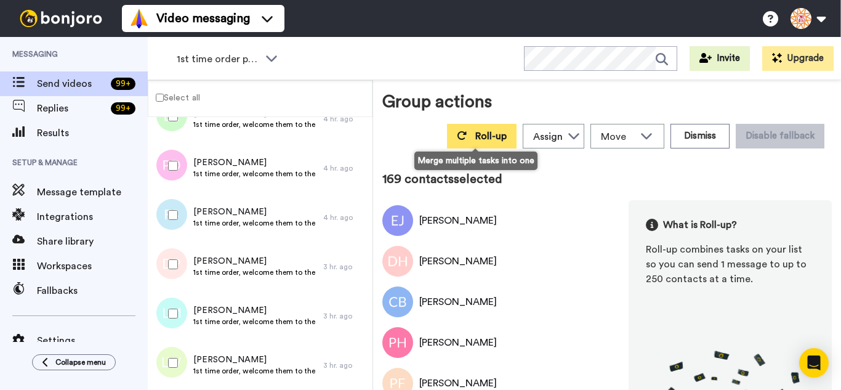
click at [459, 141] on button "Roll-up" at bounding box center [482, 136] width 70 height 25
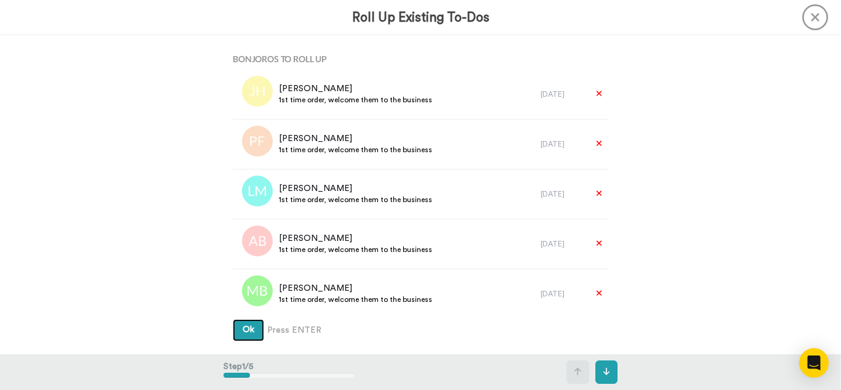
click at [233, 319] on button "Ok" at bounding box center [248, 330] width 31 height 22
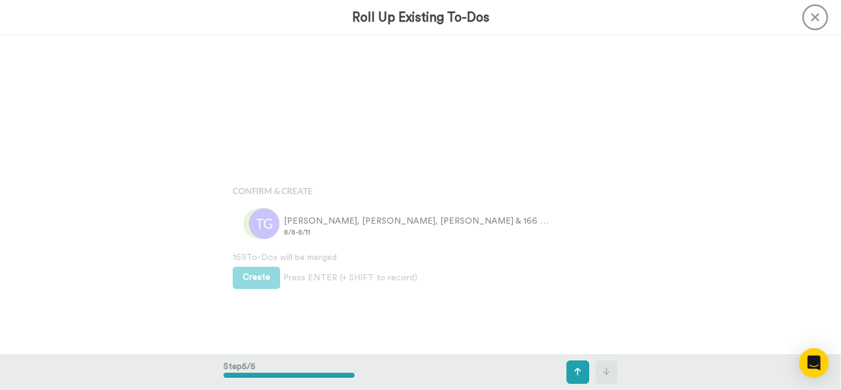
scroll to position [1274, 0]
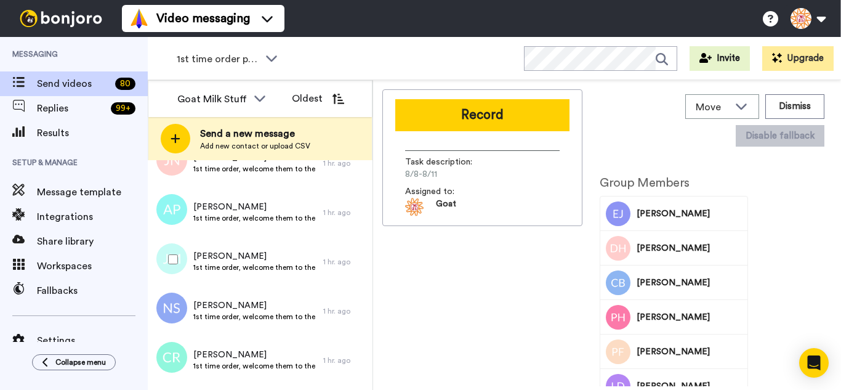
scroll to position [669, 0]
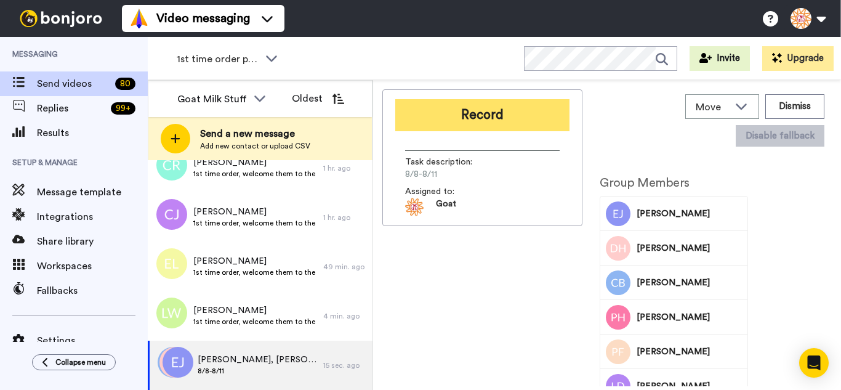
click at [455, 127] on button "Record" at bounding box center [482, 115] width 174 height 32
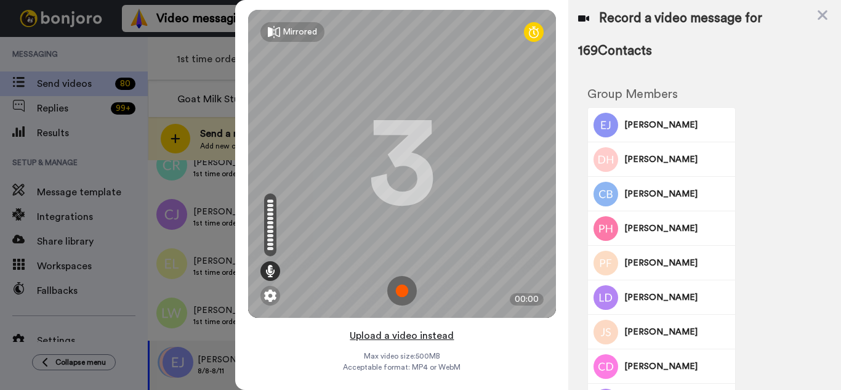
click at [448, 334] on button "Upload a video instead" at bounding box center [401, 335] width 111 height 16
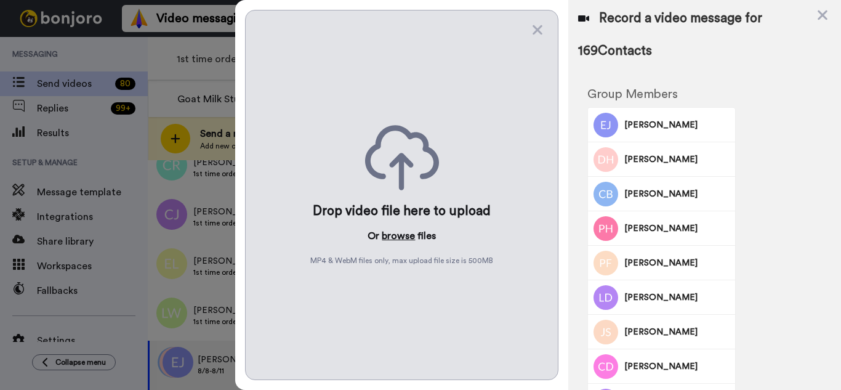
click at [409, 239] on button "browse" at bounding box center [398, 235] width 33 height 15
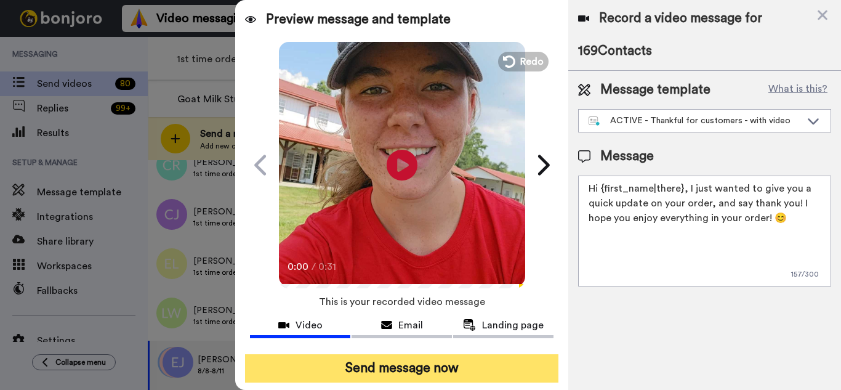
click at [534, 362] on button "Send message now" at bounding box center [401, 368] width 313 height 28
